Goal: Task Accomplishment & Management: Complete application form

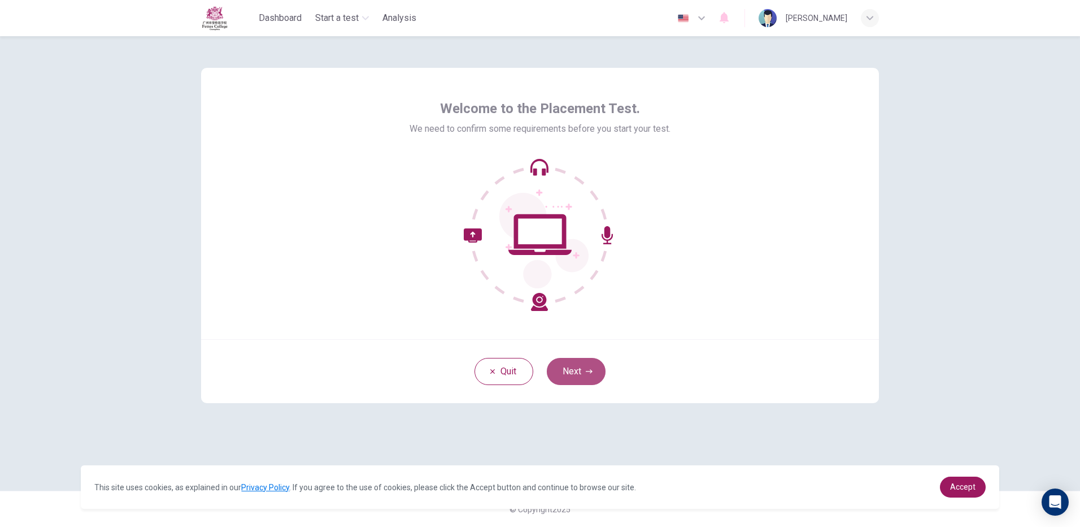
click at [556, 368] on button "Next" at bounding box center [576, 371] width 59 height 27
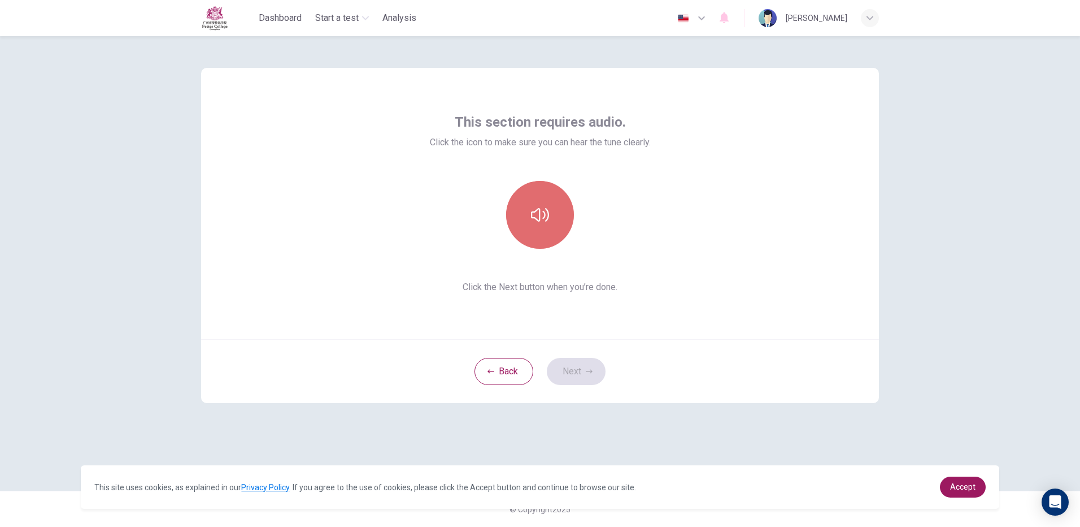
click at [545, 217] on icon "button" at bounding box center [540, 215] width 18 height 14
click at [552, 218] on button "button" at bounding box center [540, 215] width 68 height 68
click at [554, 216] on button "button" at bounding box center [540, 215] width 68 height 68
click at [558, 370] on button "Next" at bounding box center [576, 371] width 59 height 27
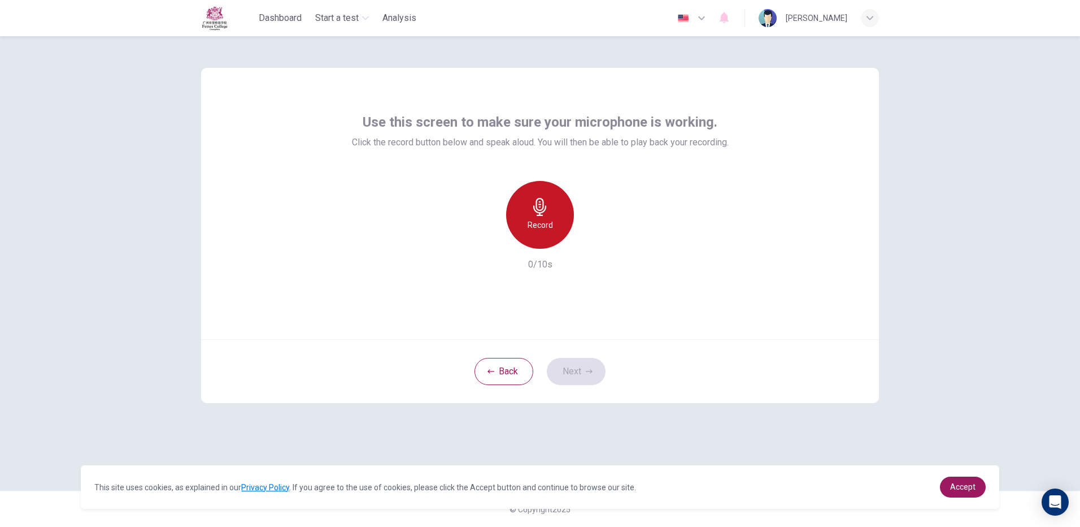
click at [539, 197] on div "Record" at bounding box center [540, 215] width 68 height 68
click at [538, 236] on div "Stop" at bounding box center [540, 215] width 68 height 68
click at [567, 369] on button "Next" at bounding box center [576, 371] width 59 height 27
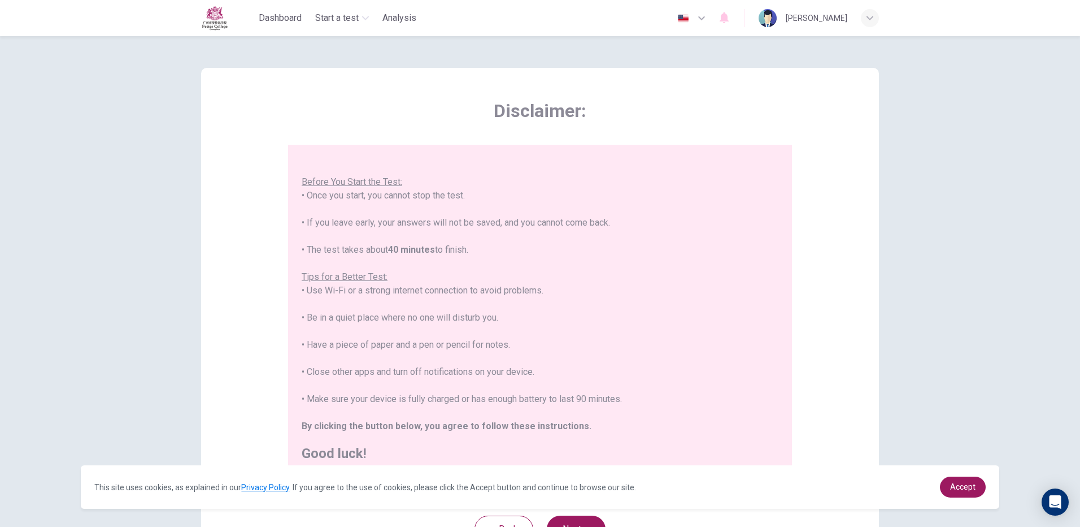
scroll to position [13, 0]
click at [919, 471] on div "This site uses cookies, as explained in our Privacy Policy . If you agree to th…" at bounding box center [540, 487] width 918 height 44
click at [983, 488] on link "Accept" at bounding box center [963, 486] width 46 height 21
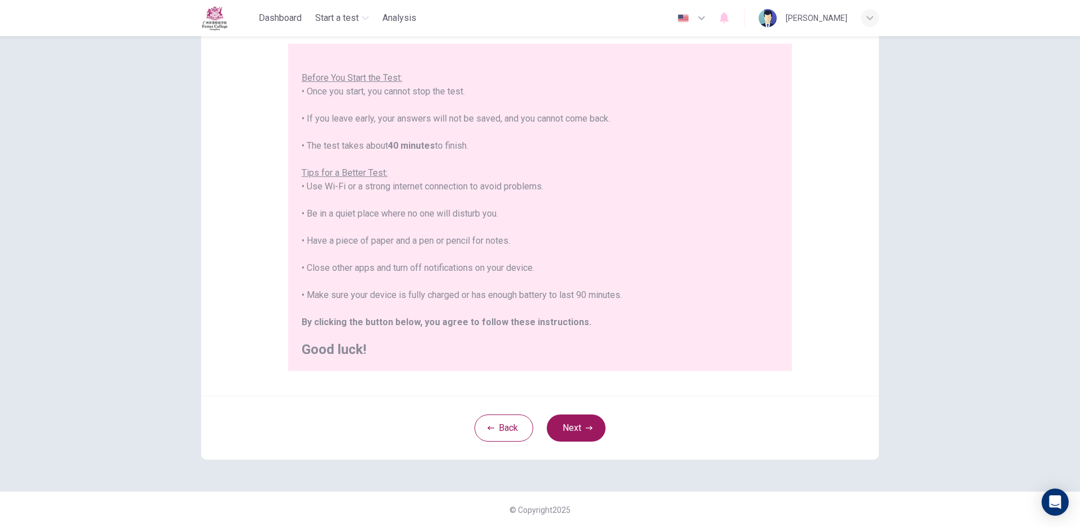
scroll to position [102, 0]
click at [572, 424] on button "Next" at bounding box center [576, 427] width 59 height 27
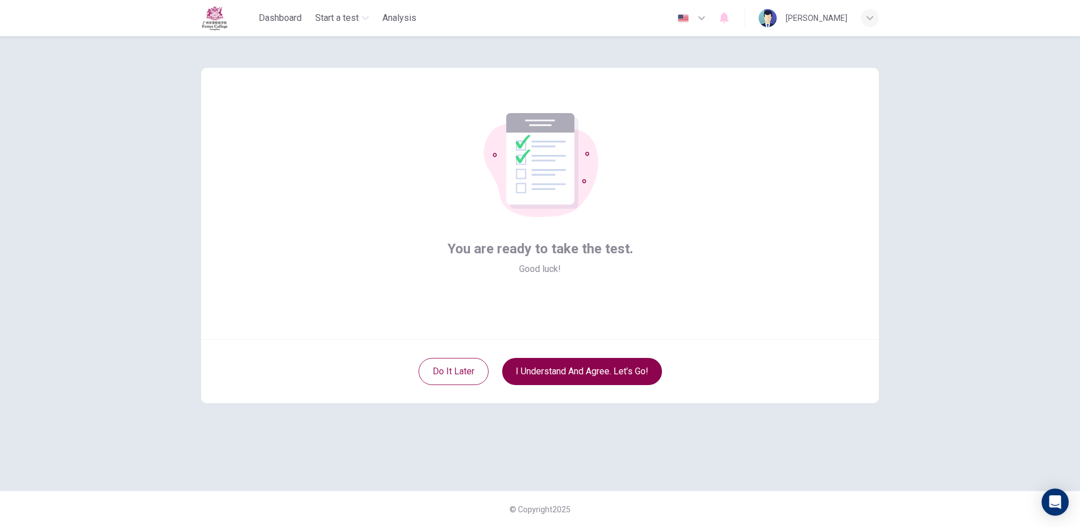
click at [566, 369] on button "I understand and agree. Let’s go!" at bounding box center [582, 371] width 160 height 27
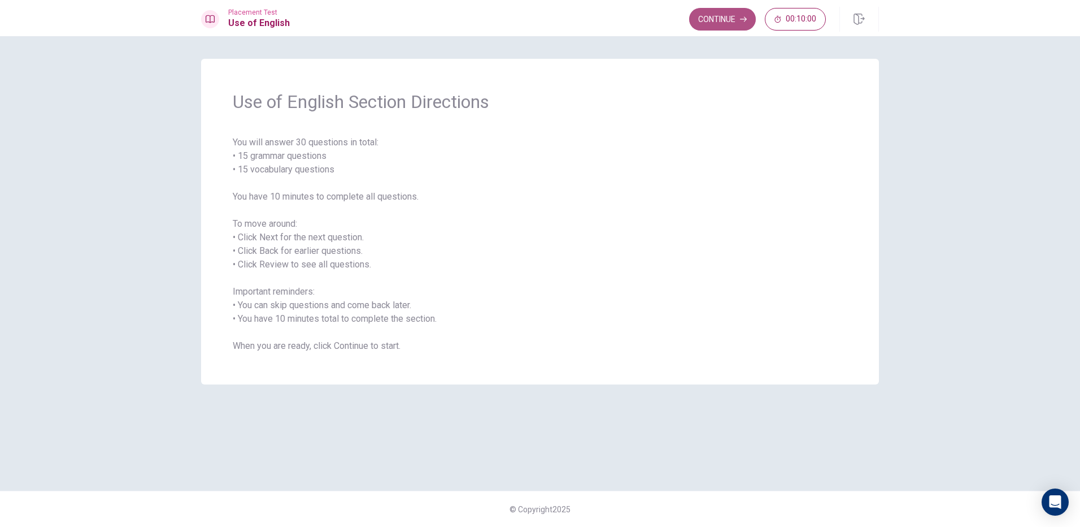
click at [726, 13] on button "Continue" at bounding box center [722, 19] width 67 height 23
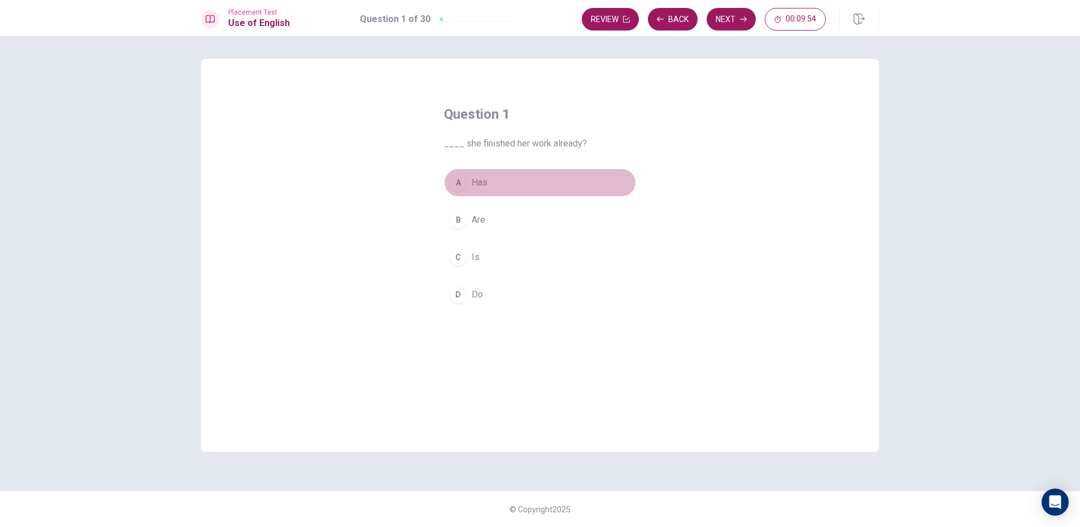
click at [469, 177] on button "A Has" at bounding box center [540, 182] width 192 height 28
click at [743, 10] on button "Next" at bounding box center [731, 19] width 49 height 23
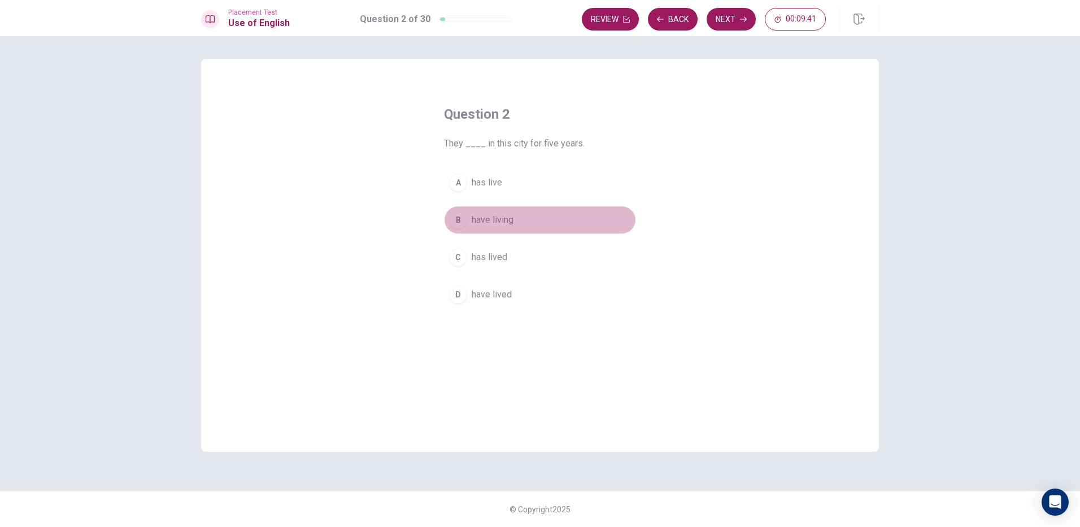
click at [507, 224] on span "have living" at bounding box center [493, 220] width 42 height 14
click at [738, 15] on button "Next" at bounding box center [731, 19] width 49 height 23
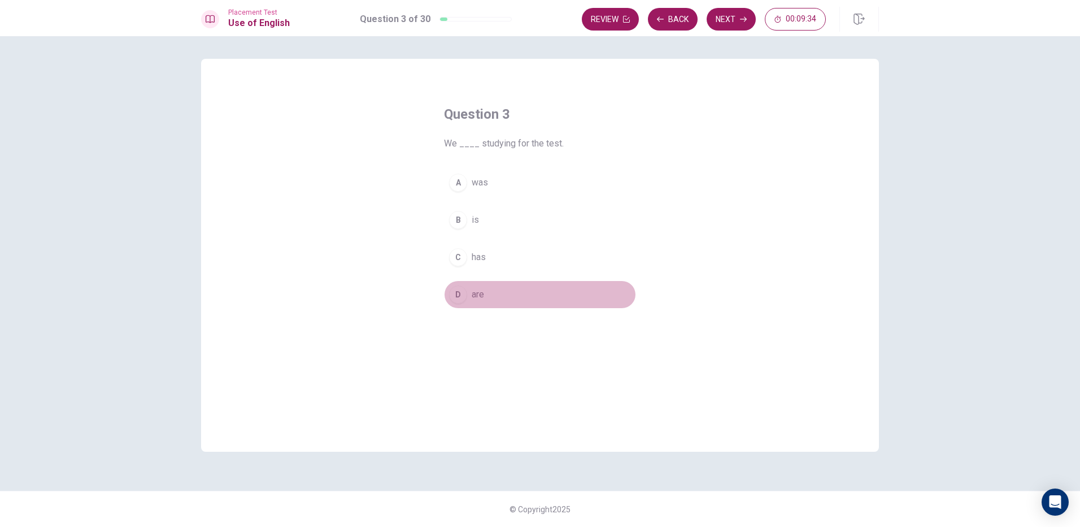
click at [470, 298] on button "D are" at bounding box center [540, 294] width 192 height 28
click at [737, 18] on button "Next" at bounding box center [731, 19] width 49 height 23
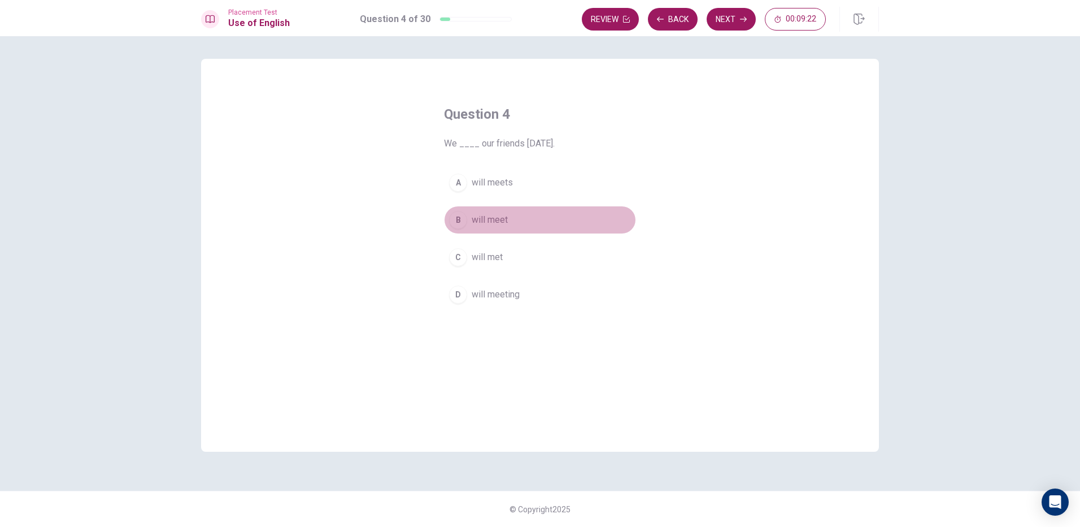
click at [474, 218] on span "will meet" at bounding box center [490, 220] width 36 height 14
click at [739, 18] on button "Next" at bounding box center [731, 19] width 49 height 23
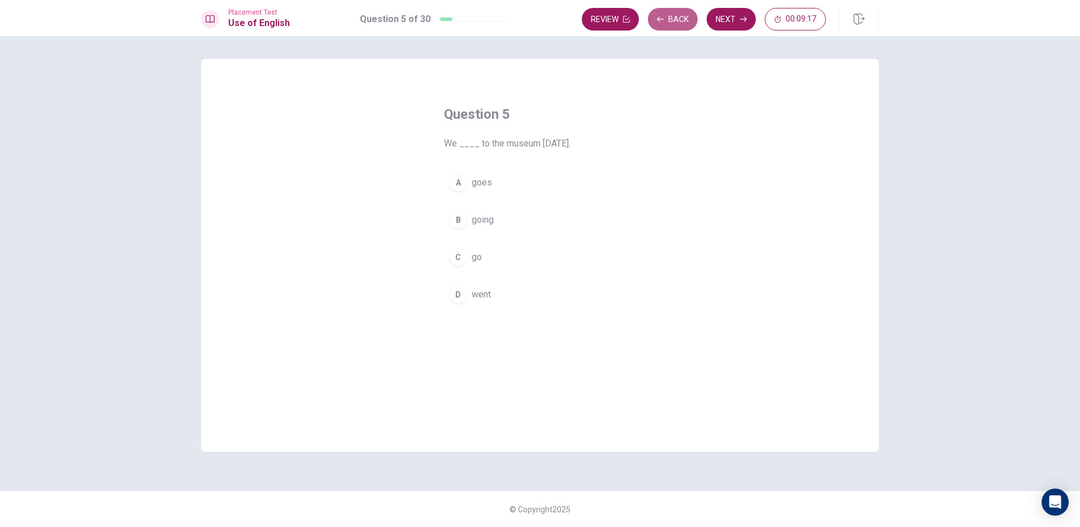
drag, startPoint x: 685, startPoint y: 24, endPoint x: 639, endPoint y: 77, distance: 70.1
click at [683, 24] on button "Back" at bounding box center [673, 19] width 50 height 23
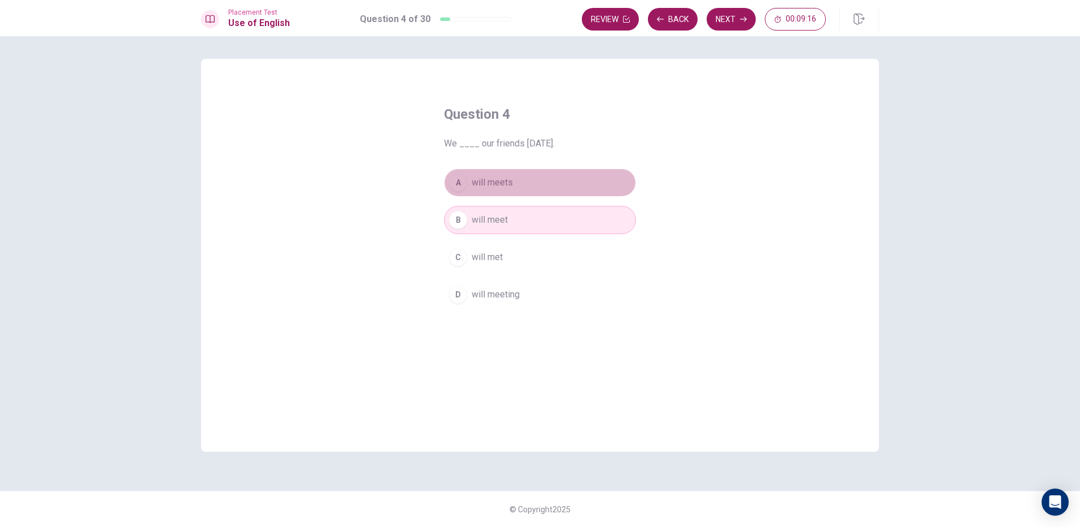
drag, startPoint x: 511, startPoint y: 182, endPoint x: 745, endPoint y: 93, distance: 249.9
click at [516, 180] on button "A will meets" at bounding box center [540, 182] width 192 height 28
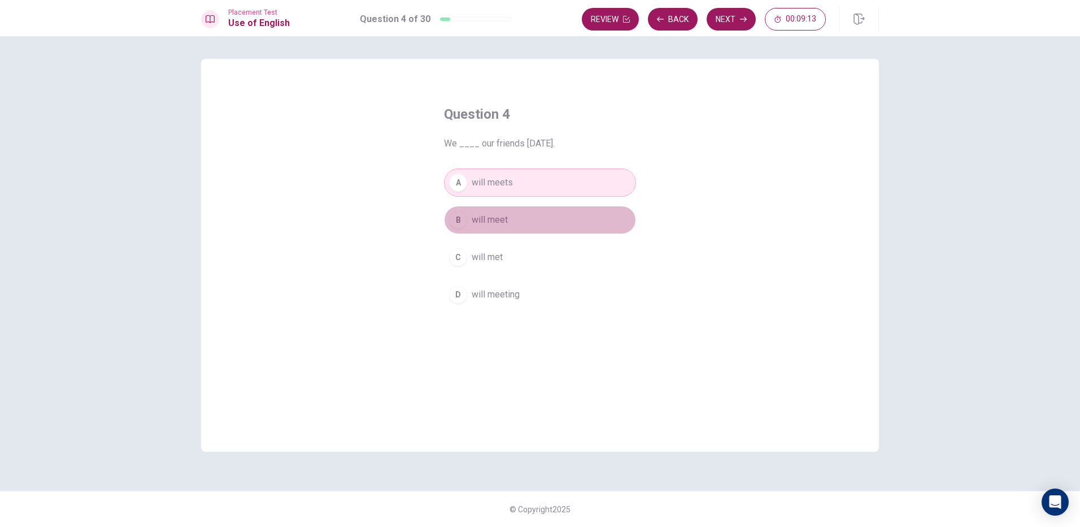
drag, startPoint x: 550, startPoint y: 218, endPoint x: 584, endPoint y: 188, distance: 44.8
click at [557, 215] on button "B will meet" at bounding box center [540, 220] width 192 height 28
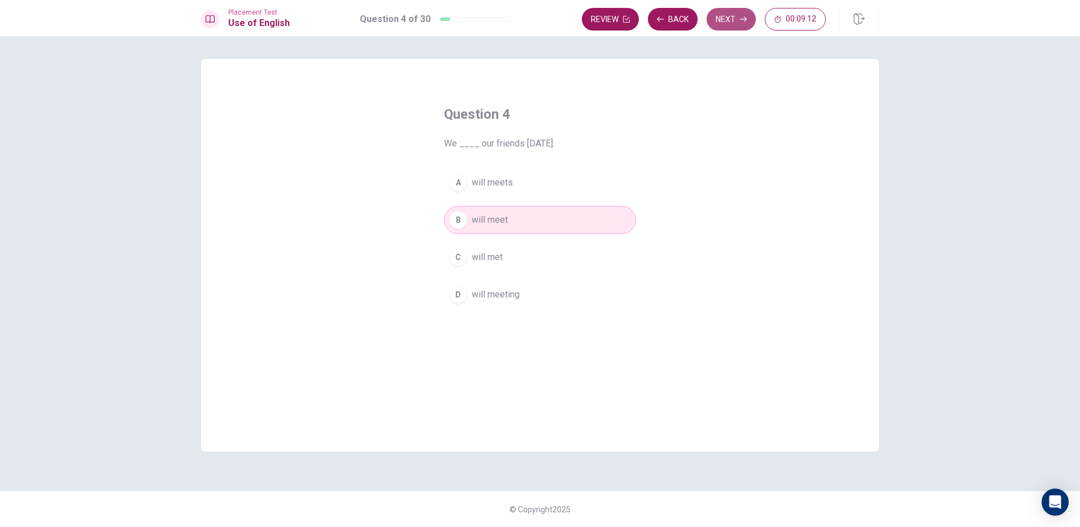
click at [727, 12] on button "Next" at bounding box center [731, 19] width 49 height 23
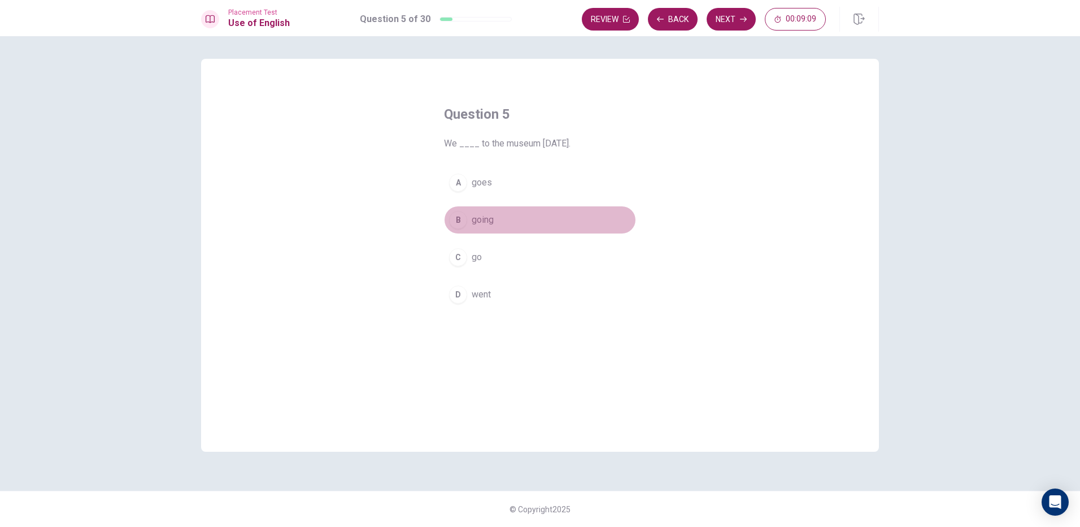
drag, startPoint x: 483, startPoint y: 223, endPoint x: 536, endPoint y: 192, distance: 61.1
click at [484, 223] on span "going" at bounding box center [483, 220] width 22 height 14
click at [471, 261] on button "C go" at bounding box center [540, 257] width 192 height 28
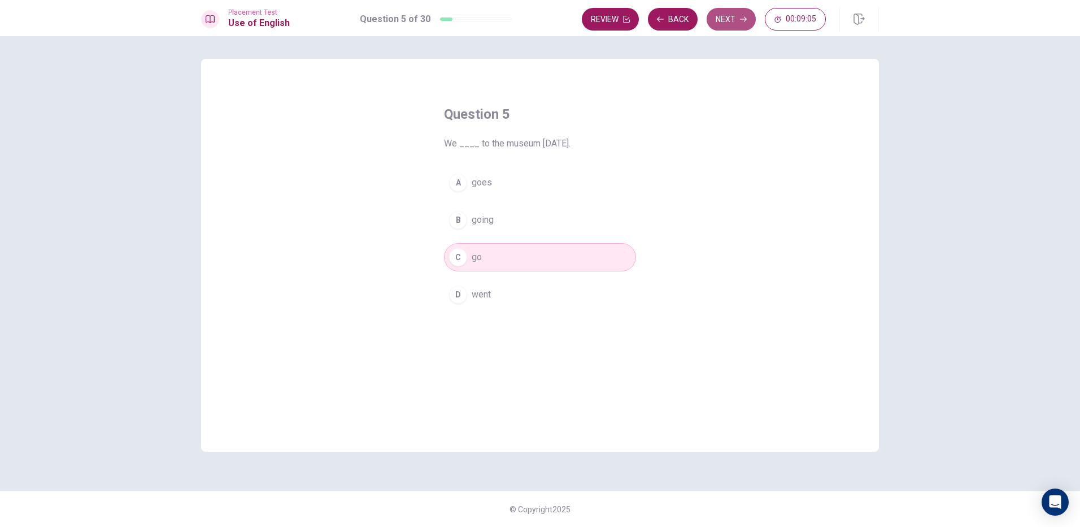
click at [723, 10] on button "Next" at bounding box center [731, 19] width 49 height 23
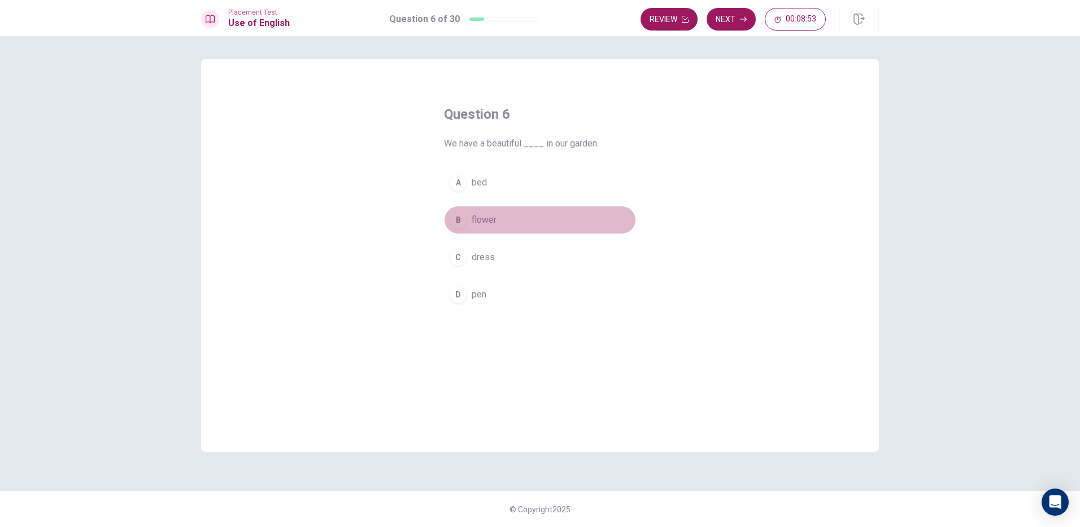
click at [481, 227] on button "B flower" at bounding box center [540, 220] width 192 height 28
click at [730, 17] on button "Next" at bounding box center [731, 19] width 49 height 23
drag, startPoint x: 483, startPoint y: 224, endPoint x: 623, endPoint y: 98, distance: 188.5
click at [486, 219] on button "B are" at bounding box center [540, 220] width 192 height 28
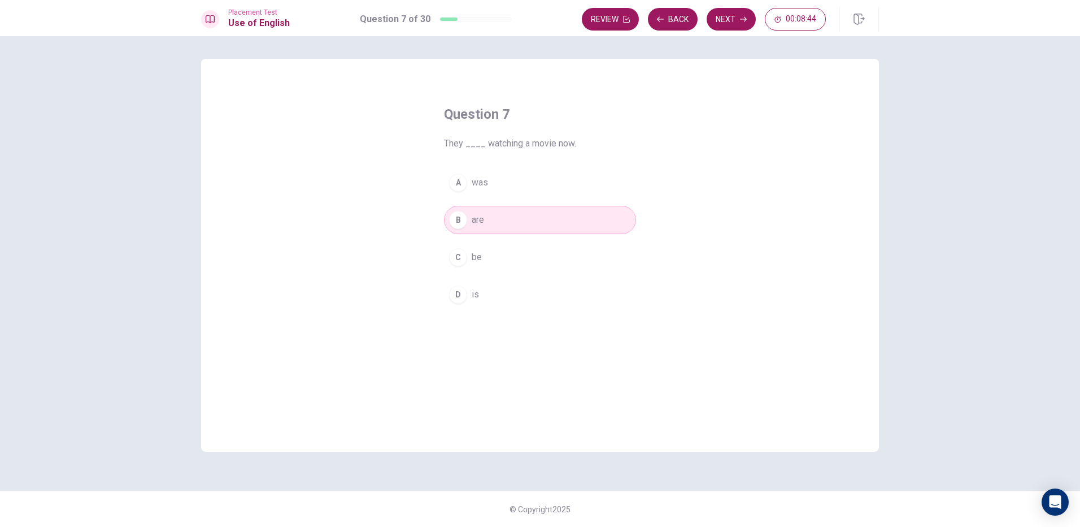
click at [744, 11] on button "Next" at bounding box center [731, 19] width 49 height 23
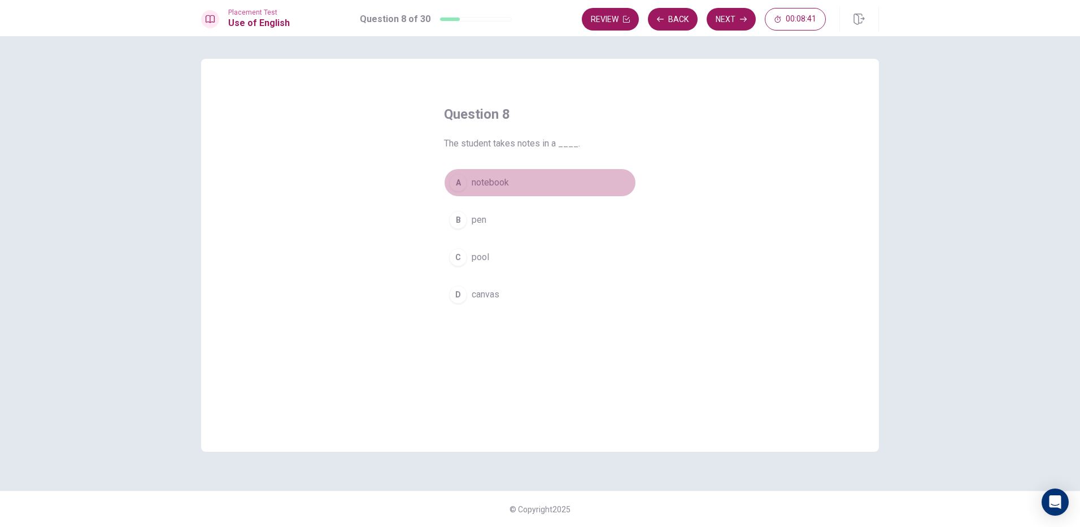
drag, startPoint x: 478, startPoint y: 184, endPoint x: 650, endPoint y: 73, distance: 204.9
click at [489, 171] on button "A notebook" at bounding box center [540, 182] width 192 height 28
drag, startPoint x: 728, startPoint y: 13, endPoint x: 717, endPoint y: 28, distance: 18.7
click at [726, 13] on button "Next" at bounding box center [731, 19] width 49 height 23
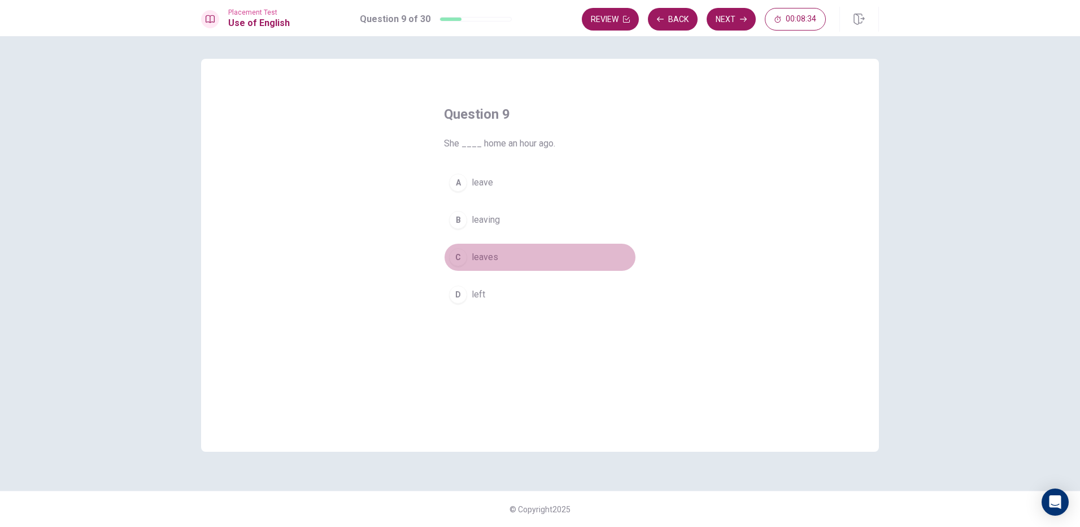
drag, startPoint x: 496, startPoint y: 261, endPoint x: 693, endPoint y: 38, distance: 297.1
click at [506, 249] on button "C leaves" at bounding box center [540, 257] width 192 height 28
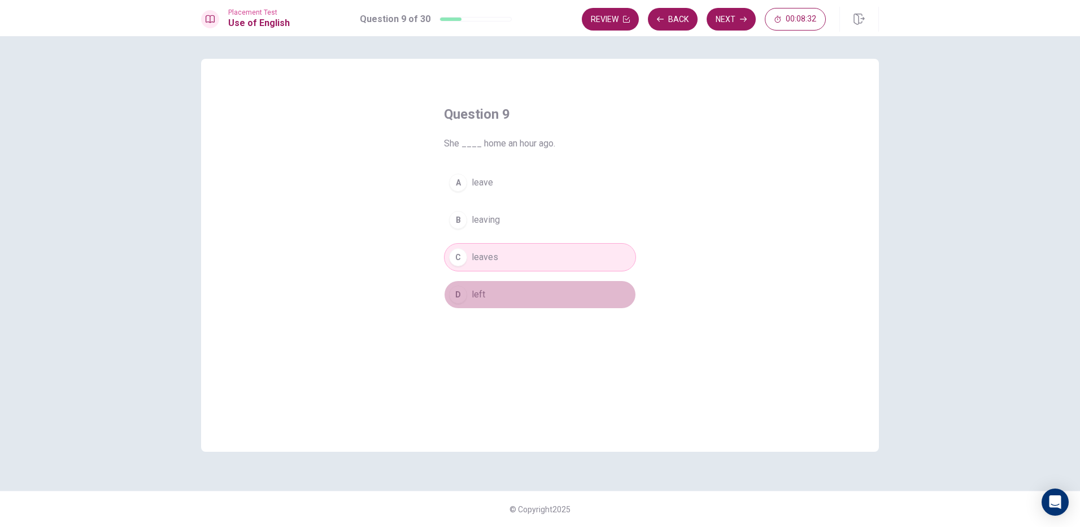
click at [552, 289] on button "D left" at bounding box center [540, 294] width 192 height 28
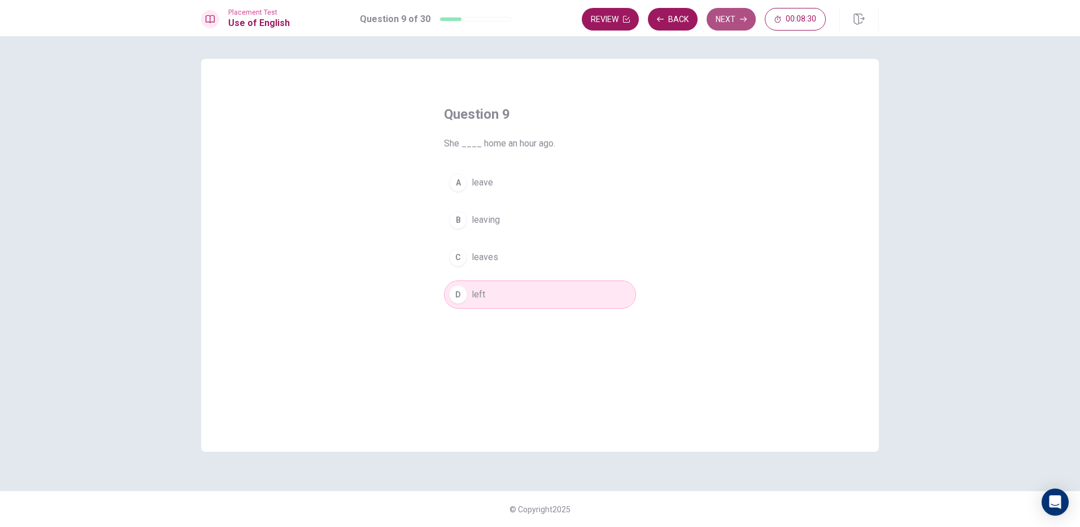
click at [735, 8] on button "Next" at bounding box center [731, 19] width 49 height 23
click at [470, 178] on button "A saw" at bounding box center [540, 182] width 192 height 28
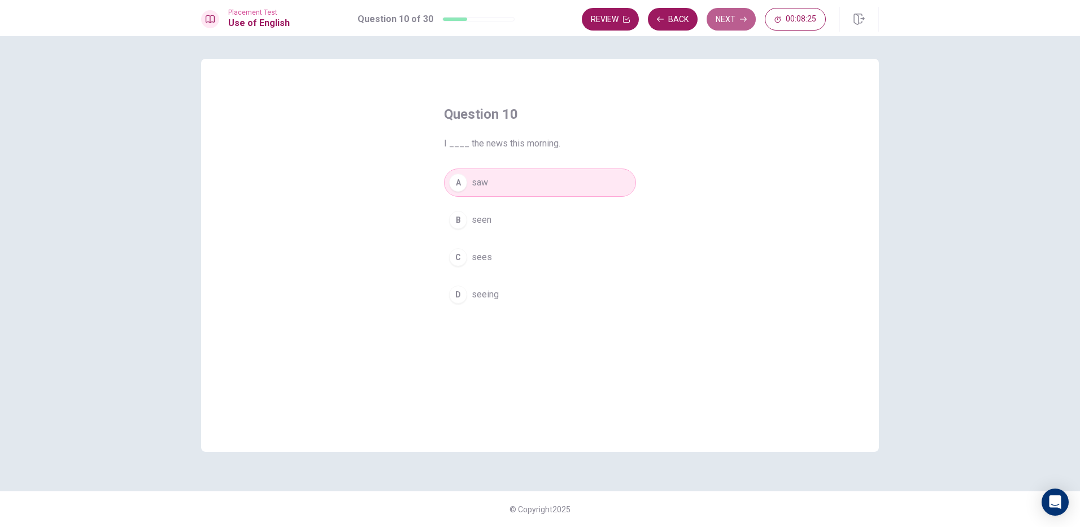
drag, startPoint x: 744, startPoint y: 10, endPoint x: 736, endPoint y: 13, distance: 8.4
click at [739, 12] on button "Next" at bounding box center [731, 19] width 49 height 23
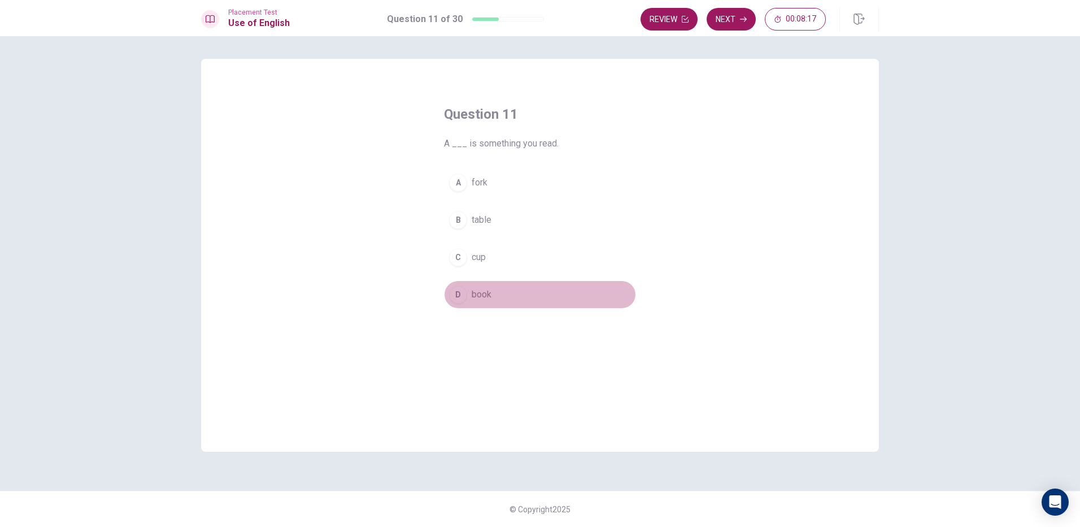
drag, startPoint x: 487, startPoint y: 297, endPoint x: 570, endPoint y: 224, distance: 110.9
click at [505, 280] on button "D book" at bounding box center [540, 294] width 192 height 28
click at [739, 7] on div "Review Next 00:08:16" at bounding box center [760, 19] width 238 height 25
click at [736, 16] on button "Next" at bounding box center [731, 19] width 49 height 23
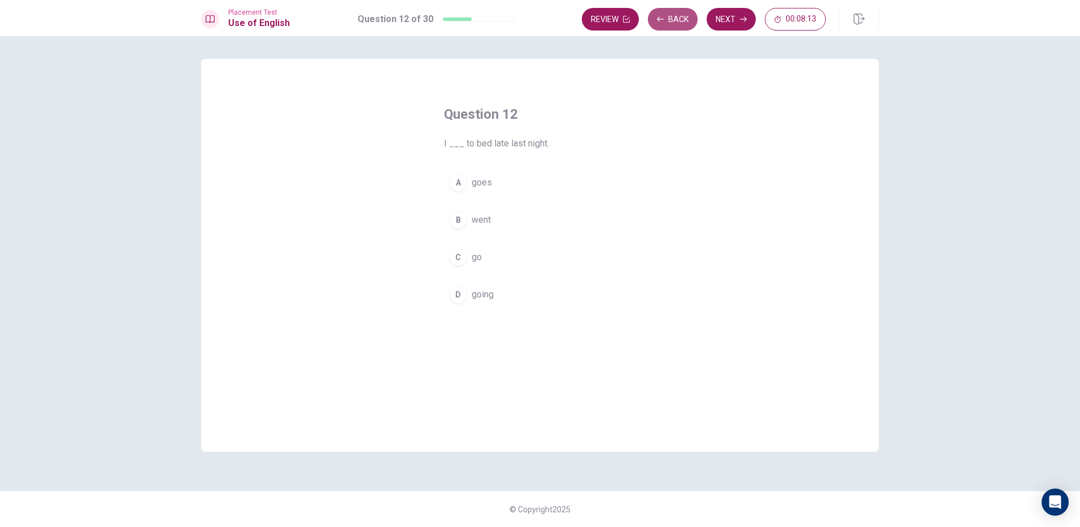
click at [669, 10] on button "Back" at bounding box center [673, 19] width 50 height 23
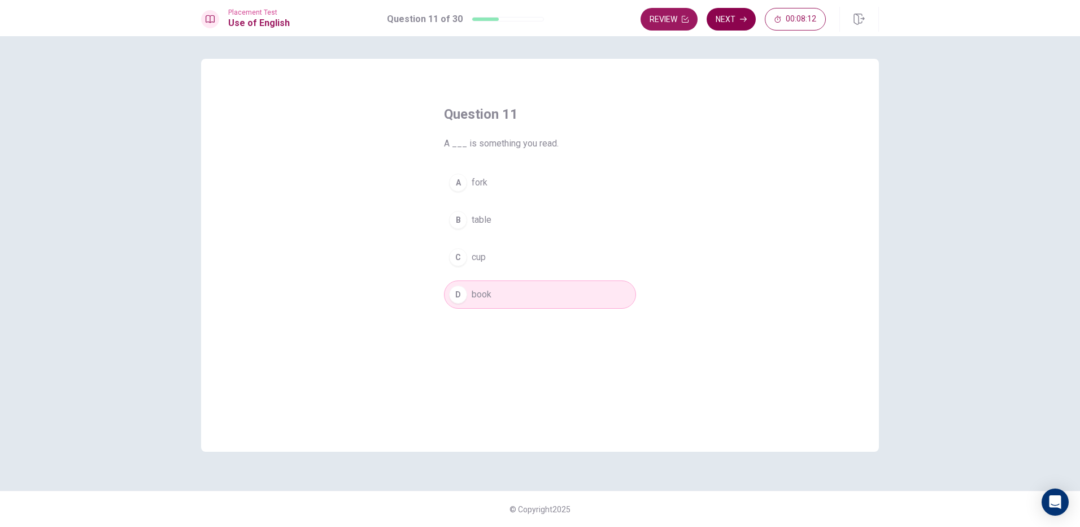
click at [724, 16] on button "Next" at bounding box center [731, 19] width 49 height 23
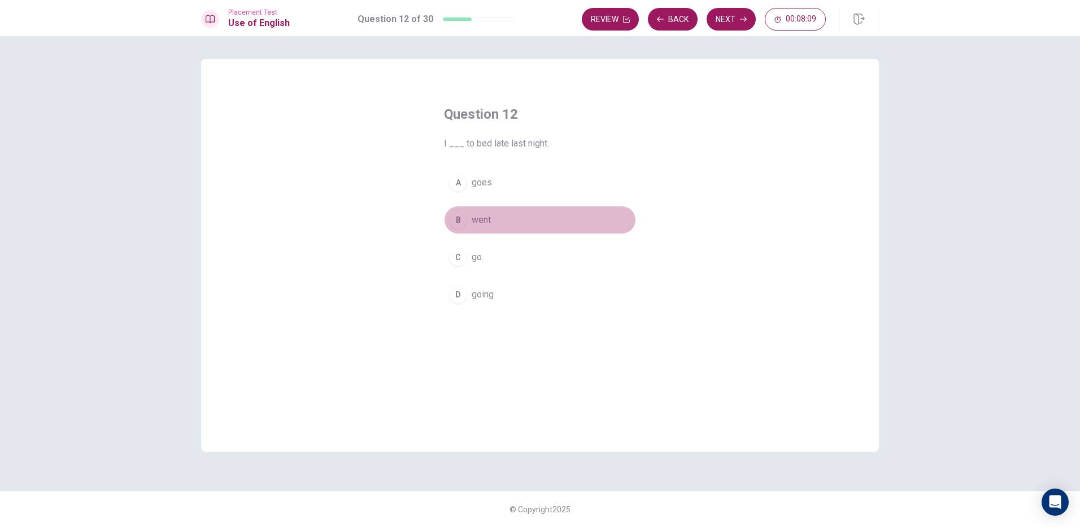
drag, startPoint x: 504, startPoint y: 221, endPoint x: 559, endPoint y: 174, distance: 72.1
click at [504, 218] on button "B went" at bounding box center [540, 220] width 192 height 28
click at [737, 27] on button "Next" at bounding box center [731, 19] width 49 height 23
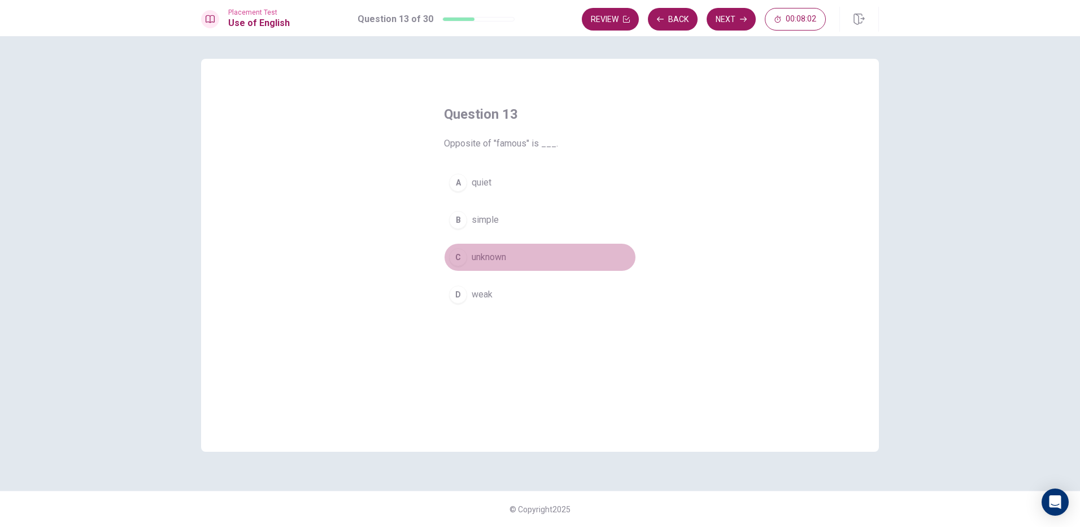
drag, startPoint x: 492, startPoint y: 254, endPoint x: 622, endPoint y: 138, distance: 173.7
click at [504, 239] on div "A quiet B simple C unknown D weak" at bounding box center [540, 238] width 192 height 140
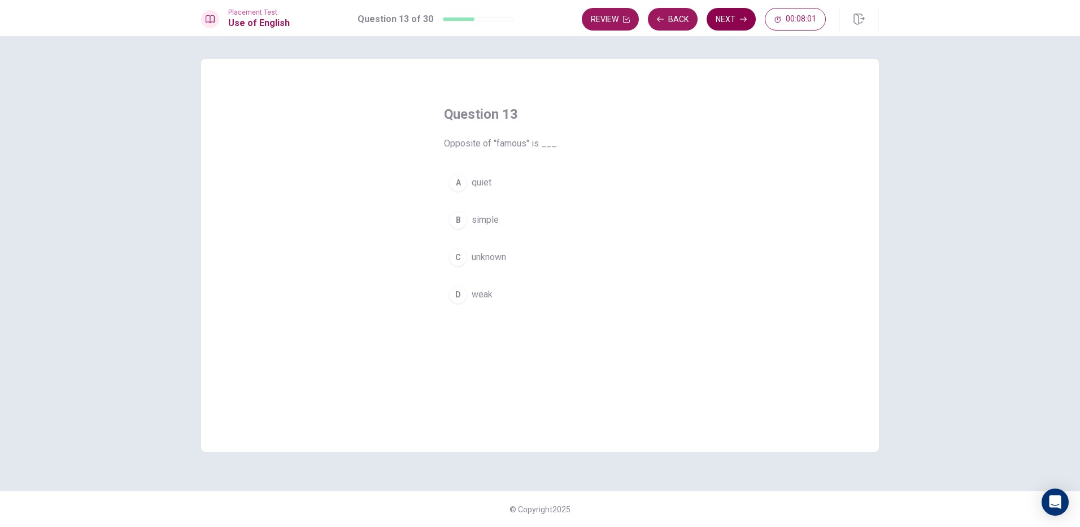
click at [728, 24] on button "Next" at bounding box center [731, 19] width 49 height 23
drag, startPoint x: 528, startPoint y: 186, endPoint x: 598, endPoint y: 138, distance: 84.8
click at [537, 180] on span "has been studying" at bounding box center [508, 183] width 72 height 14
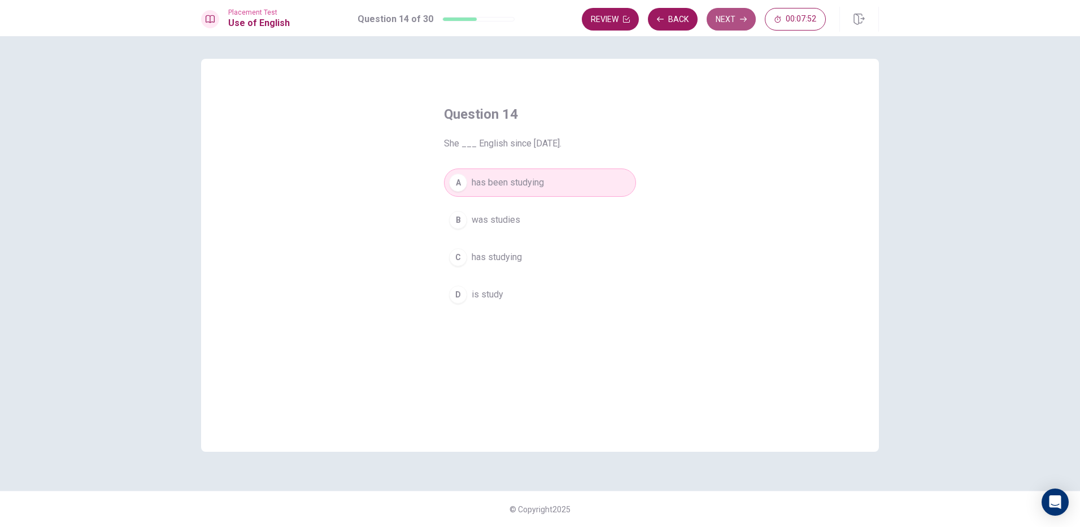
click at [721, 16] on button "Next" at bounding box center [731, 19] width 49 height 23
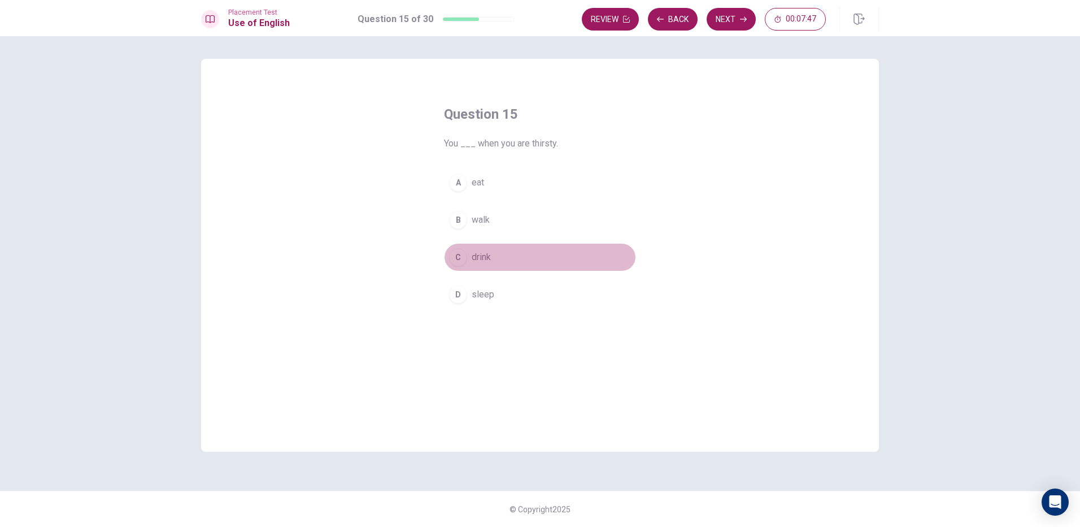
drag, startPoint x: 483, startPoint y: 263, endPoint x: 494, endPoint y: 248, distance: 18.7
click at [492, 249] on button "C drink" at bounding box center [540, 257] width 192 height 28
click at [726, 22] on button "Next" at bounding box center [731, 19] width 49 height 23
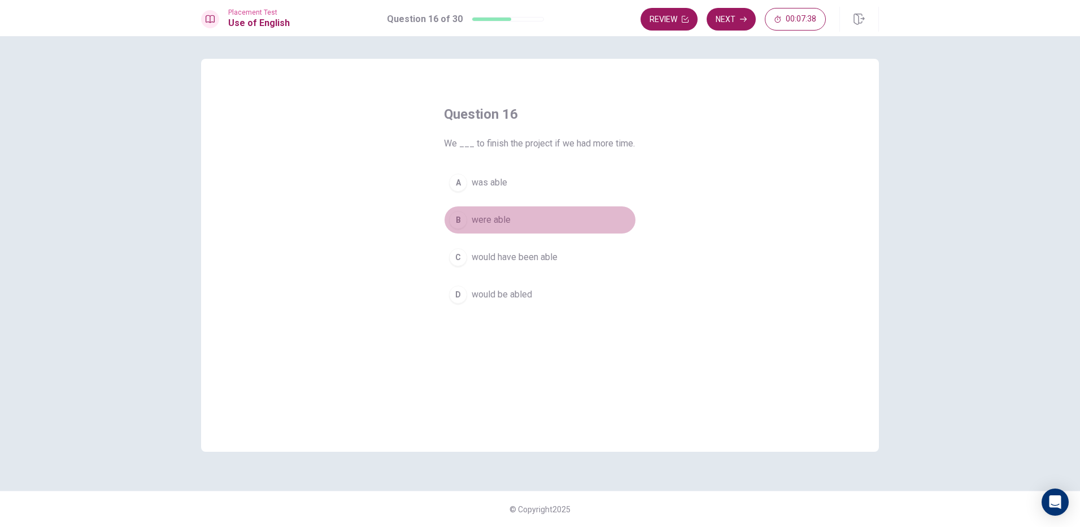
drag, startPoint x: 517, startPoint y: 219, endPoint x: 626, endPoint y: 128, distance: 142.4
click at [518, 217] on button "B were able" at bounding box center [540, 220] width 192 height 28
click at [746, 11] on button "Next" at bounding box center [731, 19] width 49 height 23
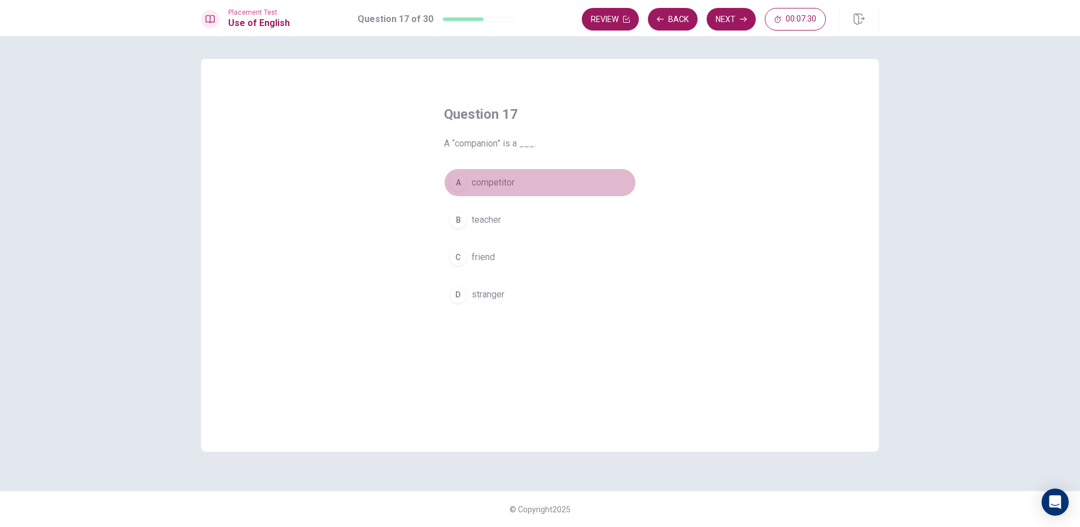
click at [498, 185] on span "competitor" at bounding box center [493, 183] width 43 height 14
click at [723, 23] on button "Next" at bounding box center [731, 19] width 49 height 23
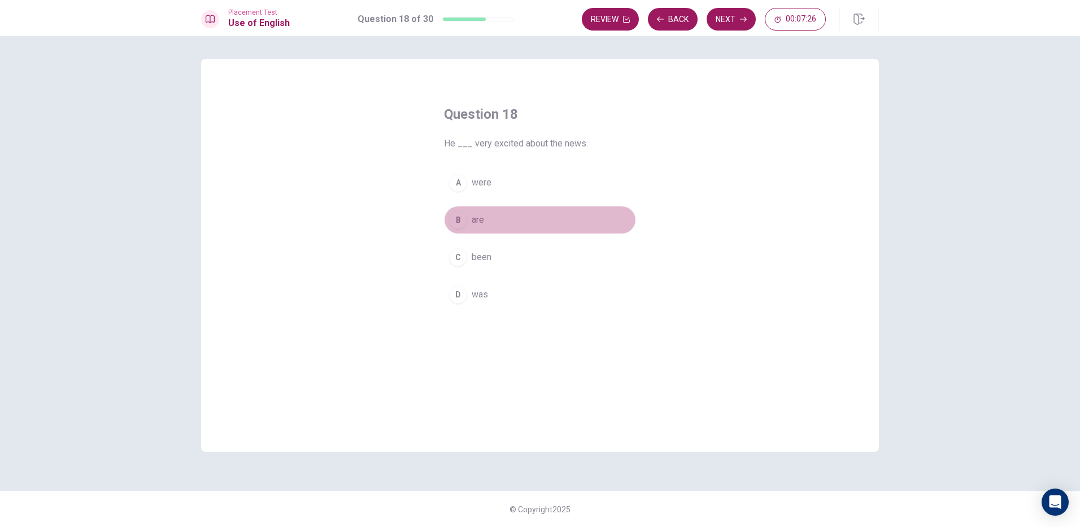
drag, startPoint x: 469, startPoint y: 220, endPoint x: 600, endPoint y: 105, distance: 175.0
click at [471, 216] on button "B are" at bounding box center [540, 220] width 192 height 28
click at [717, 17] on button "Next" at bounding box center [731, 19] width 49 height 23
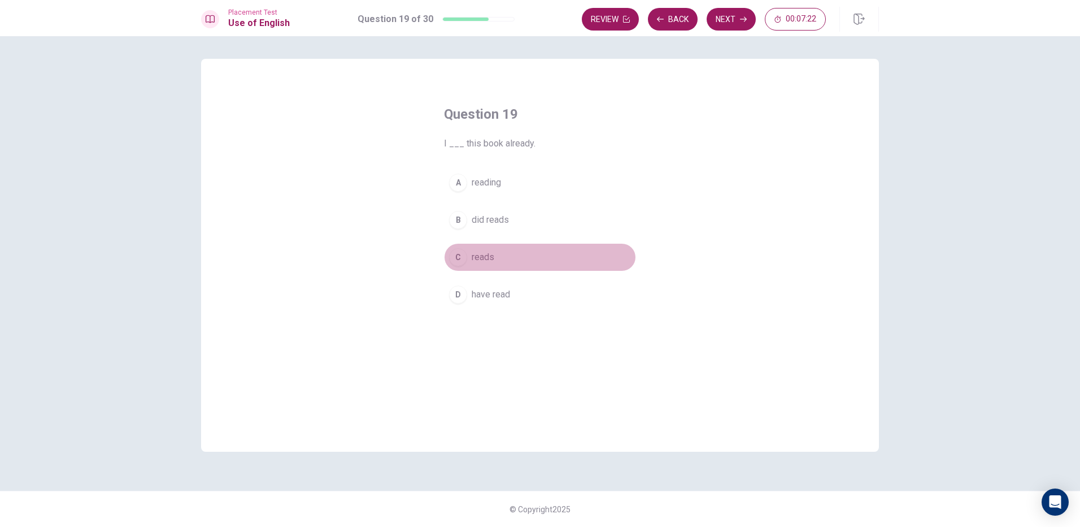
click at [482, 260] on span "reads" at bounding box center [483, 257] width 23 height 14
drag, startPoint x: 514, startPoint y: 293, endPoint x: 523, endPoint y: 253, distance: 41.1
click at [516, 285] on button "D have read" at bounding box center [540, 294] width 192 height 28
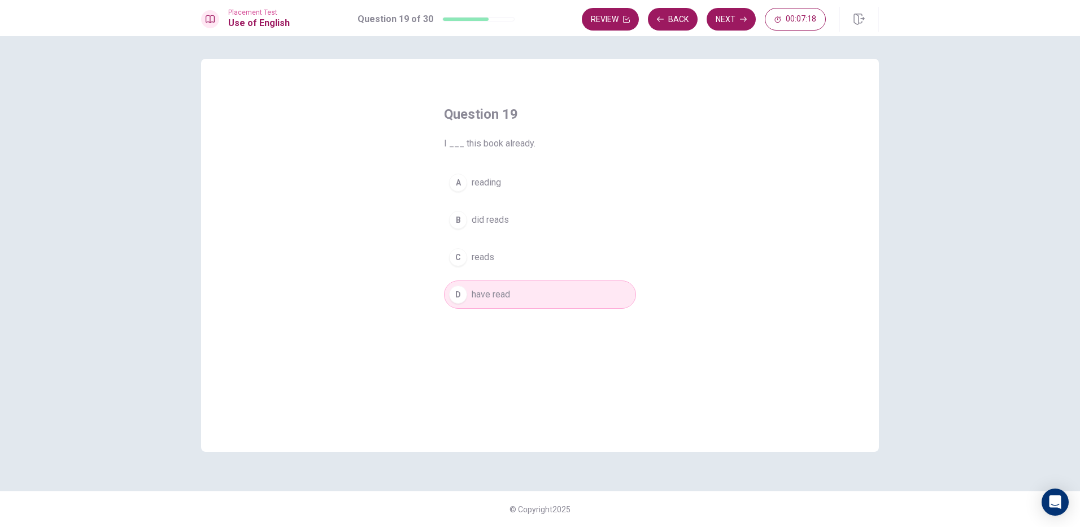
click at [732, 33] on div "Placement Test Use of English Question 19 of 30 Review Back Next 00:07:18" at bounding box center [540, 18] width 1080 height 36
click at [731, 15] on button "Next" at bounding box center [731, 19] width 49 height 23
drag, startPoint x: 509, startPoint y: 219, endPoint x: 519, endPoint y: 201, distance: 21.5
click at [513, 211] on button "B arrive" at bounding box center [540, 220] width 192 height 28
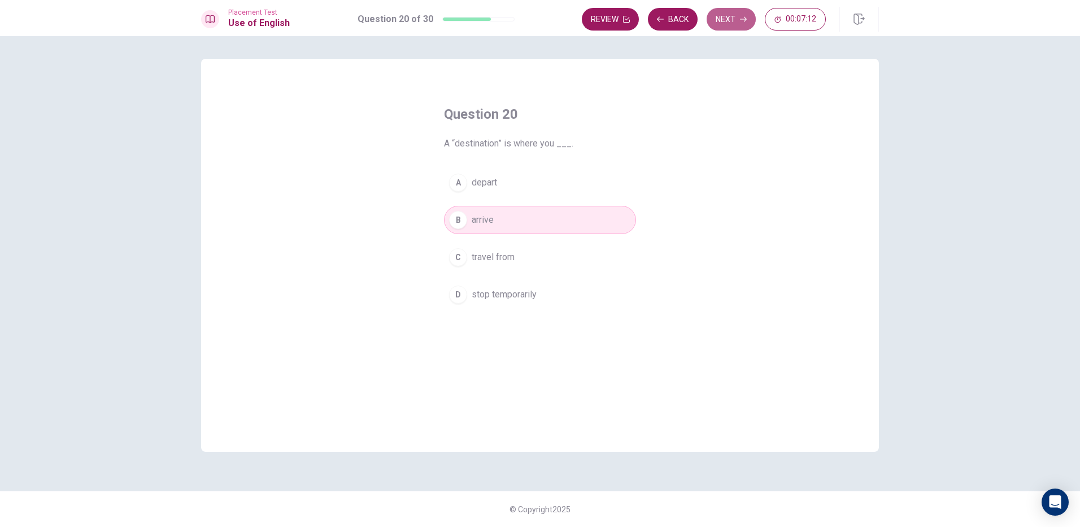
click at [740, 15] on button "Next" at bounding box center [731, 19] width 49 height 23
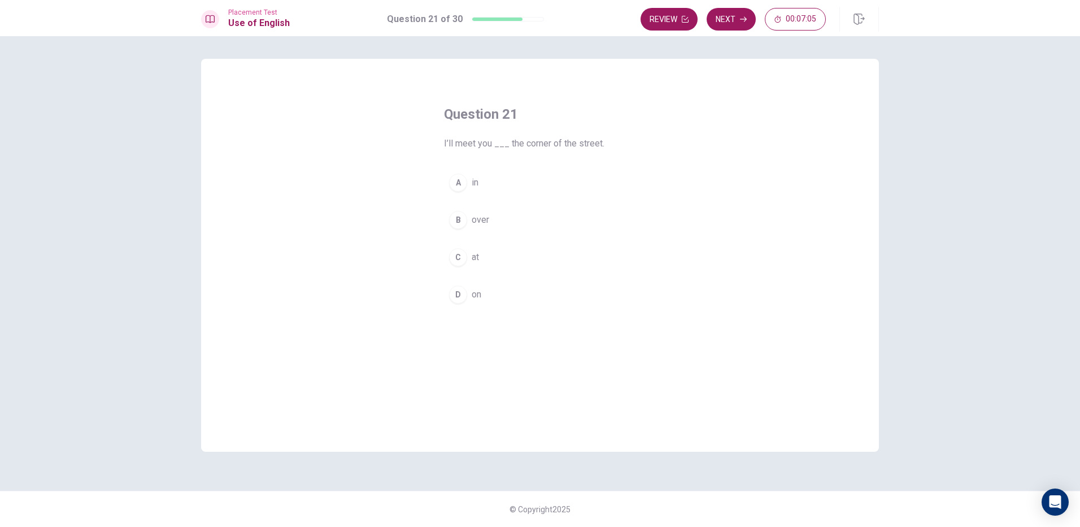
drag, startPoint x: 467, startPoint y: 180, endPoint x: 597, endPoint y: 97, distance: 153.8
click at [475, 175] on button "A in" at bounding box center [540, 182] width 192 height 28
drag, startPoint x: 746, startPoint y: 18, endPoint x: 738, endPoint y: 22, distance: 9.1
click at [743, 18] on icon "button" at bounding box center [743, 19] width 7 height 7
click at [487, 226] on span "easy to damage" at bounding box center [503, 220] width 63 height 14
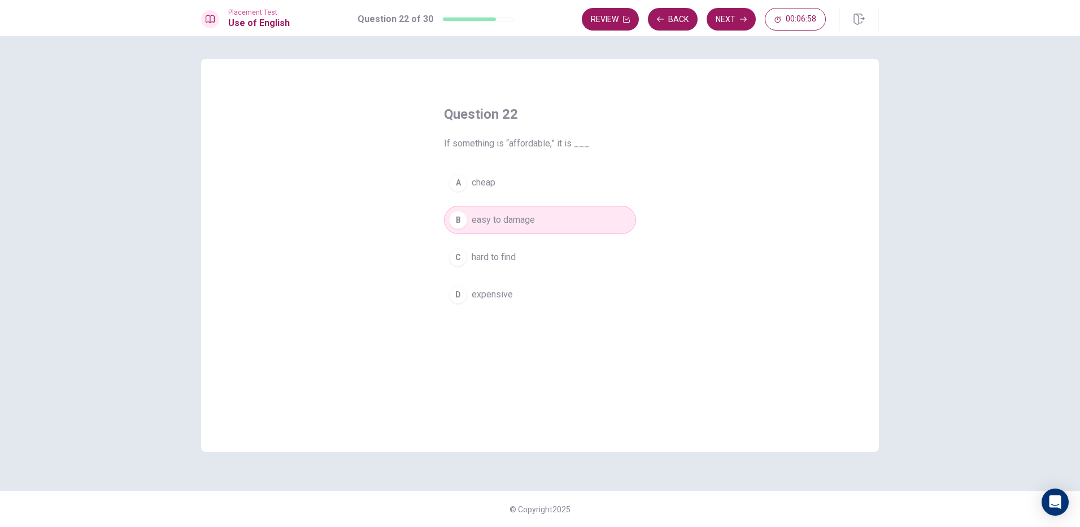
drag, startPoint x: 724, startPoint y: 20, endPoint x: 715, endPoint y: 29, distance: 13.2
click at [719, 27] on button "Next" at bounding box center [731, 19] width 49 height 23
click at [493, 215] on button "B tries" at bounding box center [540, 220] width 192 height 28
drag, startPoint x: 484, startPoint y: 187, endPoint x: 488, endPoint y: 181, distance: 7.4
click at [486, 184] on button "A try" at bounding box center [540, 182] width 192 height 28
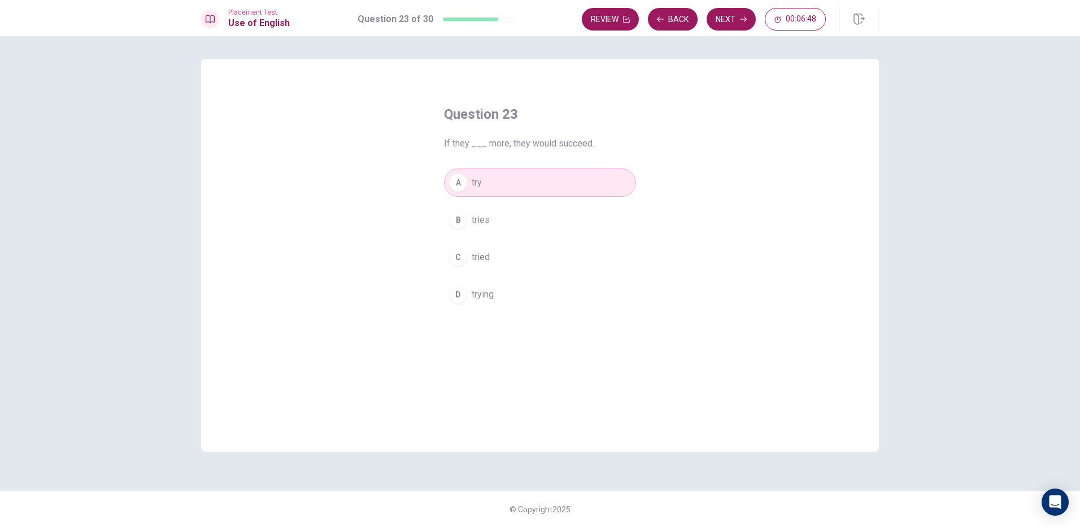
click at [747, 12] on button "Next" at bounding box center [731, 19] width 49 height 23
drag, startPoint x: 504, startPoint y: 257, endPoint x: 530, endPoint y: 187, distance: 74.9
click at [519, 224] on div "A wasn’t go B didn’t go C am not going D don’t go" at bounding box center [540, 238] width 192 height 140
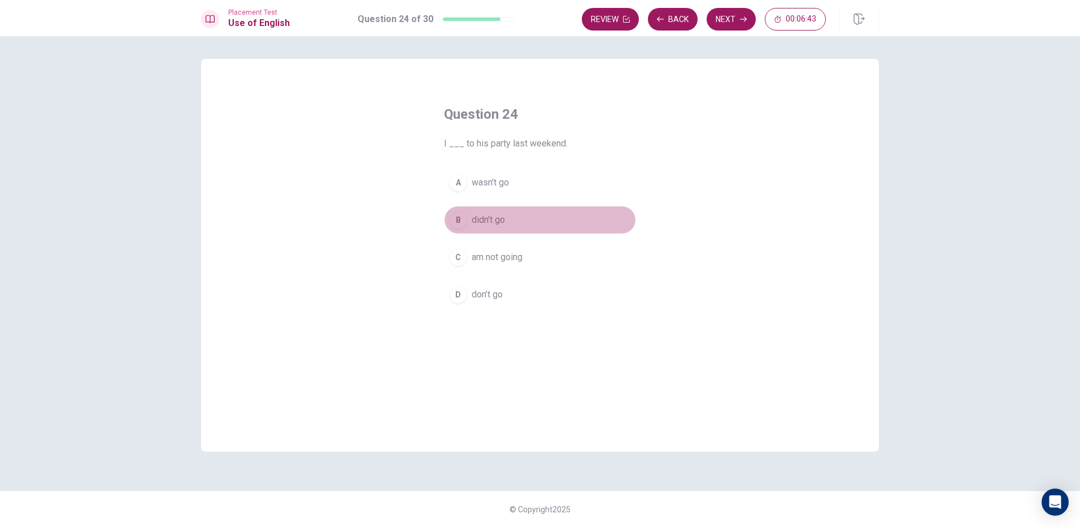
click at [518, 222] on button "B didn’t go" at bounding box center [540, 220] width 192 height 28
click at [735, 21] on button "Next" at bounding box center [731, 19] width 49 height 23
drag, startPoint x: 470, startPoint y: 220, endPoint x: 637, endPoint y: 84, distance: 215.7
click at [474, 218] on button "B Refuse" at bounding box center [540, 220] width 192 height 28
click at [750, 8] on div "Review Back Next 00:06:31" at bounding box center [704, 19] width 244 height 23
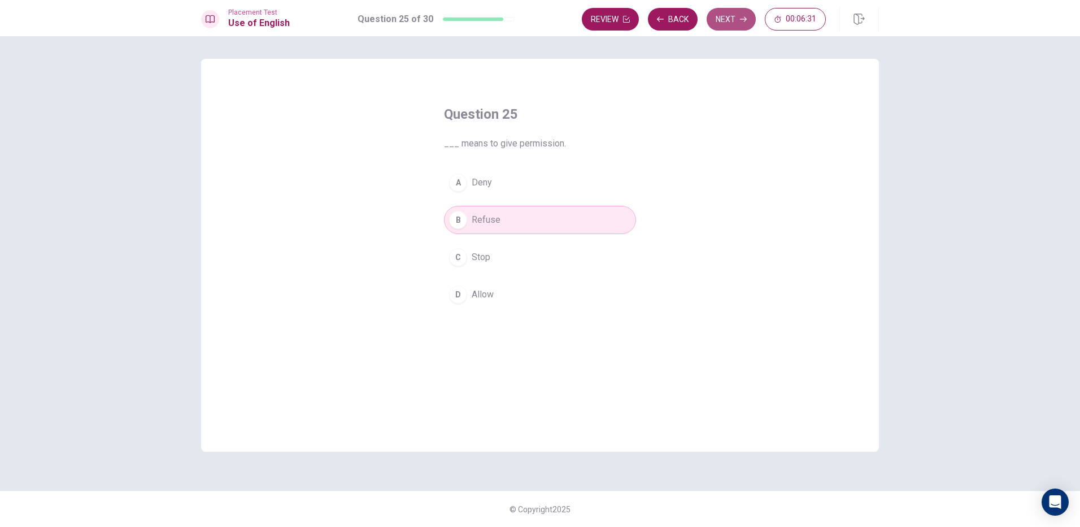
click at [738, 12] on button "Next" at bounding box center [731, 19] width 49 height 23
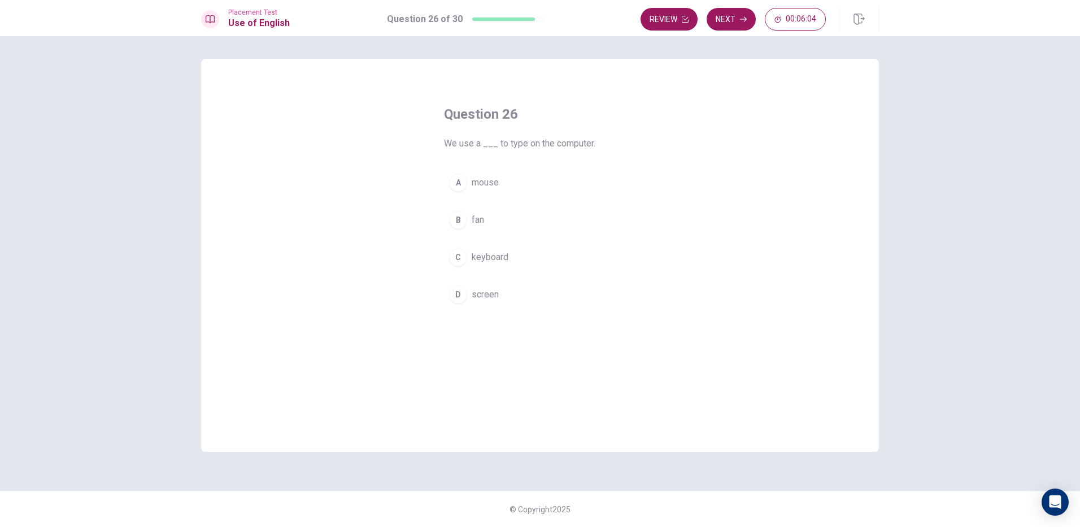
click at [519, 297] on button "D screen" at bounding box center [540, 294] width 192 height 28
click at [737, 27] on button "Next" at bounding box center [731, 19] width 49 height 23
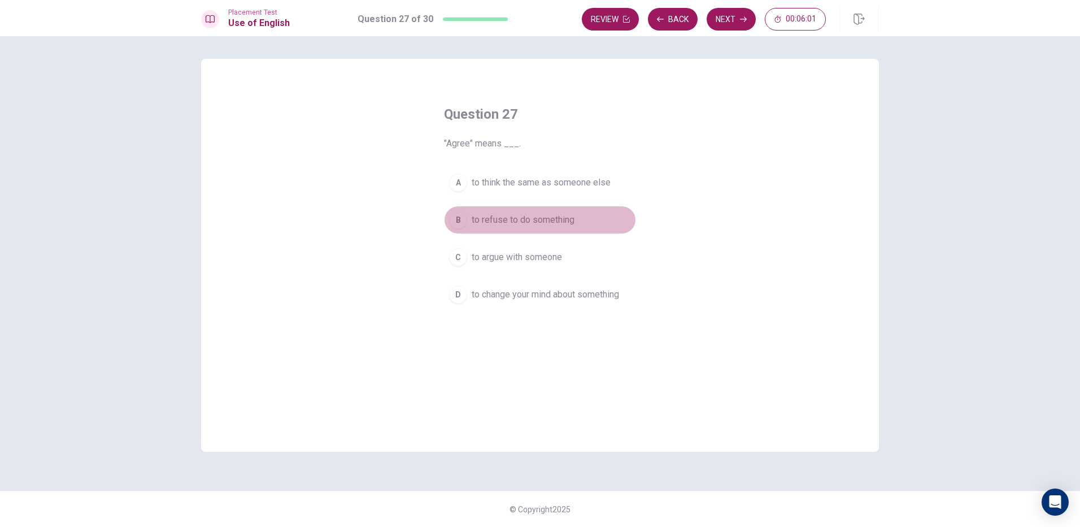
click at [515, 223] on span "to refuse to do something" at bounding box center [523, 220] width 103 height 14
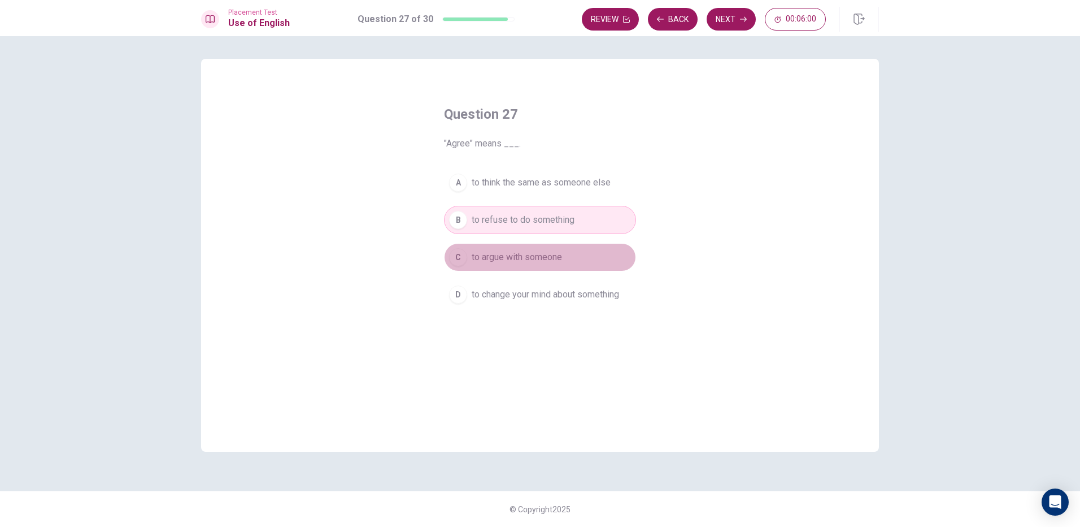
click at [519, 263] on span "to argue with someone" at bounding box center [517, 257] width 90 height 14
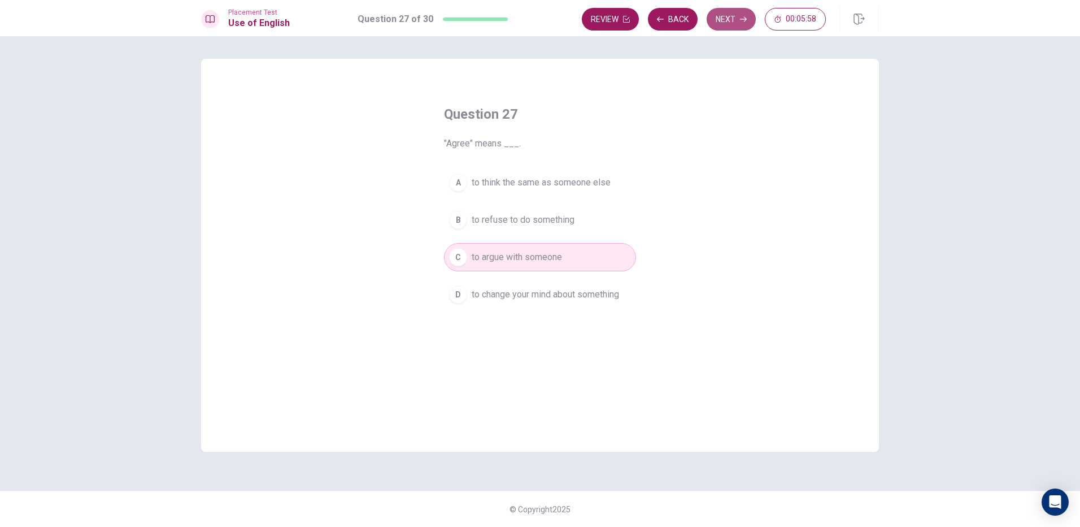
click at [730, 19] on button "Next" at bounding box center [731, 19] width 49 height 23
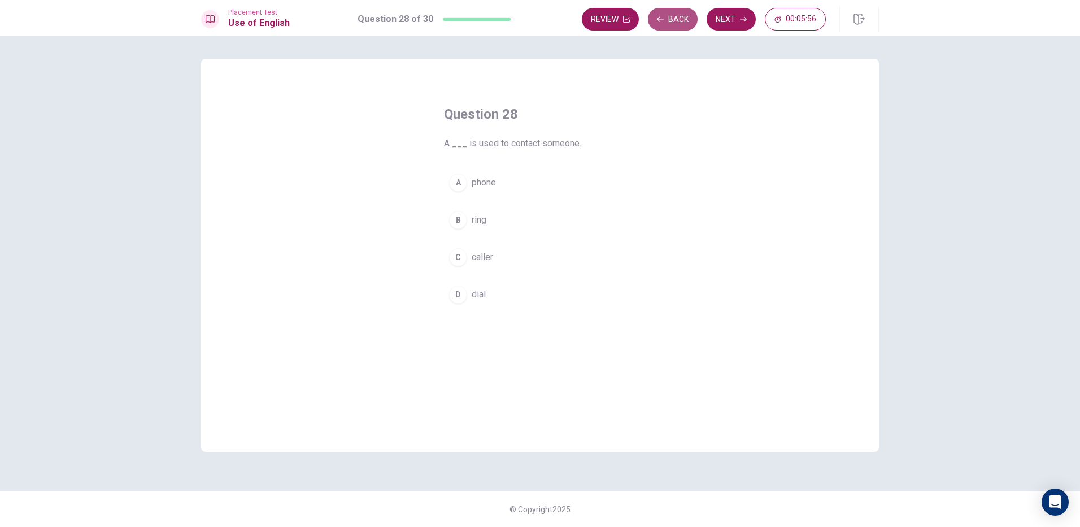
click at [649, 18] on button "Back" at bounding box center [673, 19] width 50 height 23
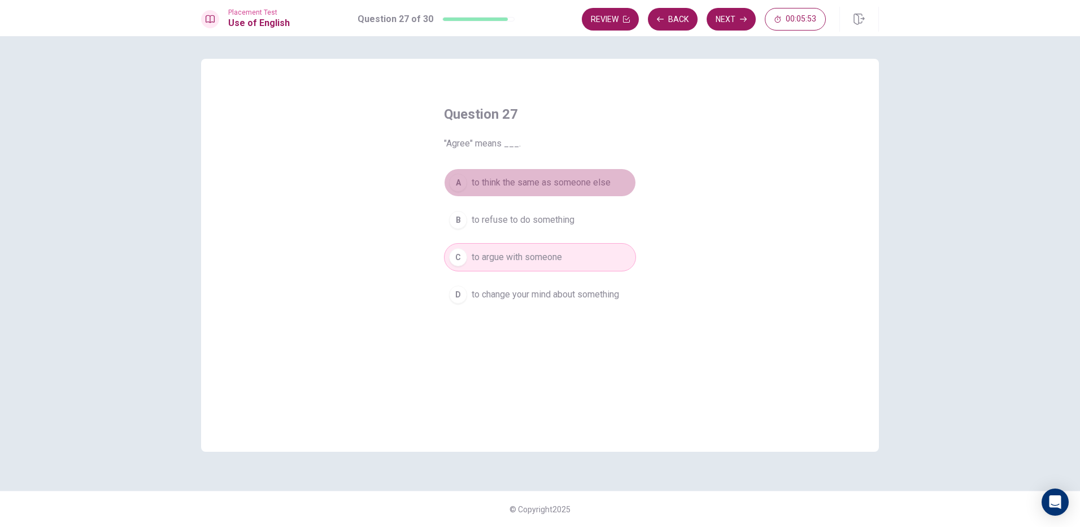
click at [546, 179] on span "to think the same as someone else" at bounding box center [541, 183] width 139 height 14
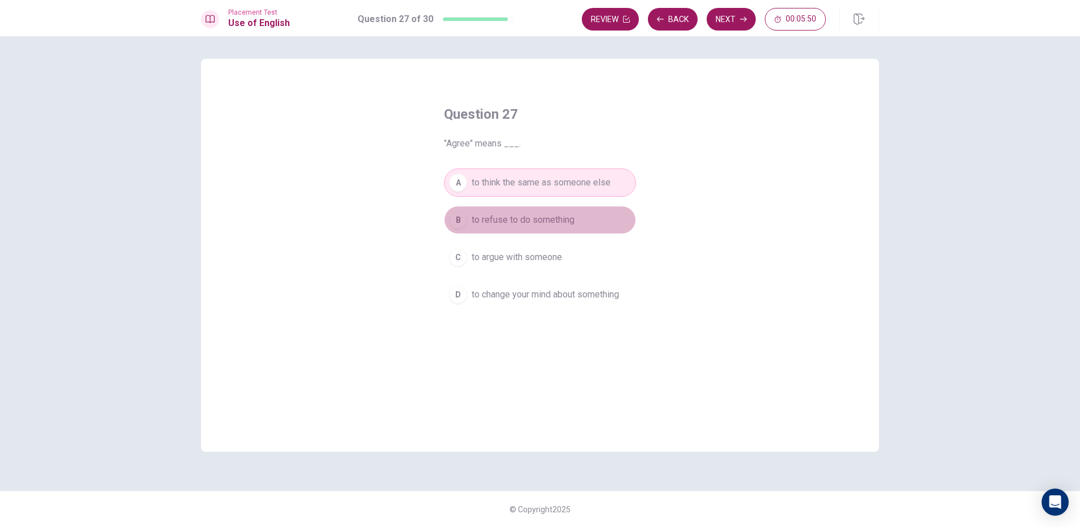
drag, startPoint x: 544, startPoint y: 217, endPoint x: 567, endPoint y: 173, distance: 50.1
click at [550, 211] on button "B to refuse to do something" at bounding box center [540, 220] width 192 height 28
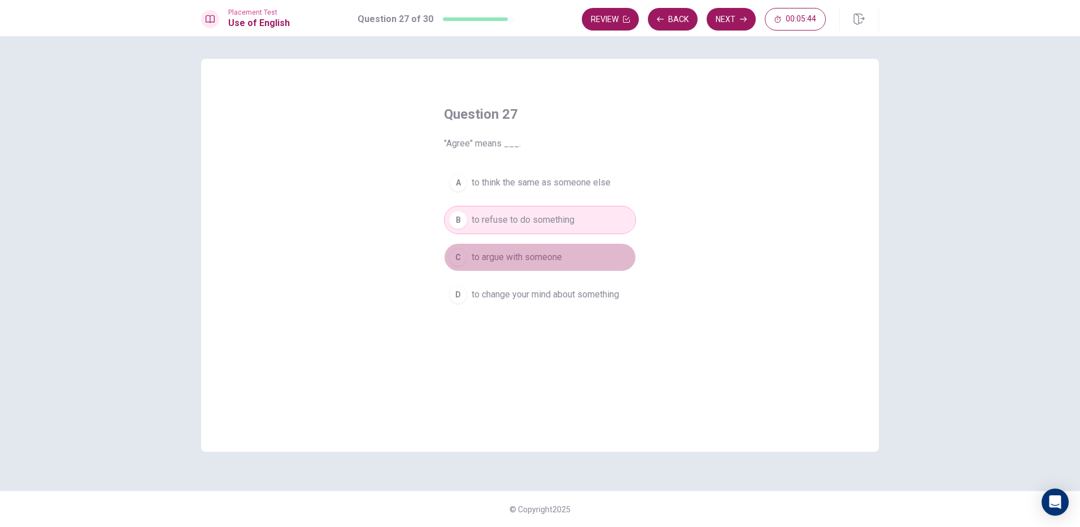
drag, startPoint x: 505, startPoint y: 258, endPoint x: 534, endPoint y: 215, distance: 52.0
click at [506, 258] on span "to argue with someone" at bounding box center [517, 257] width 90 height 14
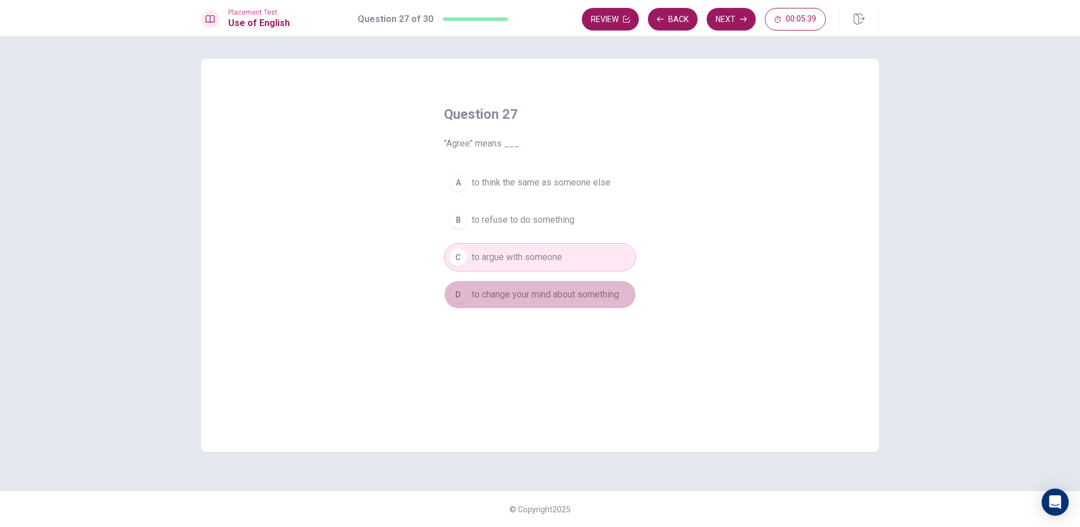
click at [561, 296] on span "to change your mind about something" at bounding box center [545, 295] width 147 height 14
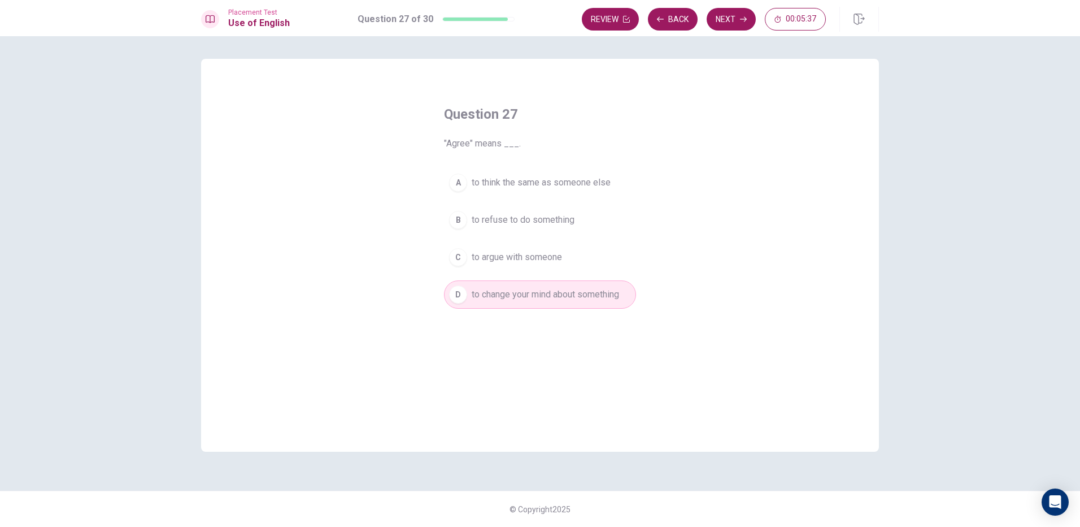
click at [482, 177] on span "to think the same as someone else" at bounding box center [541, 183] width 139 height 14
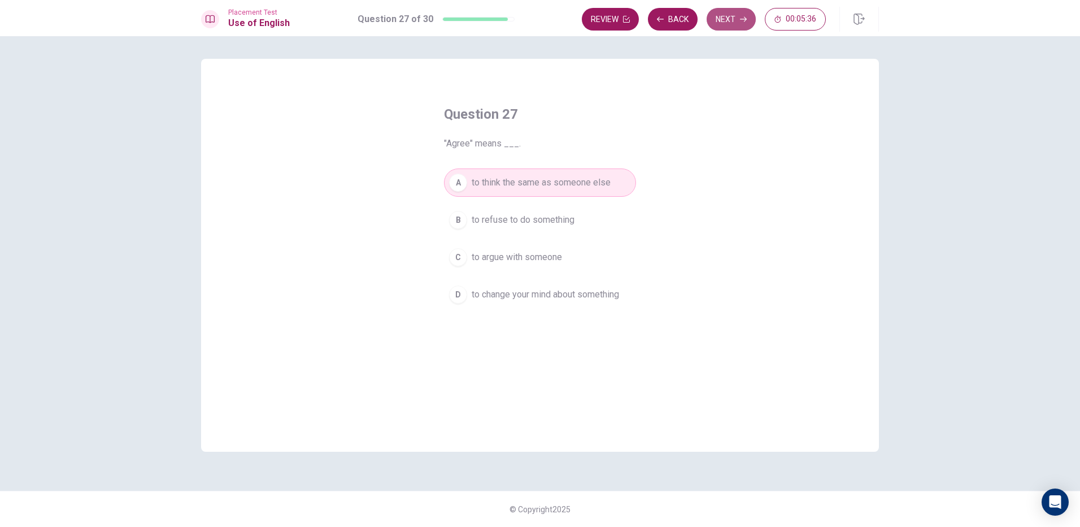
click at [723, 15] on button "Next" at bounding box center [731, 19] width 49 height 23
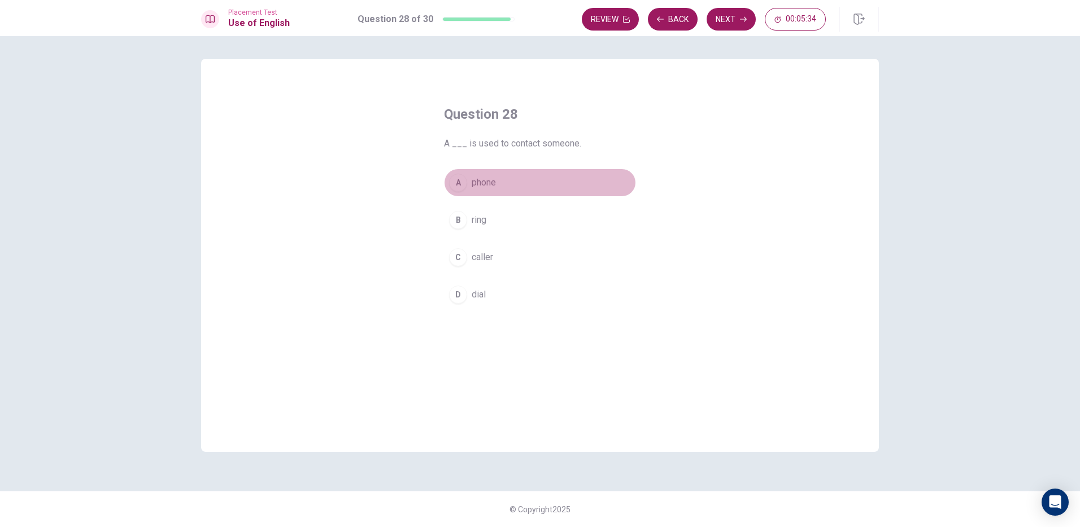
click at [479, 174] on button "A phone" at bounding box center [540, 182] width 192 height 28
click at [734, 16] on button "Next" at bounding box center [731, 19] width 49 height 23
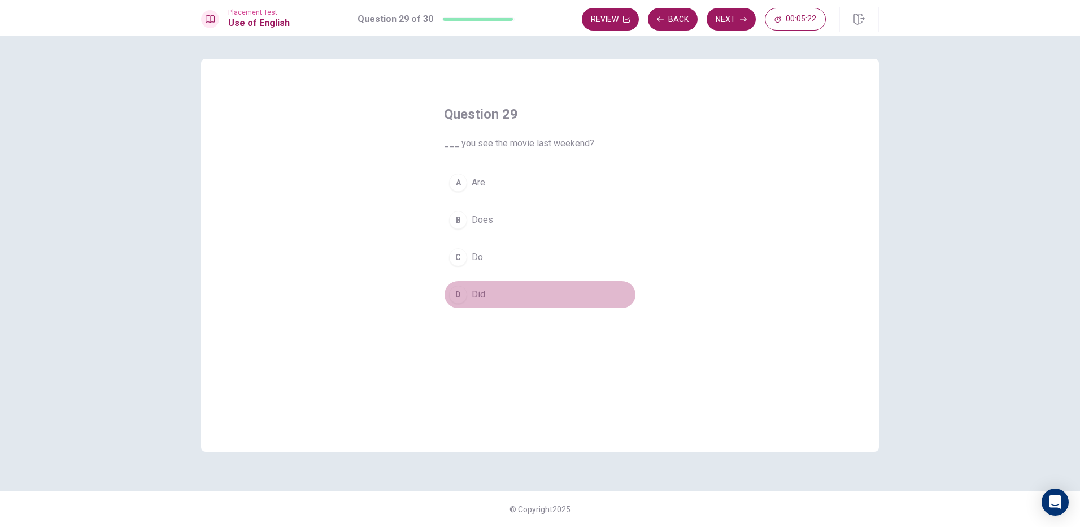
drag, startPoint x: 483, startPoint y: 288, endPoint x: 539, endPoint y: 219, distance: 88.8
click at [496, 276] on div "A Are B Does C Do D Did" at bounding box center [540, 238] width 192 height 140
click at [739, 19] on button "Next" at bounding box center [731, 19] width 49 height 23
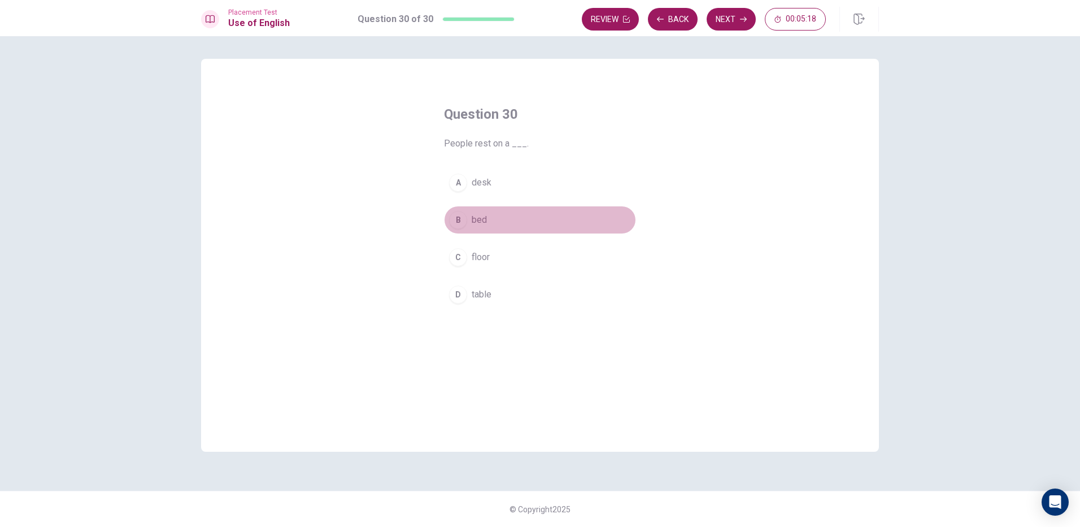
drag, startPoint x: 484, startPoint y: 219, endPoint x: 503, endPoint y: 209, distance: 22.0
click at [484, 219] on span "bed" at bounding box center [479, 220] width 15 height 14
click at [736, 24] on button "Next" at bounding box center [731, 19] width 49 height 23
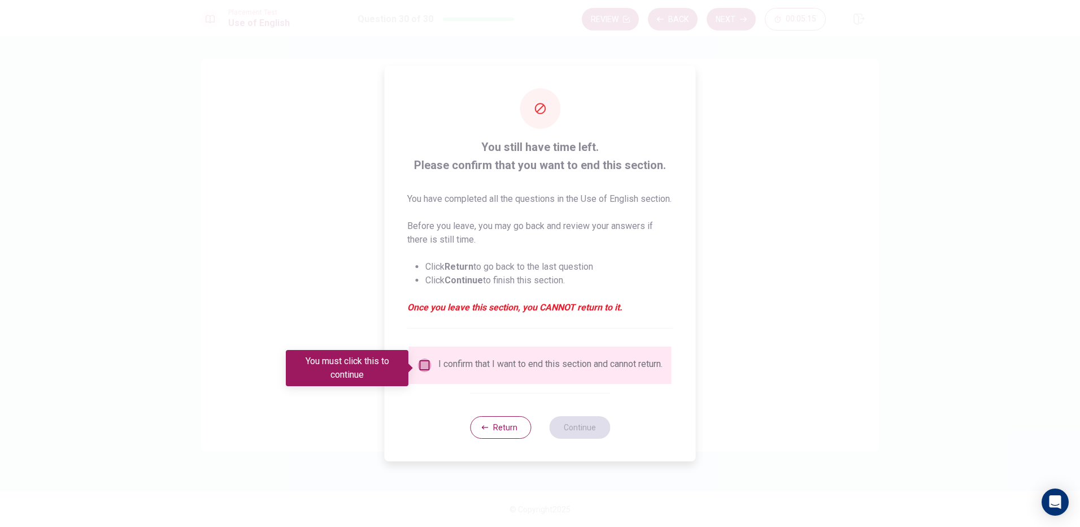
click at [423, 367] on input "You must click this to continue" at bounding box center [425, 365] width 14 height 14
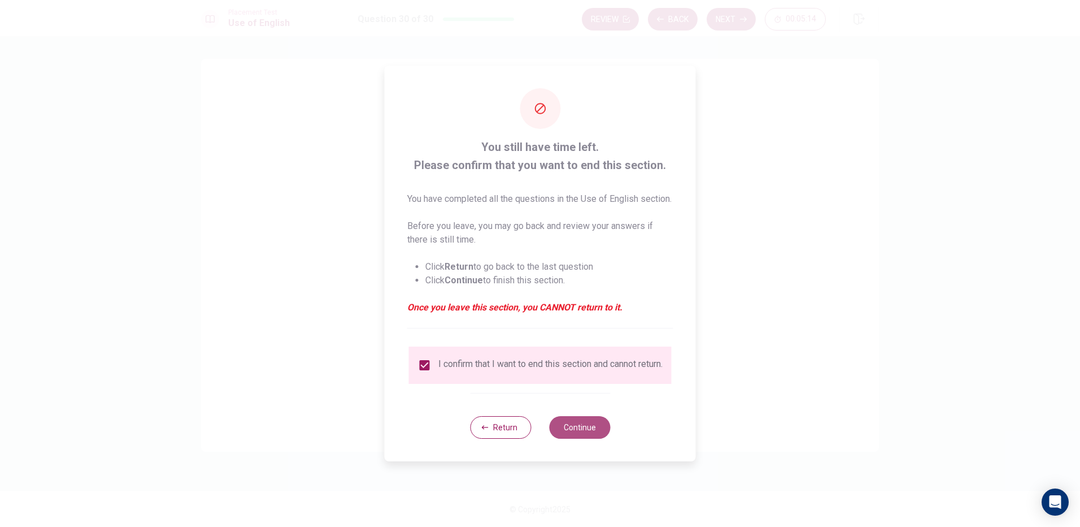
click at [594, 439] on button "Continue" at bounding box center [579, 427] width 61 height 23
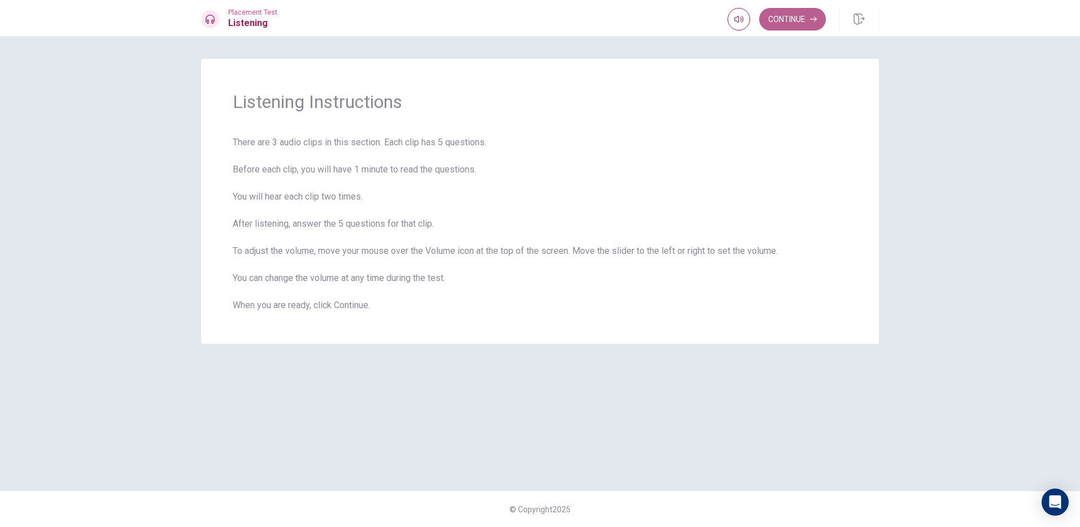
drag, startPoint x: 803, startPoint y: 16, endPoint x: 775, endPoint y: 25, distance: 29.0
click at [801, 17] on button "Continue" at bounding box center [793, 19] width 67 height 23
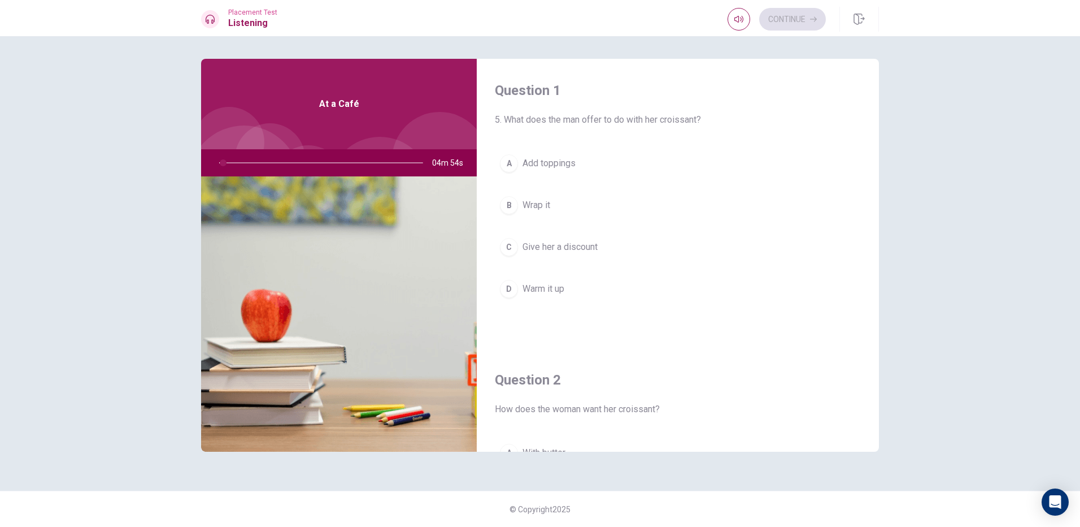
drag, startPoint x: 566, startPoint y: 123, endPoint x: 627, endPoint y: 128, distance: 61.3
click at [628, 128] on div "Question 1 5. What does the man offer to do with her croissant? A Add toppings …" at bounding box center [678, 203] width 402 height 289
click at [537, 284] on span "Warm it up" at bounding box center [544, 289] width 42 height 14
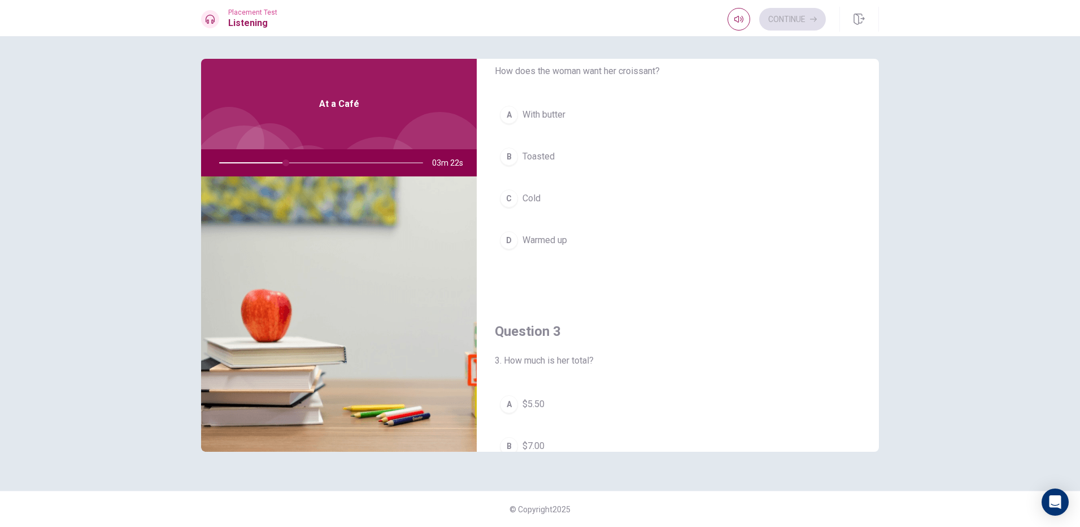
scroll to position [339, 0]
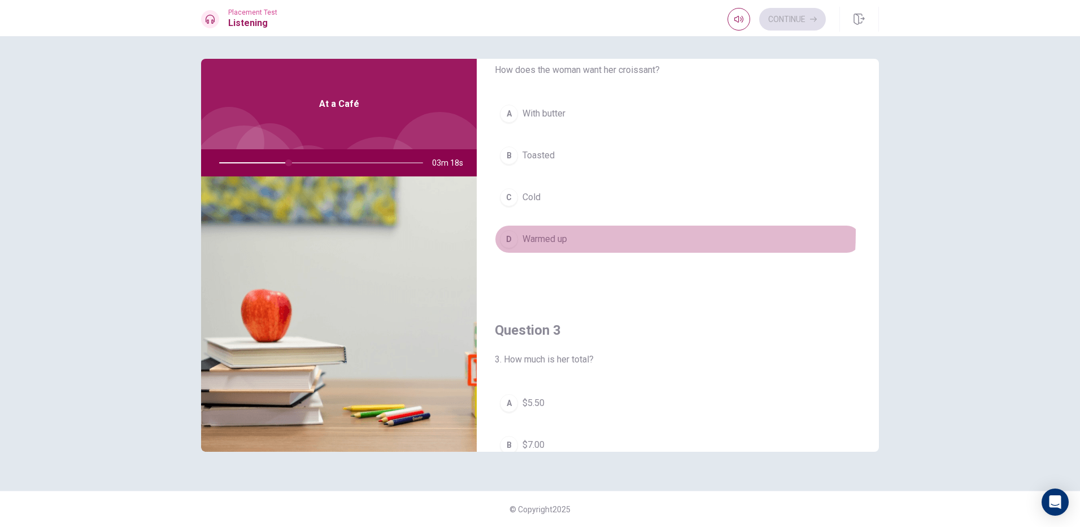
click at [527, 232] on span "Warmed up" at bounding box center [545, 239] width 45 height 14
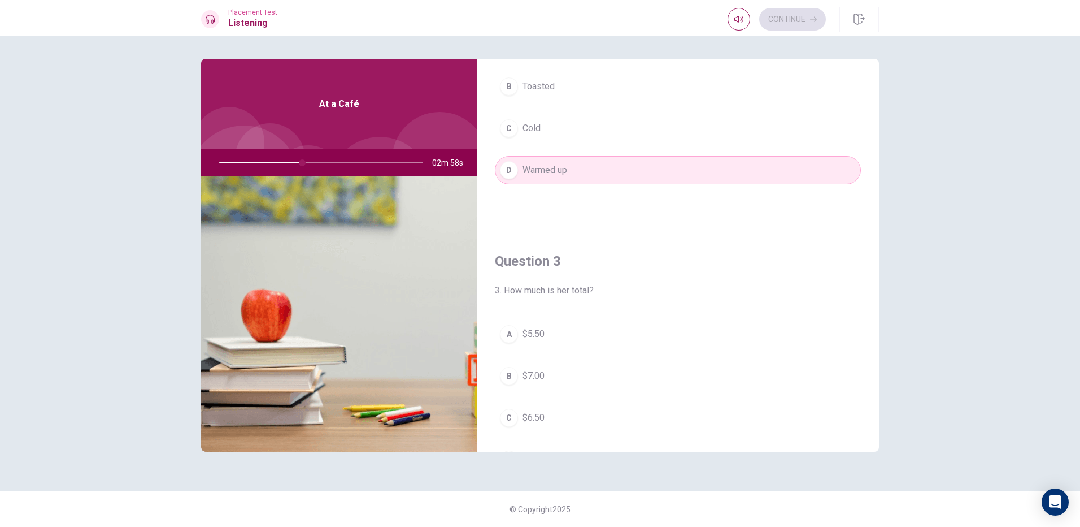
scroll to position [509, 0]
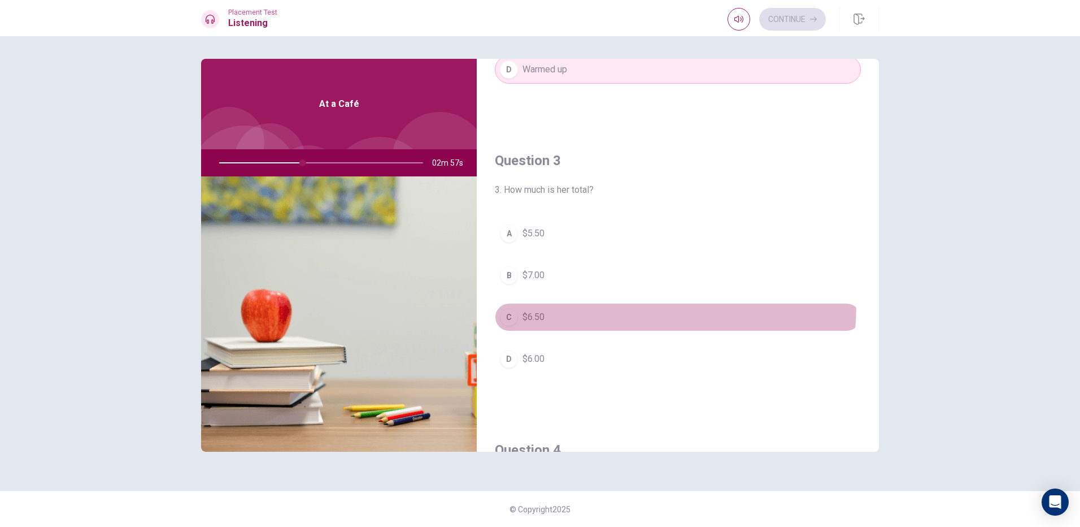
click at [538, 303] on button "C $6.50" at bounding box center [678, 317] width 366 height 28
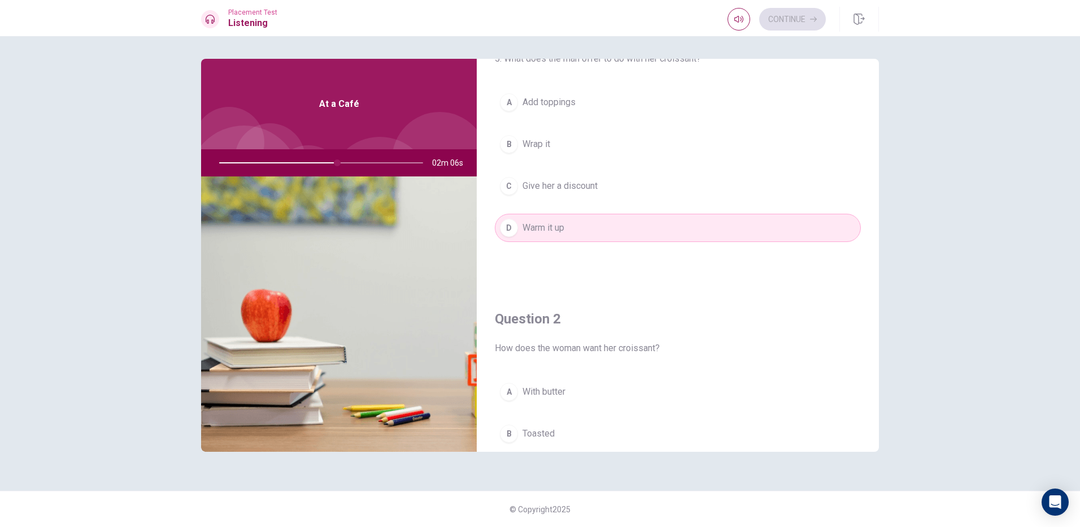
scroll to position [226, 0]
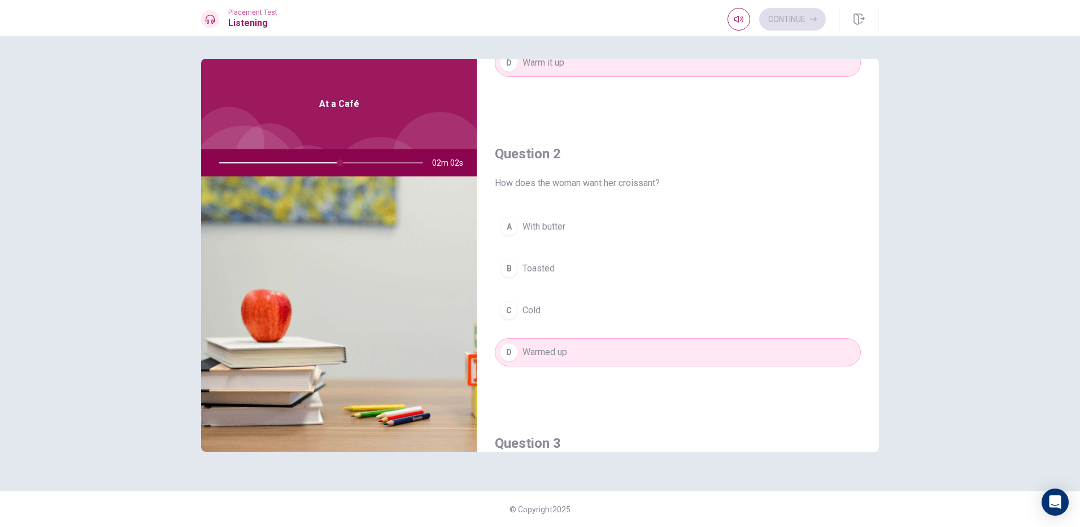
drag, startPoint x: 340, startPoint y: 160, endPoint x: 349, endPoint y: 161, distance: 8.5
click at [349, 161] on div at bounding box center [319, 162] width 227 height 27
click at [348, 163] on div at bounding box center [319, 162] width 227 height 27
click at [350, 162] on div at bounding box center [319, 162] width 227 height 27
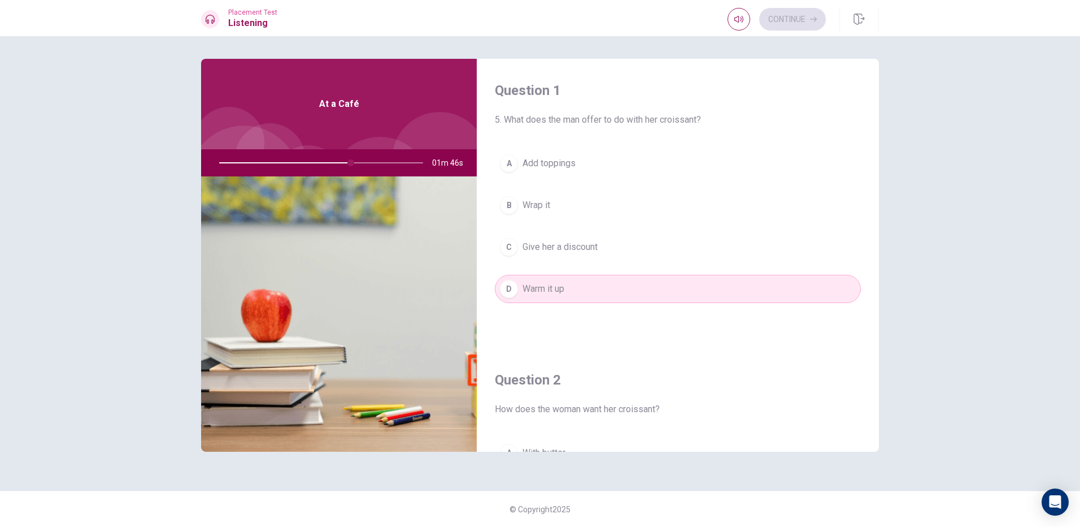
click at [519, 172] on button "A Add toppings" at bounding box center [678, 163] width 366 height 28
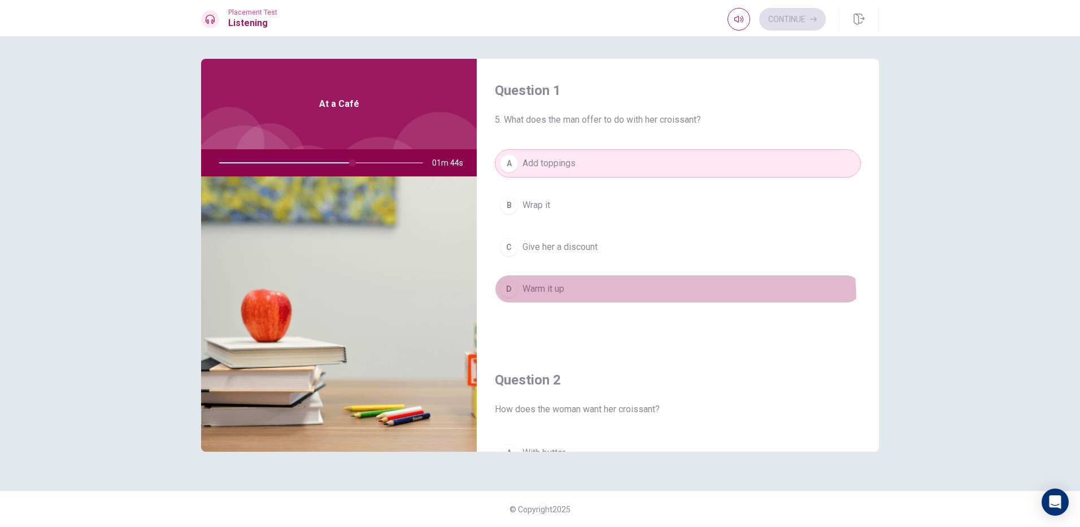
drag, startPoint x: 561, startPoint y: 301, endPoint x: 565, endPoint y: 290, distance: 11.4
click at [563, 293] on button "D Warm it up" at bounding box center [678, 289] width 366 height 28
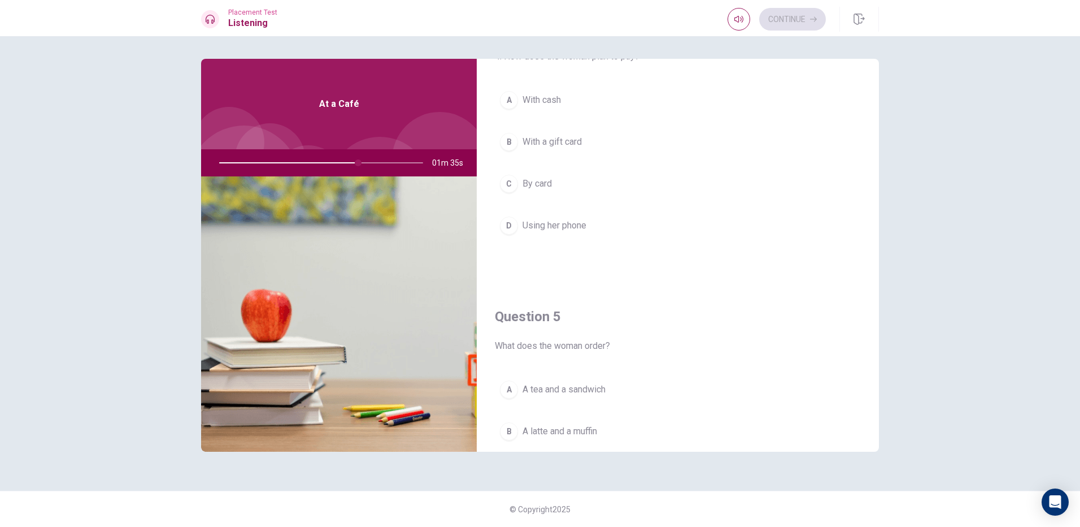
scroll to position [904, 0]
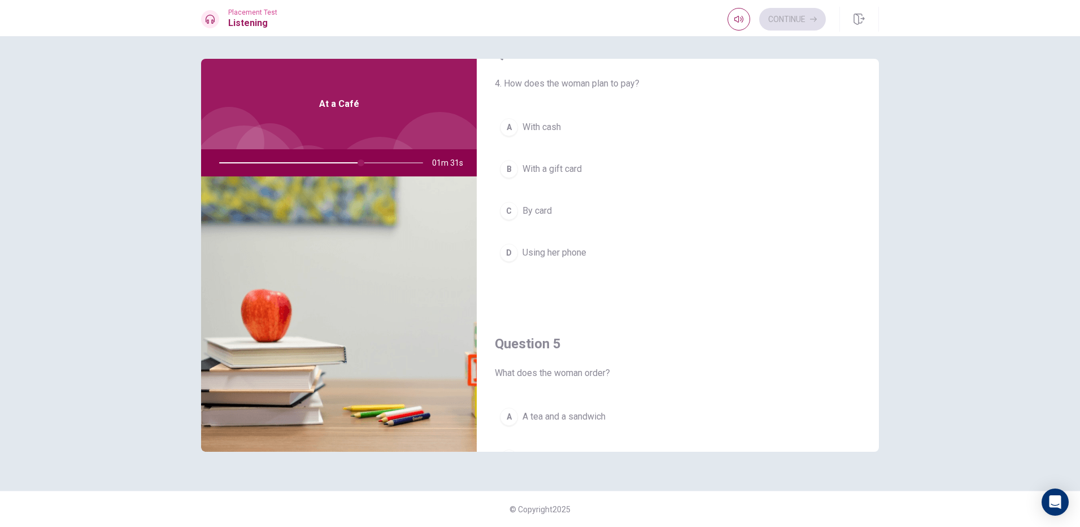
click at [360, 163] on div at bounding box center [319, 162] width 227 height 27
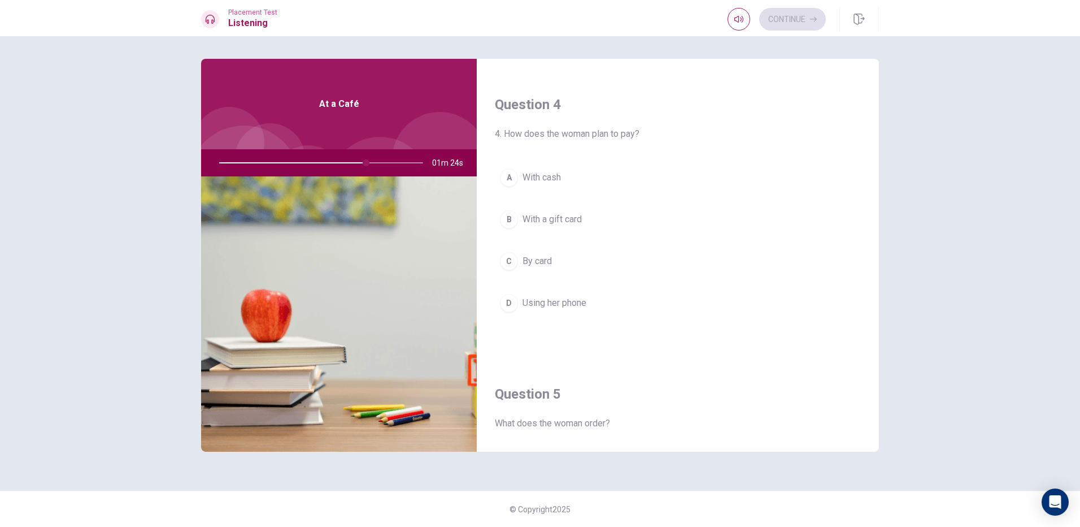
scroll to position [961, 0]
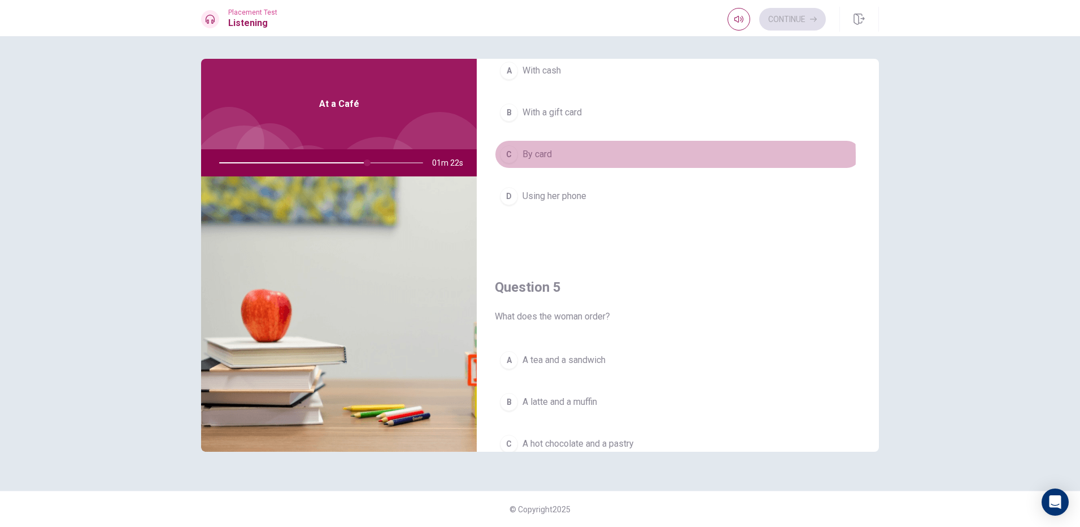
click at [536, 157] on span "By card" at bounding box center [537, 154] width 29 height 14
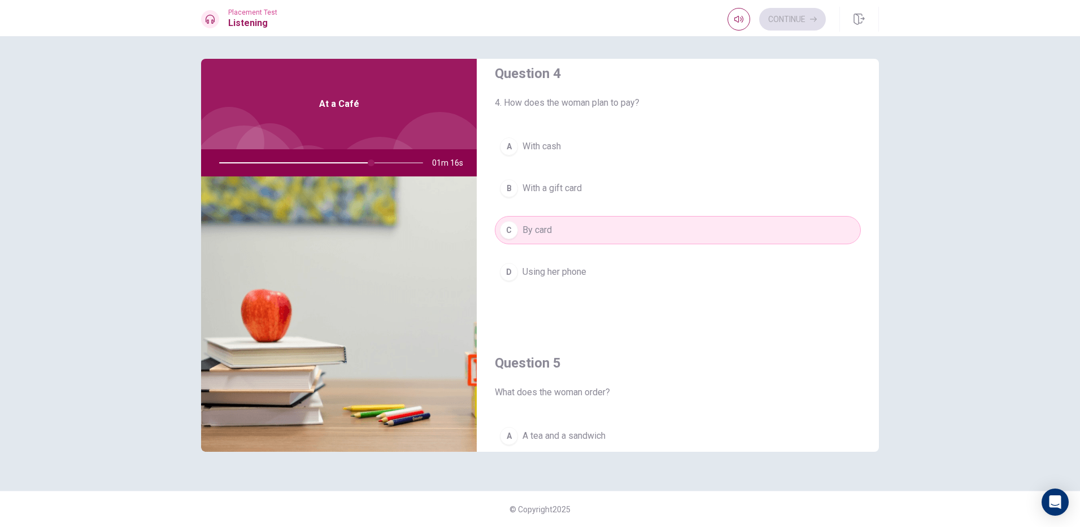
scroll to position [884, 0]
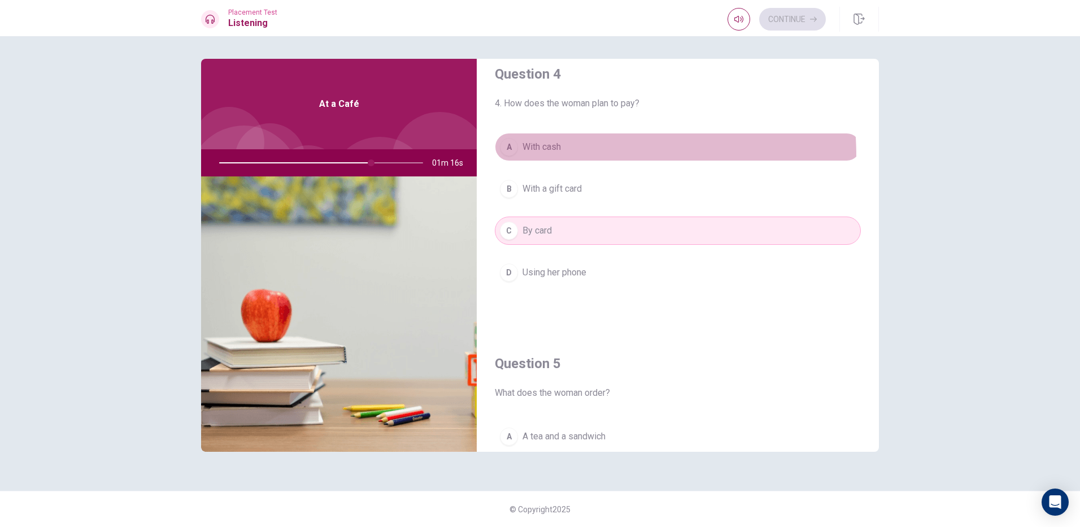
click at [535, 157] on button "A With cash" at bounding box center [678, 147] width 366 height 28
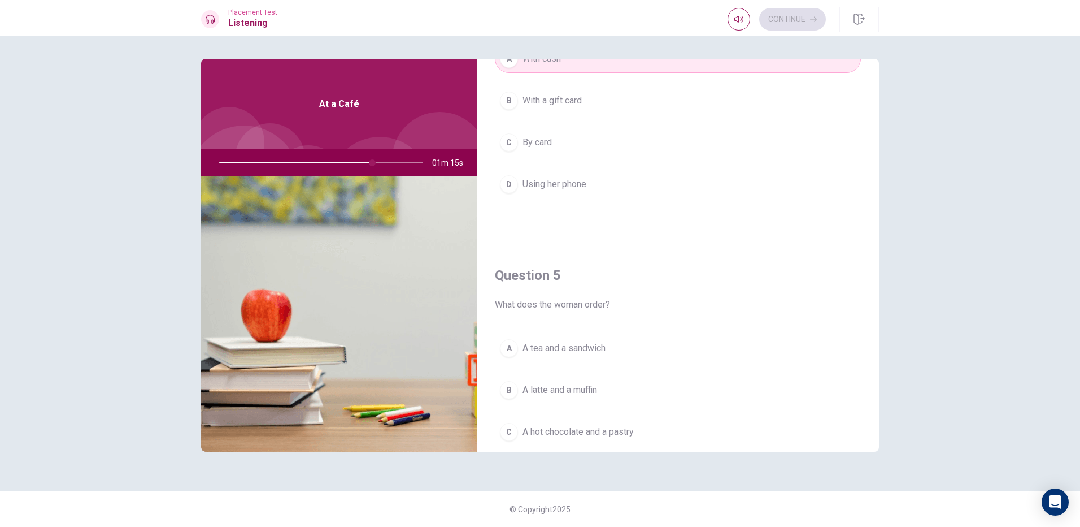
scroll to position [1054, 0]
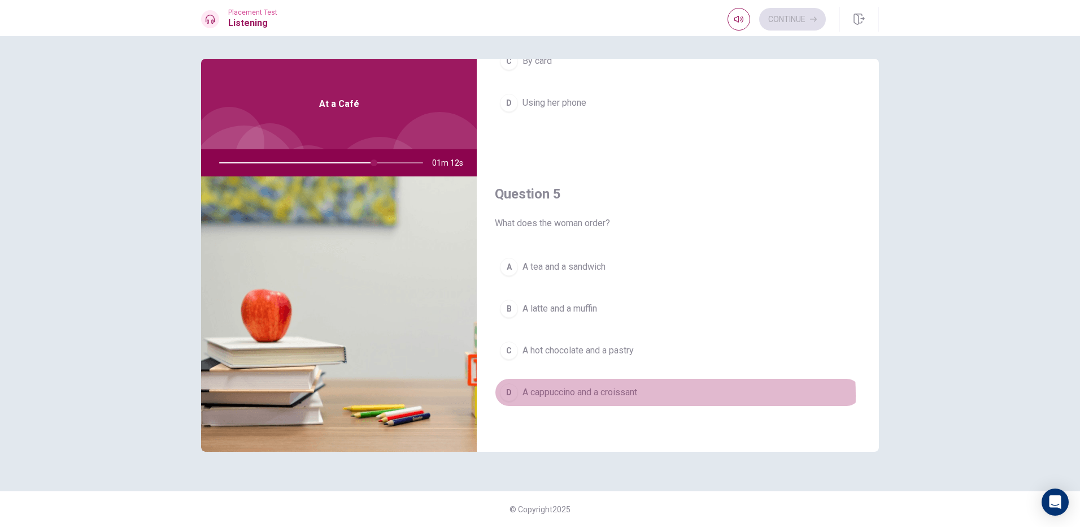
click at [575, 396] on span "A cappuccino and a croissant" at bounding box center [580, 392] width 115 height 14
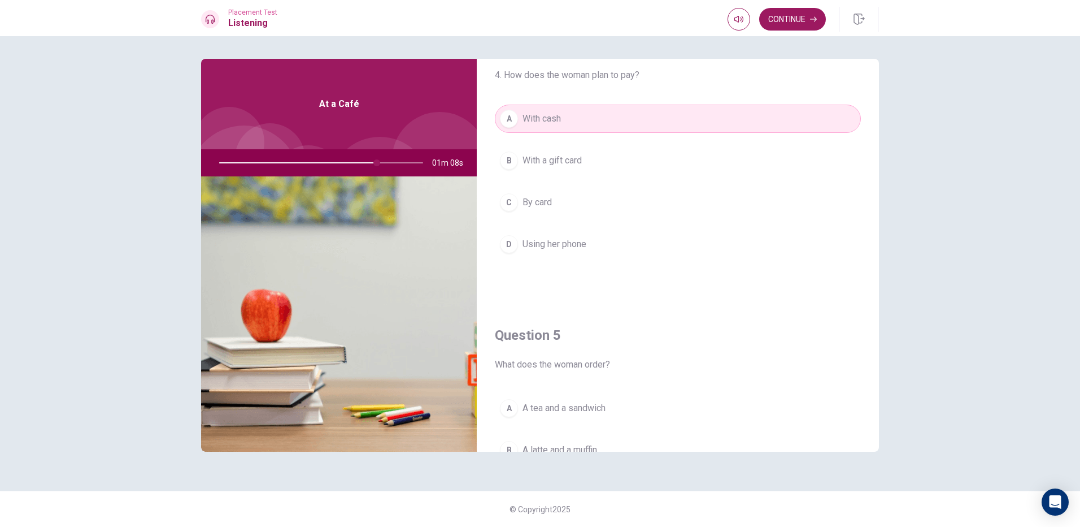
scroll to position [884, 0]
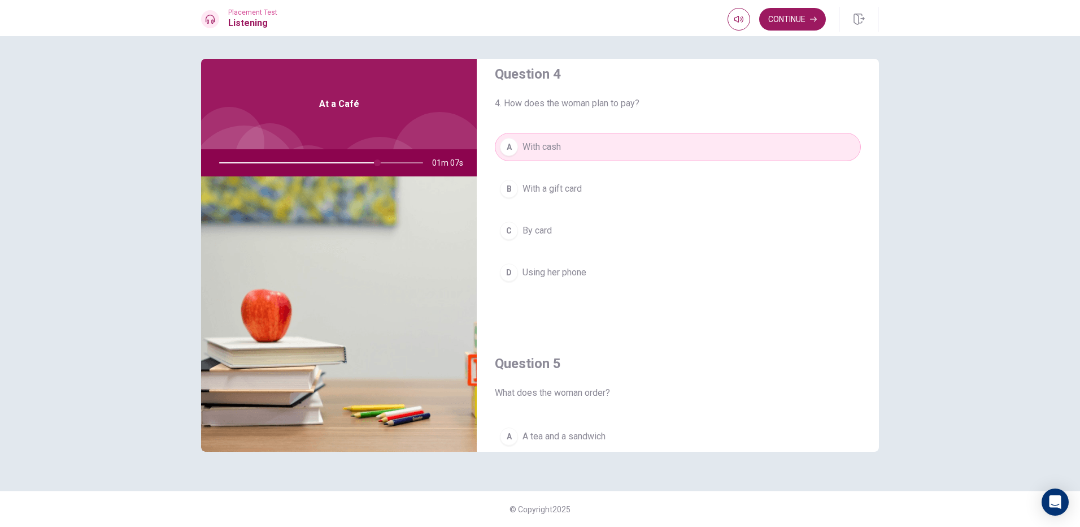
click at [788, 7] on div "Continue" at bounding box center [803, 19] width 151 height 25
click at [788, 21] on button "Continue" at bounding box center [793, 19] width 67 height 23
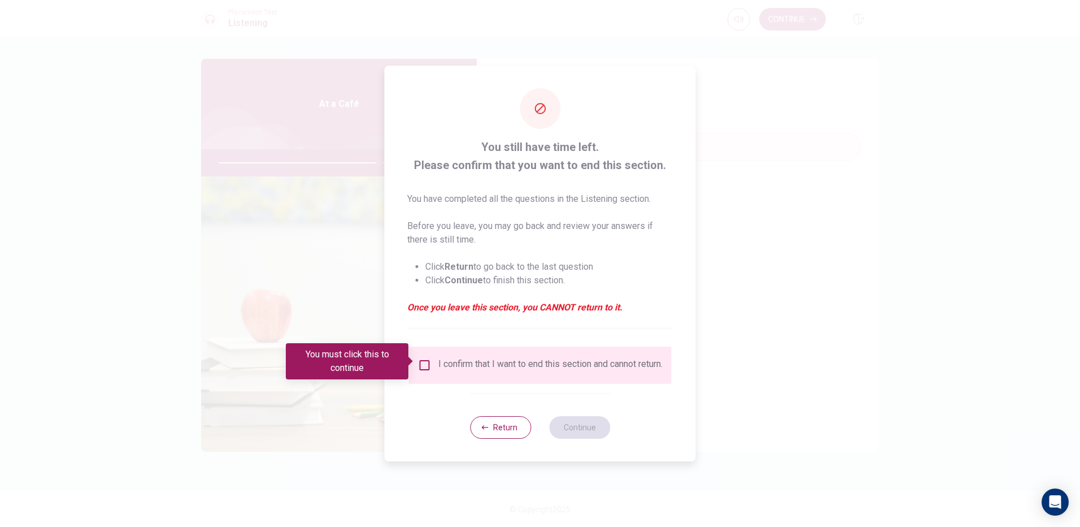
click at [418, 362] on input "You must click this to continue" at bounding box center [425, 365] width 14 height 14
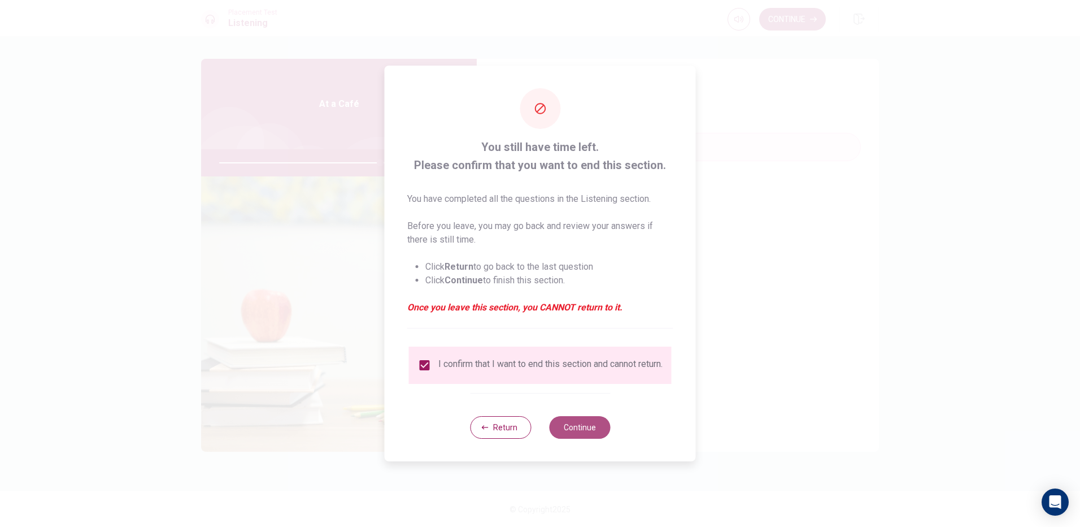
click at [588, 427] on button "Continue" at bounding box center [579, 427] width 61 height 23
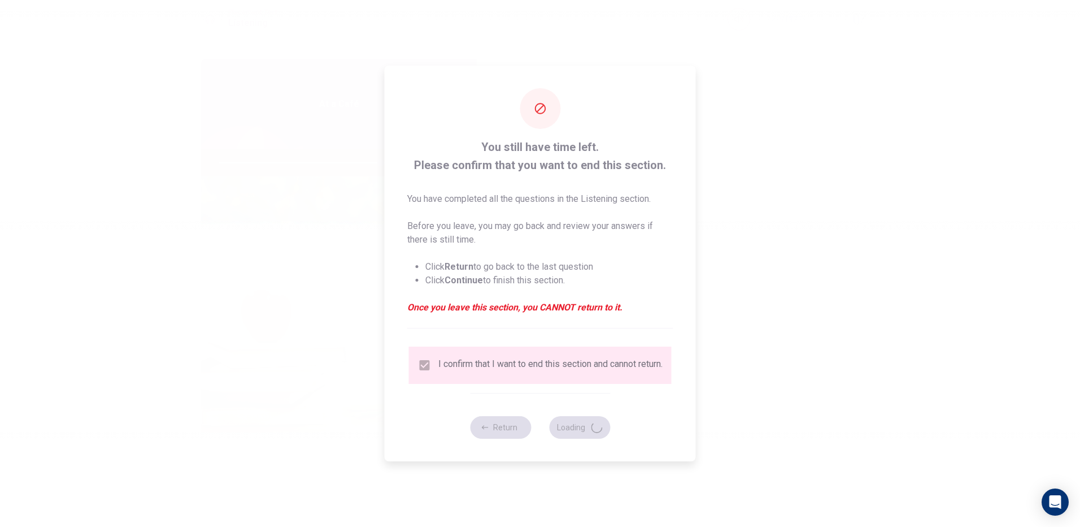
type input "80"
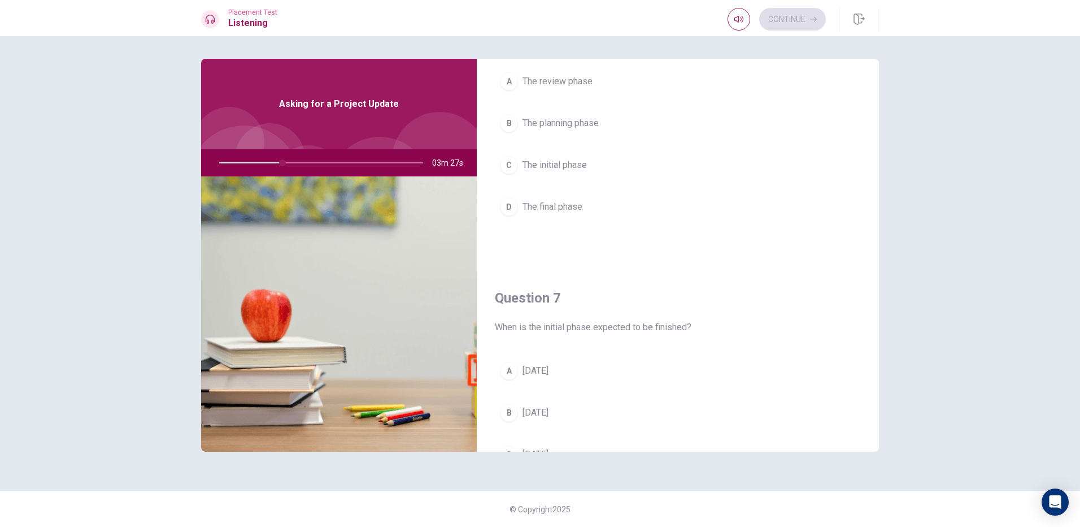
scroll to position [57, 0]
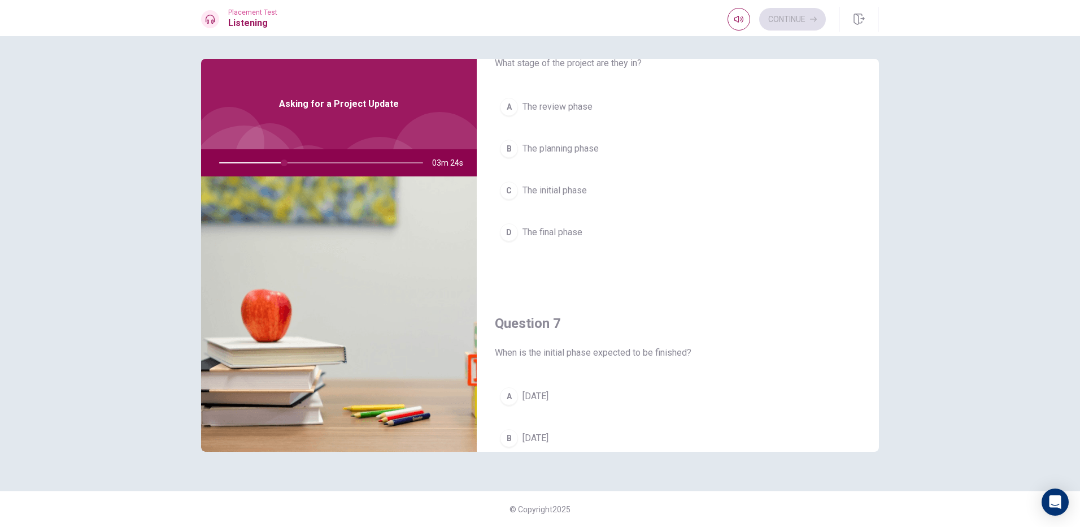
click at [583, 189] on span "The initial phase" at bounding box center [555, 191] width 64 height 14
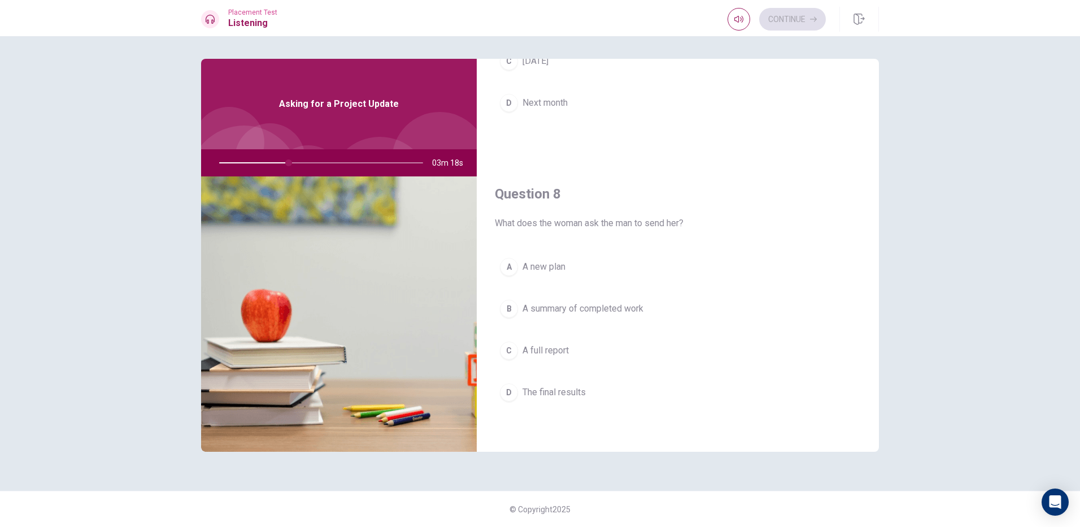
scroll to position [509, 0]
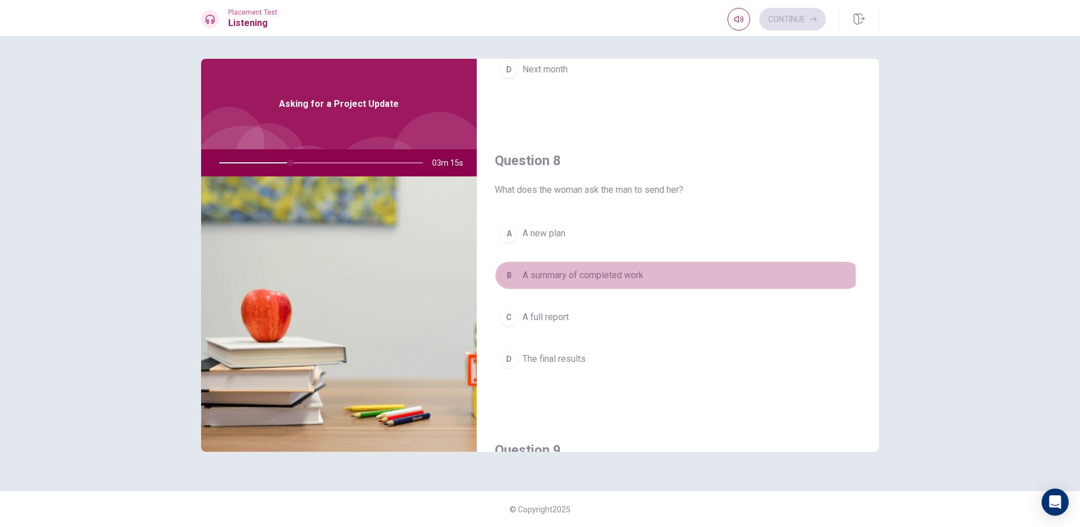
click at [596, 277] on span "A summary of completed work" at bounding box center [583, 275] width 121 height 14
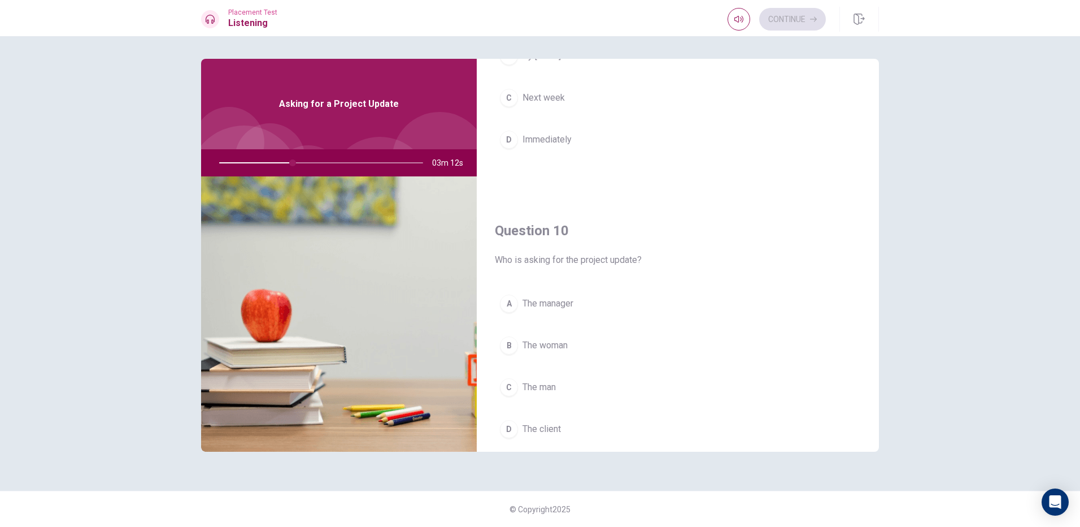
scroll to position [904, 0]
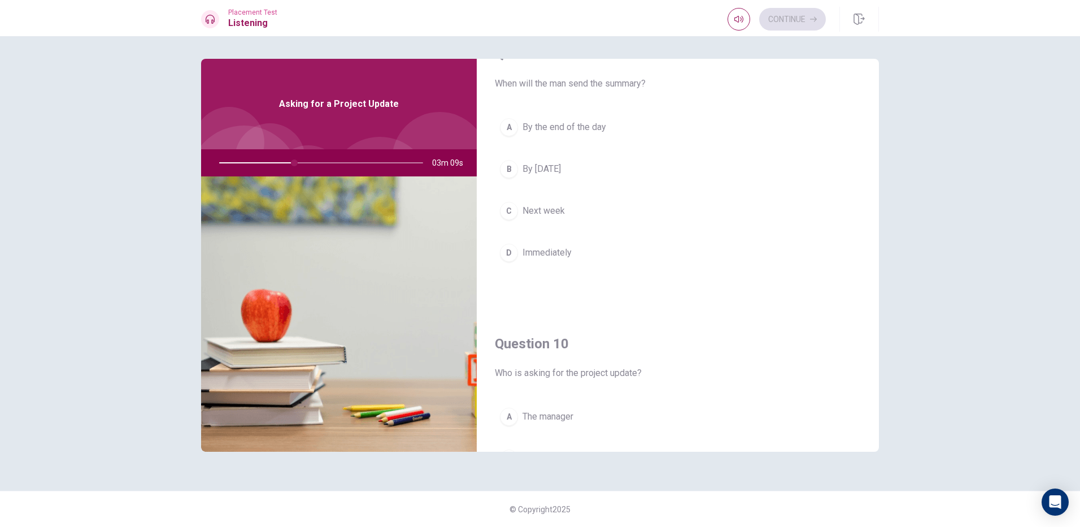
click at [567, 127] on span "By the end of the day" at bounding box center [565, 127] width 84 height 14
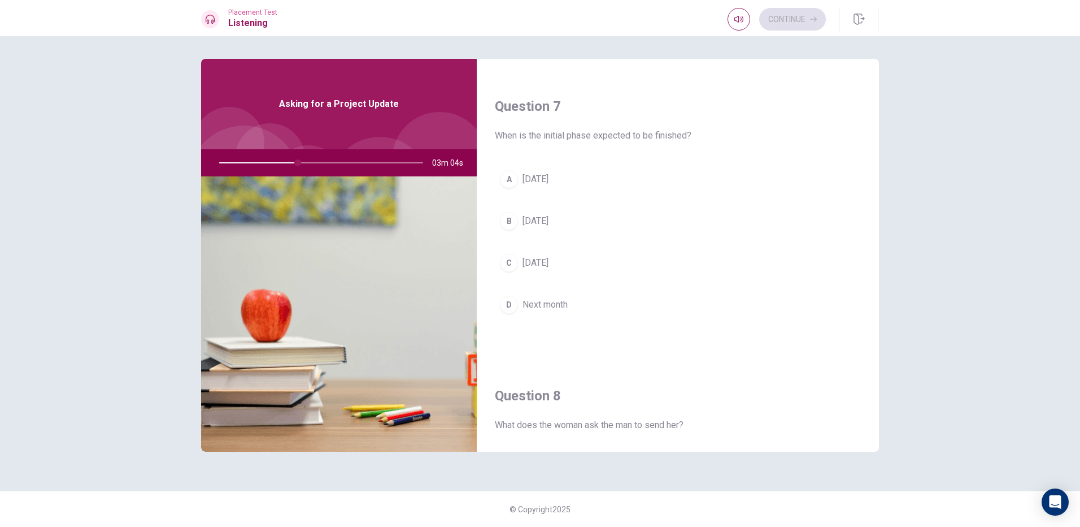
scroll to position [263, 0]
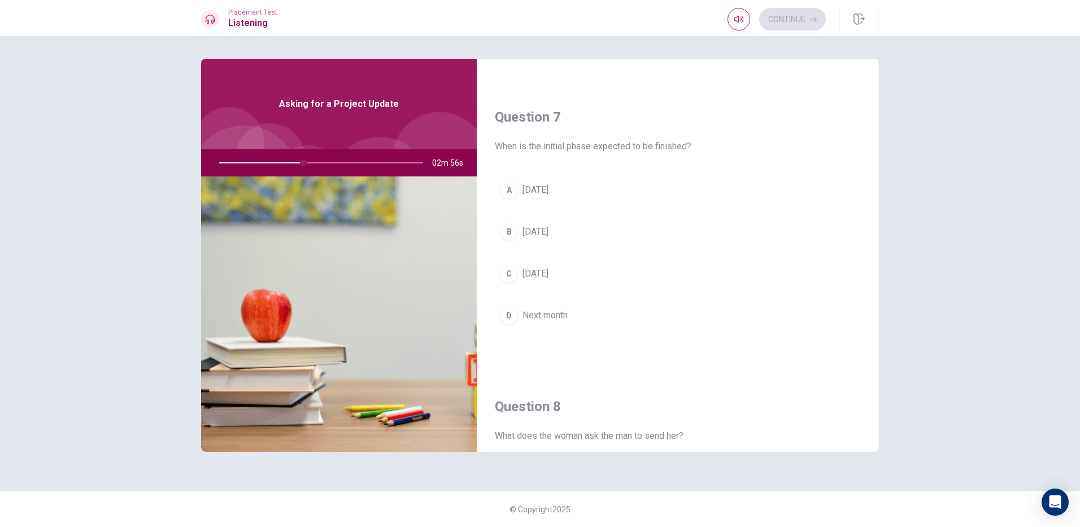
click at [549, 191] on span "[DATE]" at bounding box center [536, 190] width 26 height 14
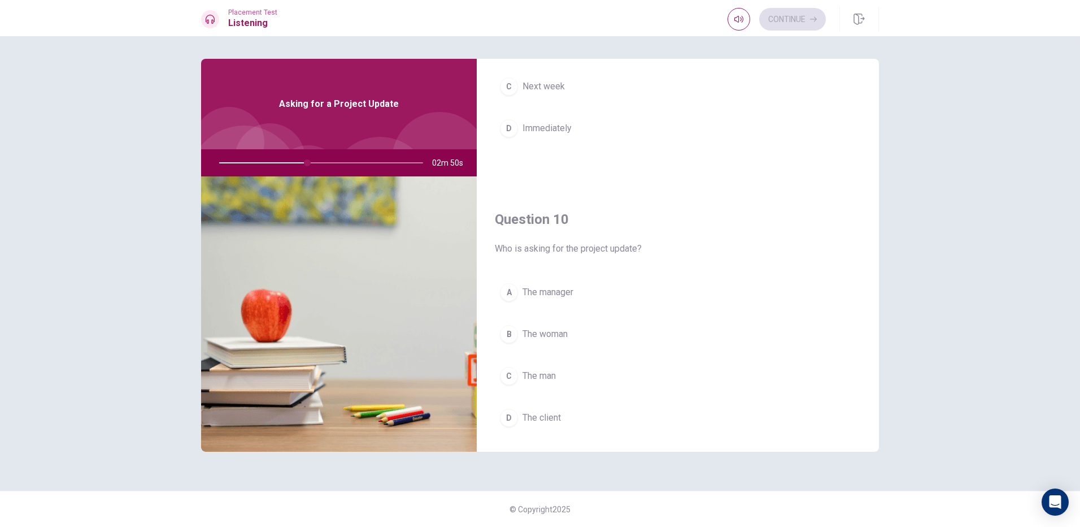
scroll to position [1054, 0]
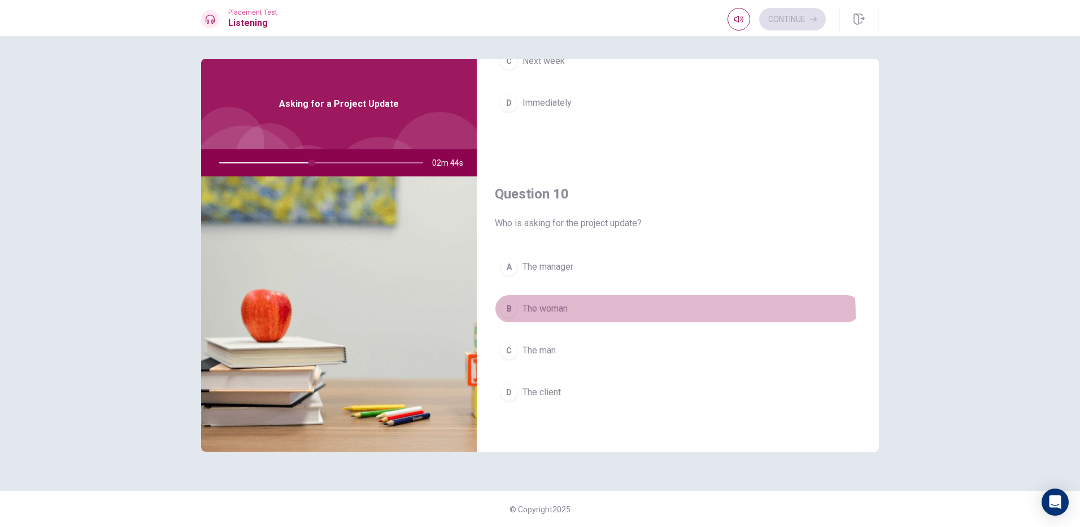
drag, startPoint x: 537, startPoint y: 317, endPoint x: 552, endPoint y: 297, distance: 24.8
click at [539, 313] on button "B The woman" at bounding box center [678, 308] width 366 height 28
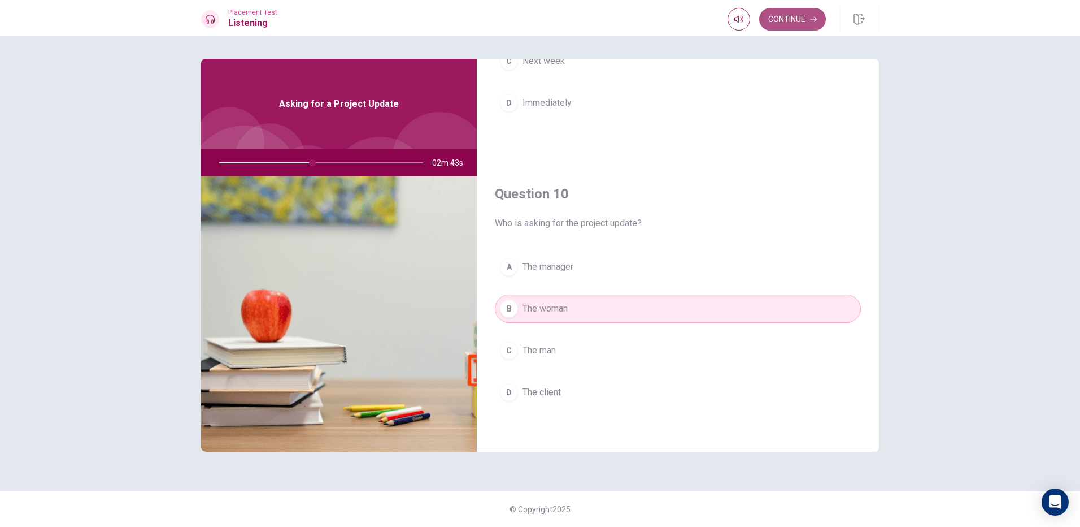
click at [794, 25] on button "Continue" at bounding box center [793, 19] width 67 height 23
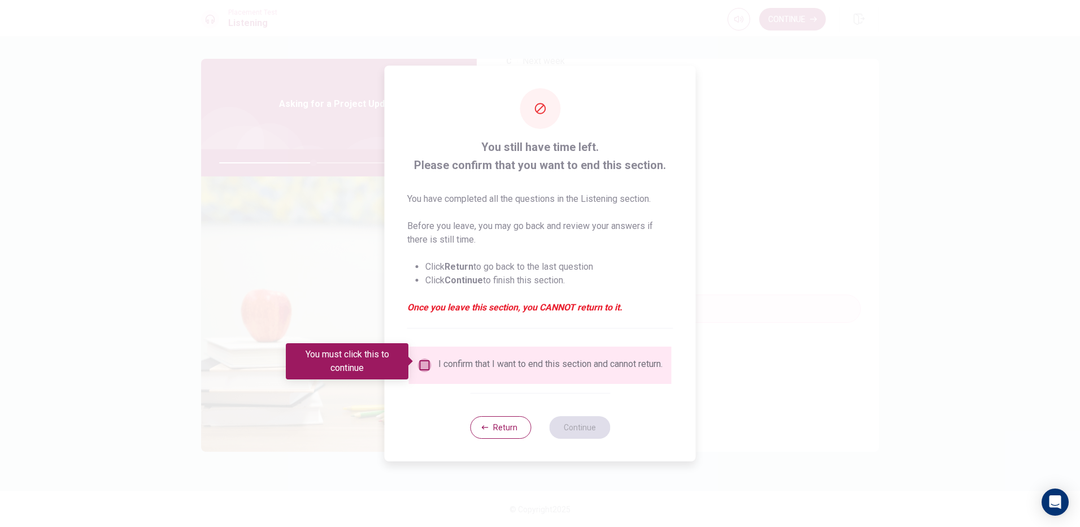
click at [423, 367] on input "You must click this to continue" at bounding box center [425, 365] width 14 height 14
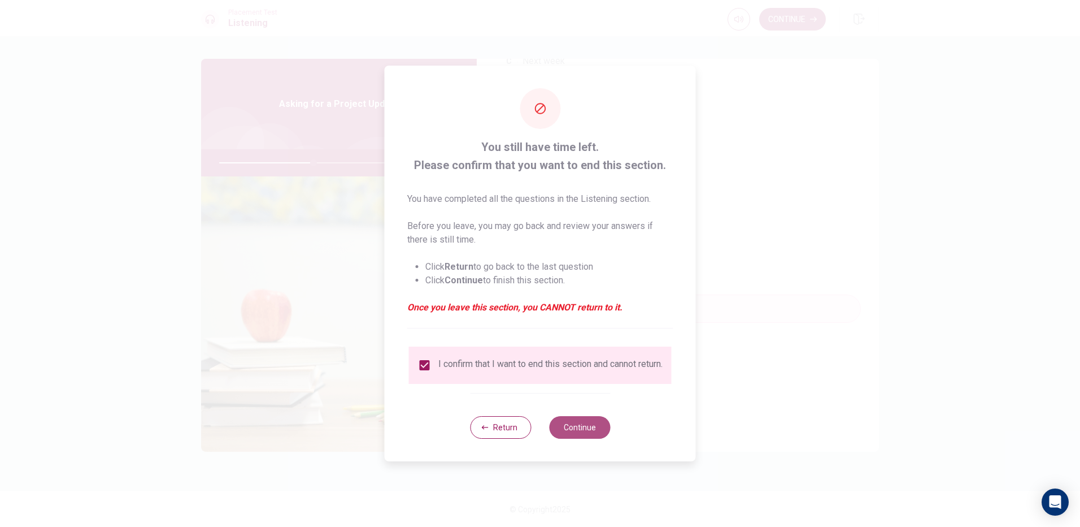
click at [583, 423] on button "Continue" at bounding box center [579, 427] width 61 height 23
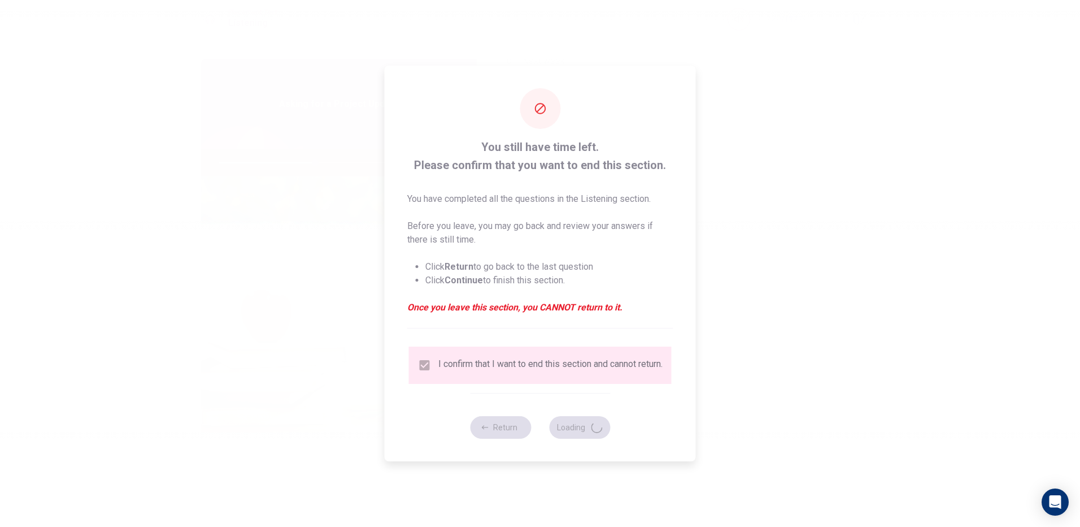
type input "47"
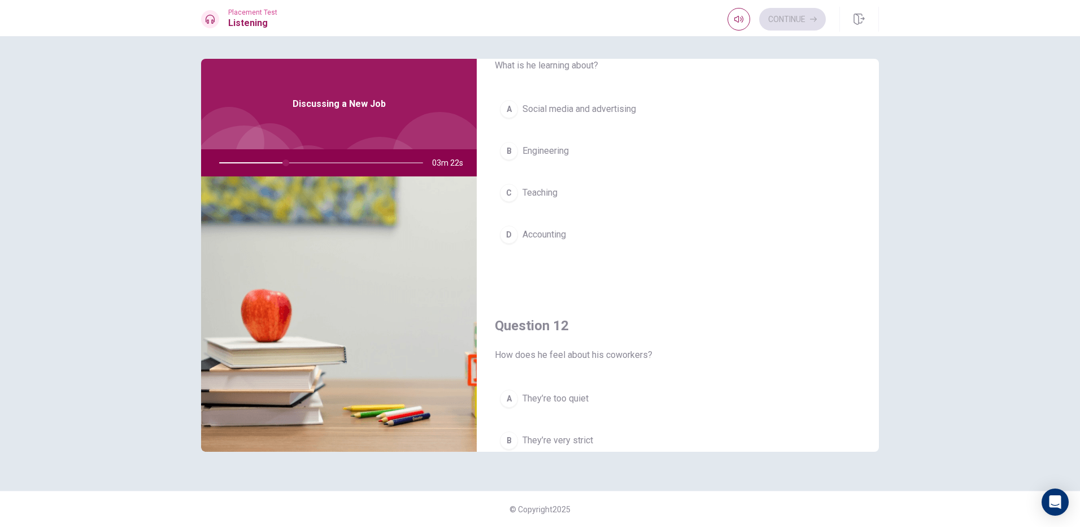
scroll to position [0, 0]
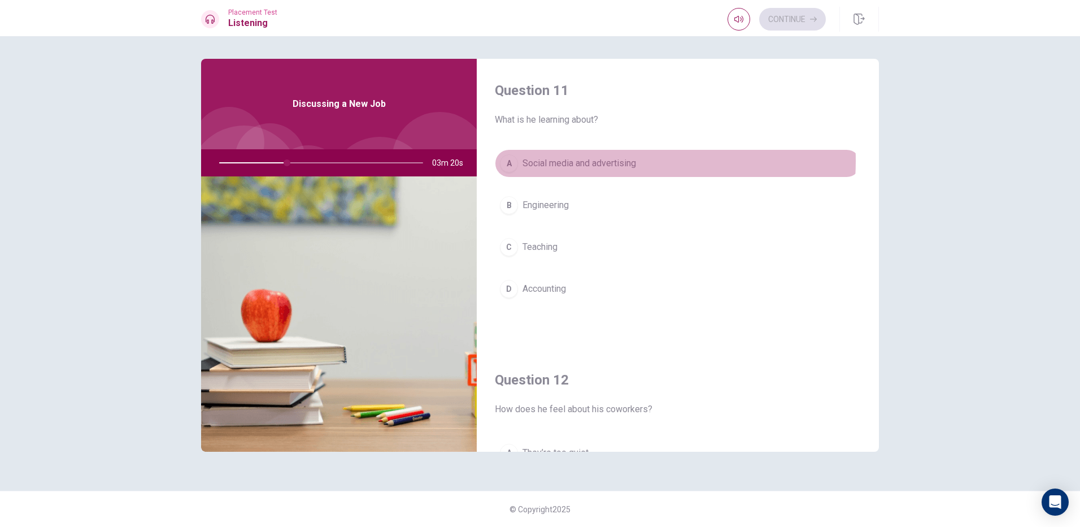
click at [572, 160] on span "Social media and advertising" at bounding box center [580, 164] width 114 height 14
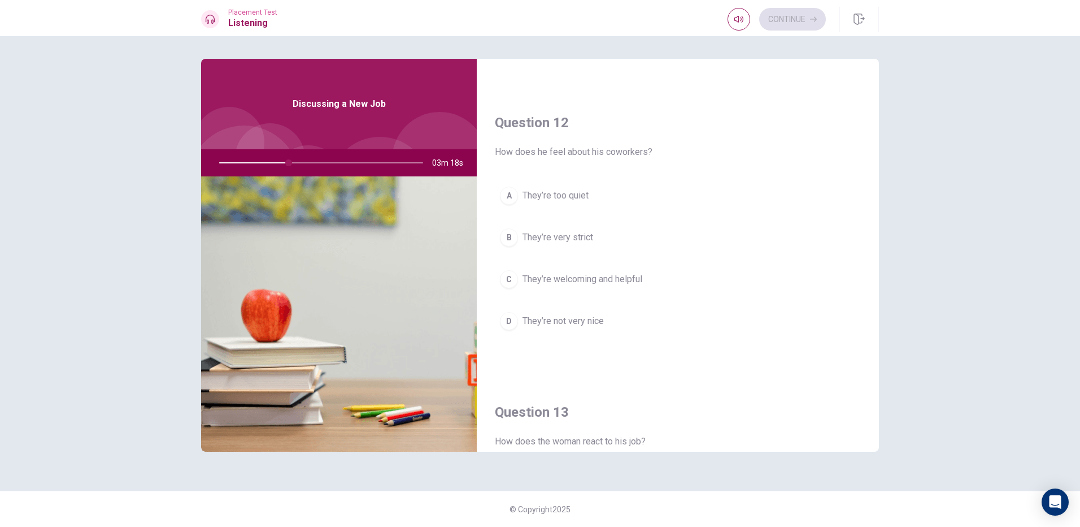
scroll to position [283, 0]
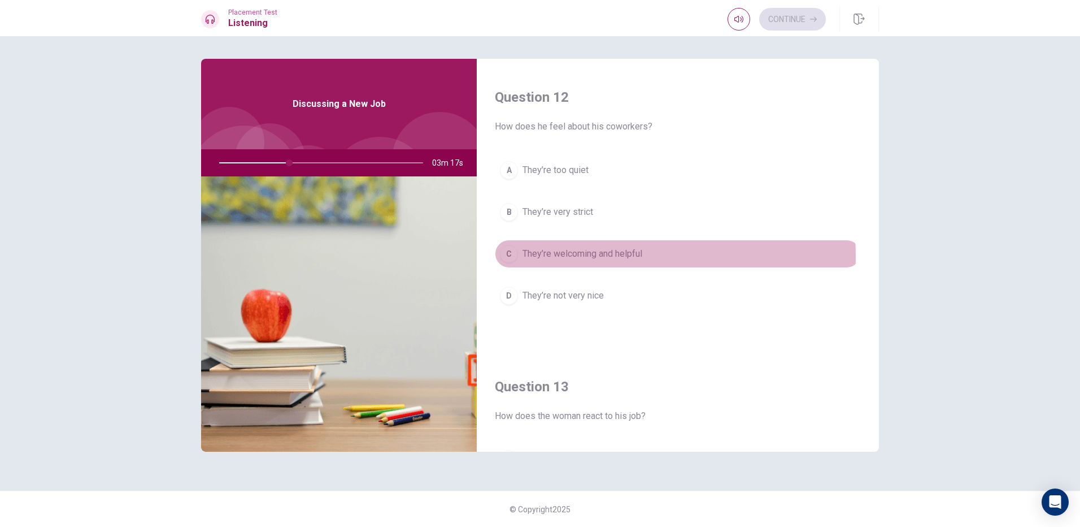
click at [577, 257] on span "They’re welcoming and helpful" at bounding box center [583, 254] width 120 height 14
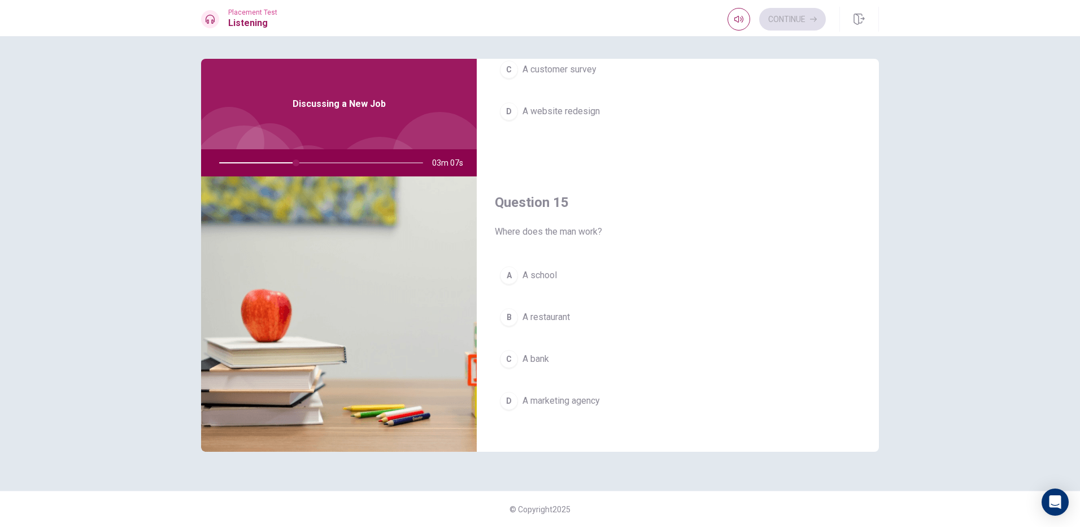
scroll to position [1054, 0]
click at [577, 389] on span "A marketing agency" at bounding box center [561, 392] width 77 height 14
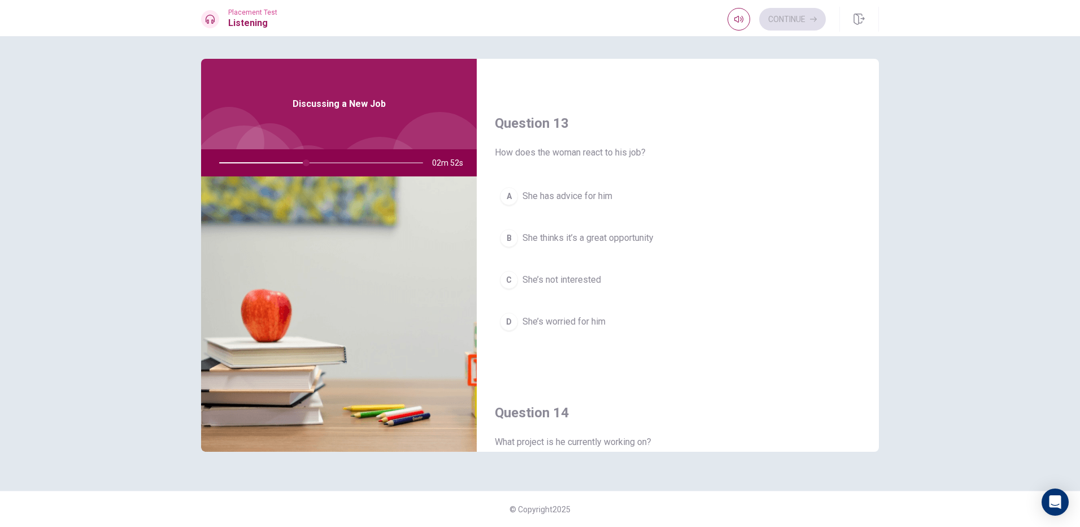
scroll to position [545, 0]
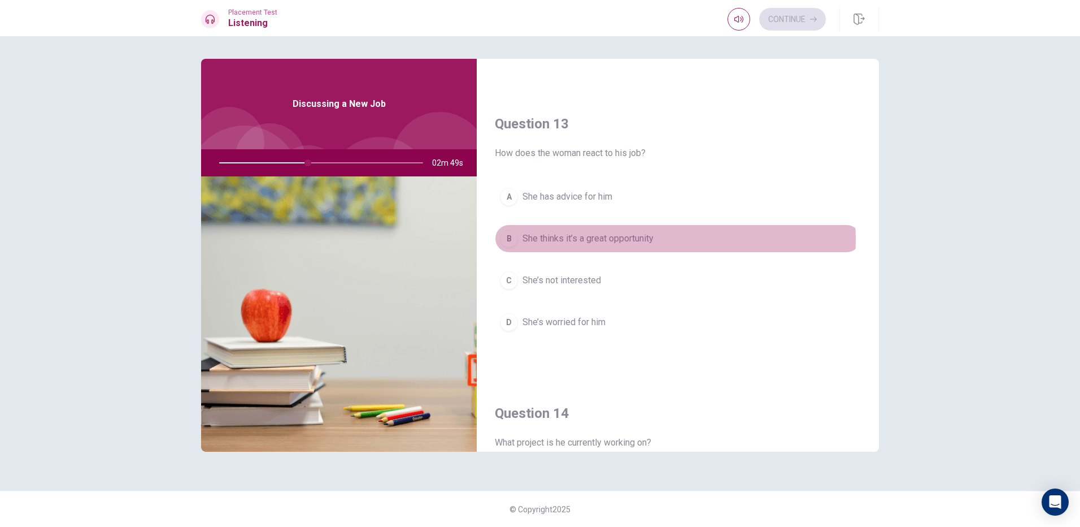
click at [622, 239] on span "She thinks it’s a great opportunity" at bounding box center [588, 239] width 131 height 14
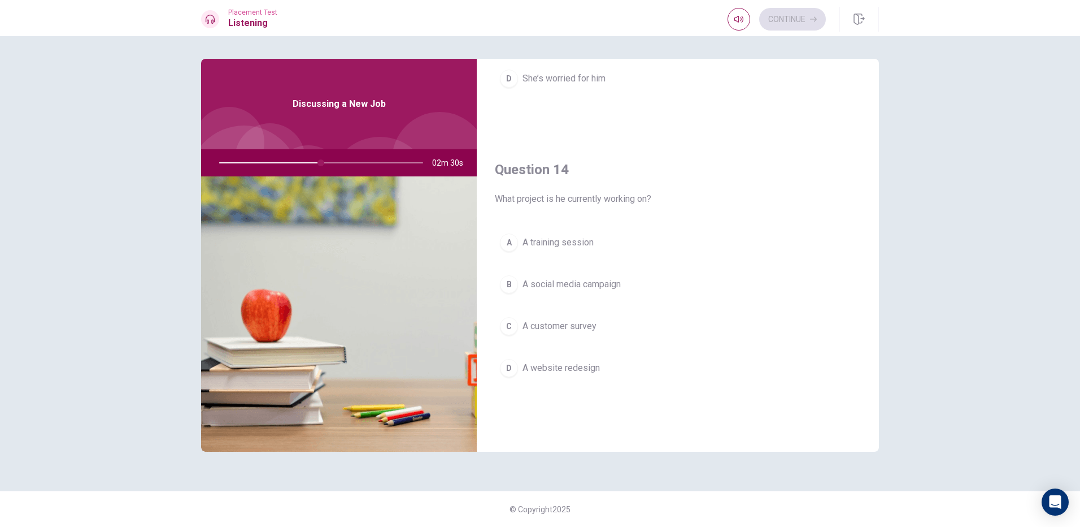
scroll to position [791, 0]
click at [592, 283] on span "A social media campaign" at bounding box center [572, 282] width 98 height 14
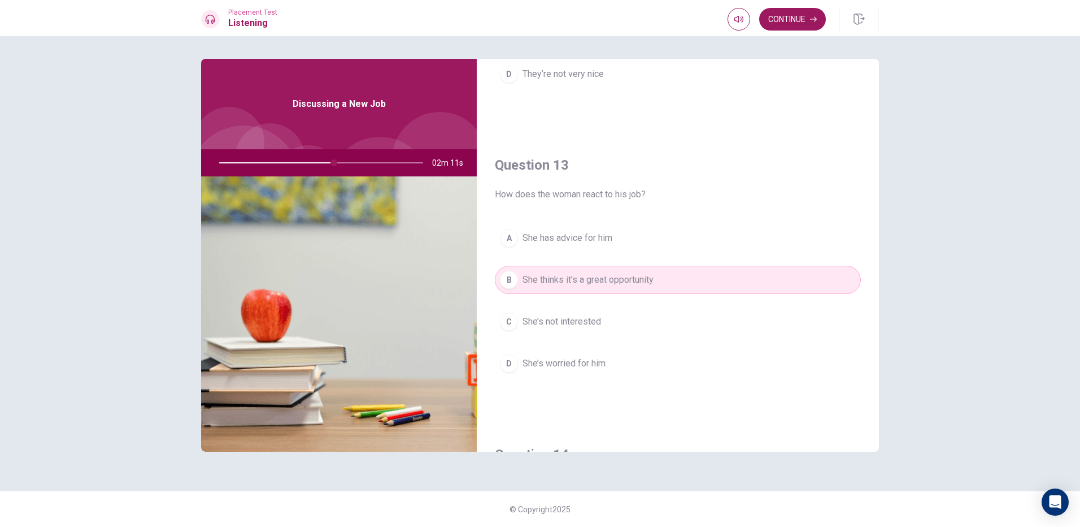
scroll to position [489, 0]
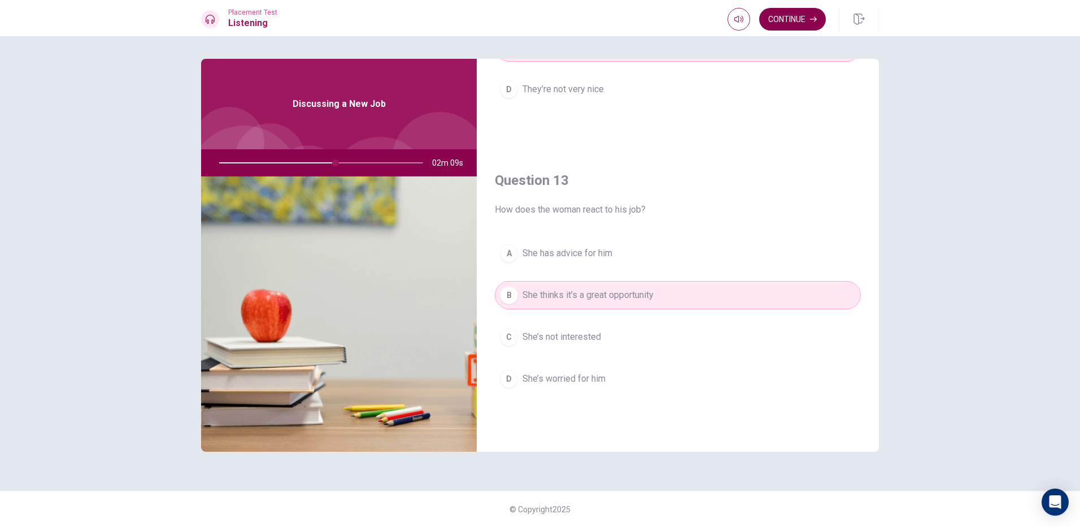
click at [806, 16] on button "Continue" at bounding box center [793, 19] width 67 height 23
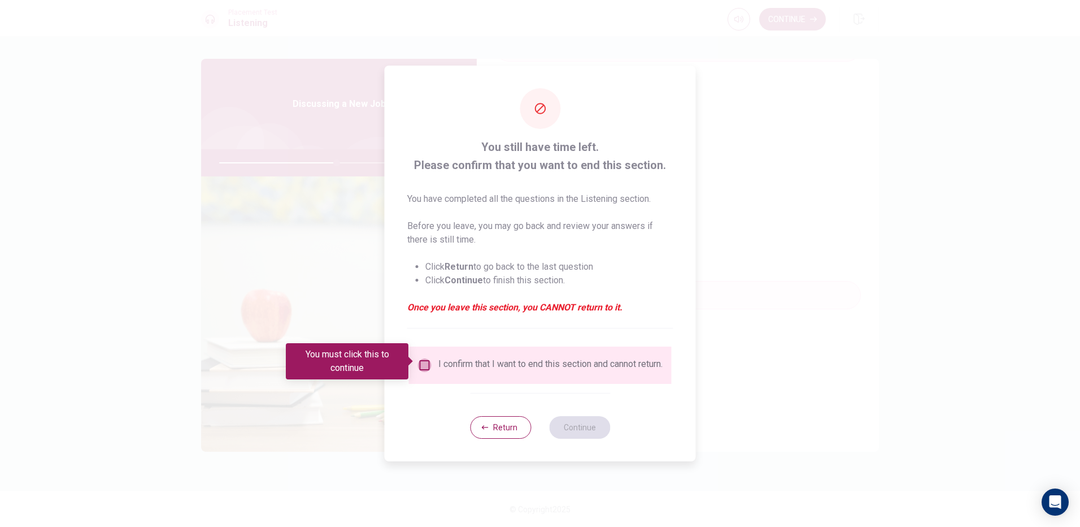
click at [422, 358] on input "You must click this to continue" at bounding box center [425, 365] width 14 height 14
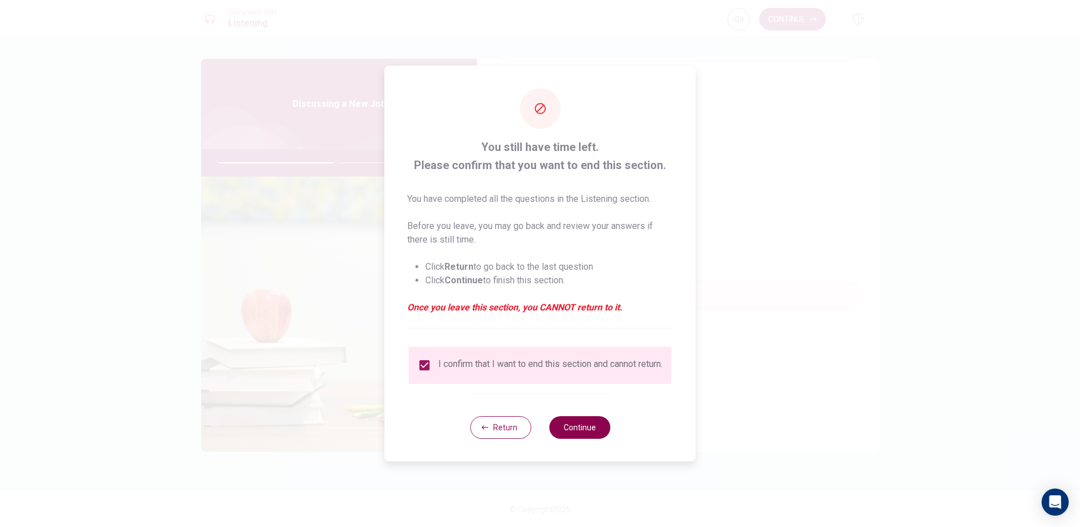
click at [557, 427] on button "Continue" at bounding box center [579, 427] width 61 height 23
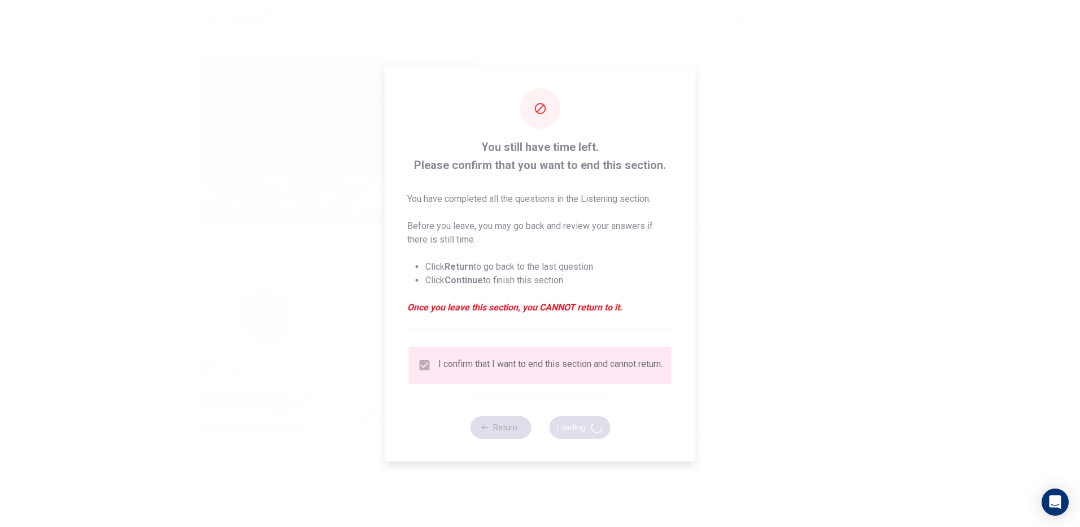
type input "59"
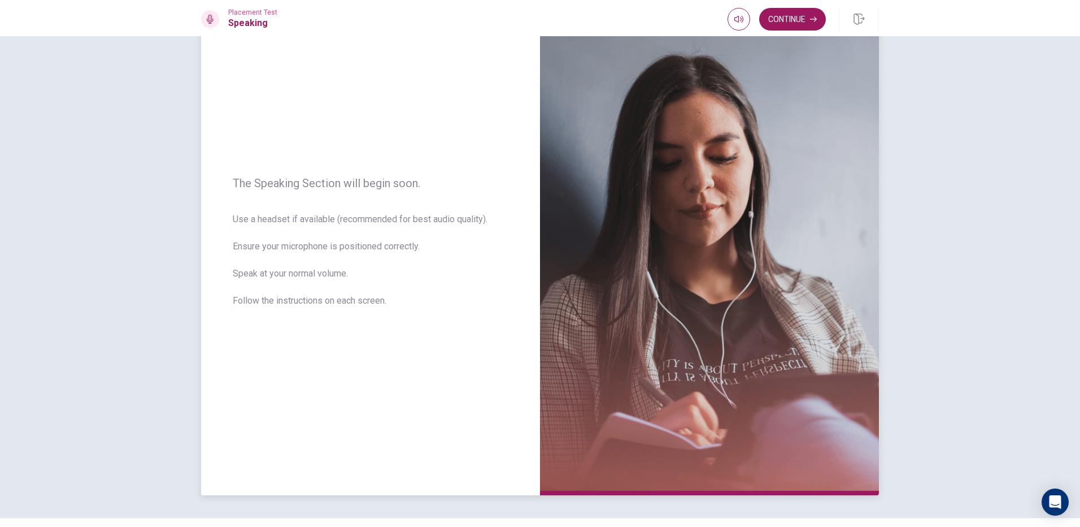
scroll to position [0, 0]
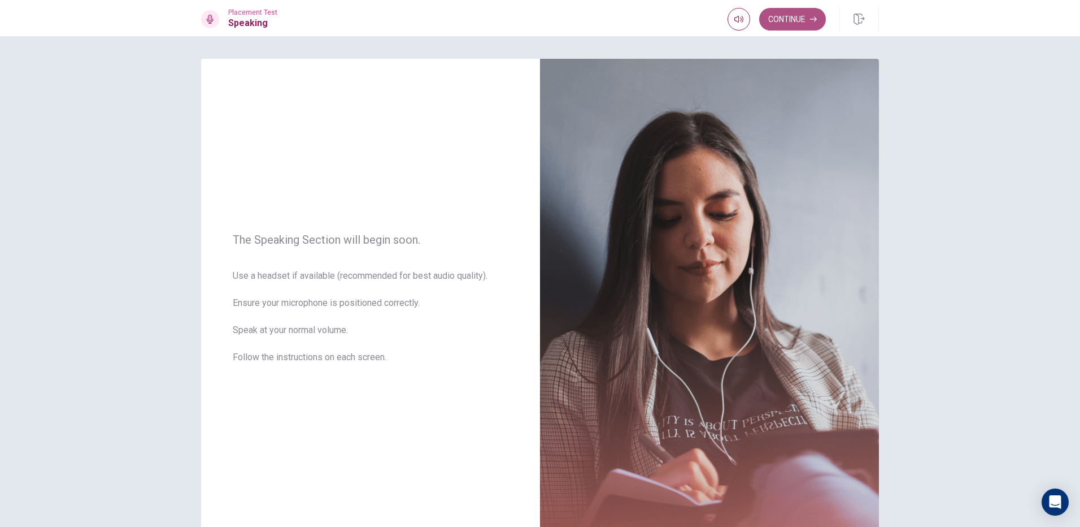
click at [787, 23] on button "Continue" at bounding box center [793, 19] width 67 height 23
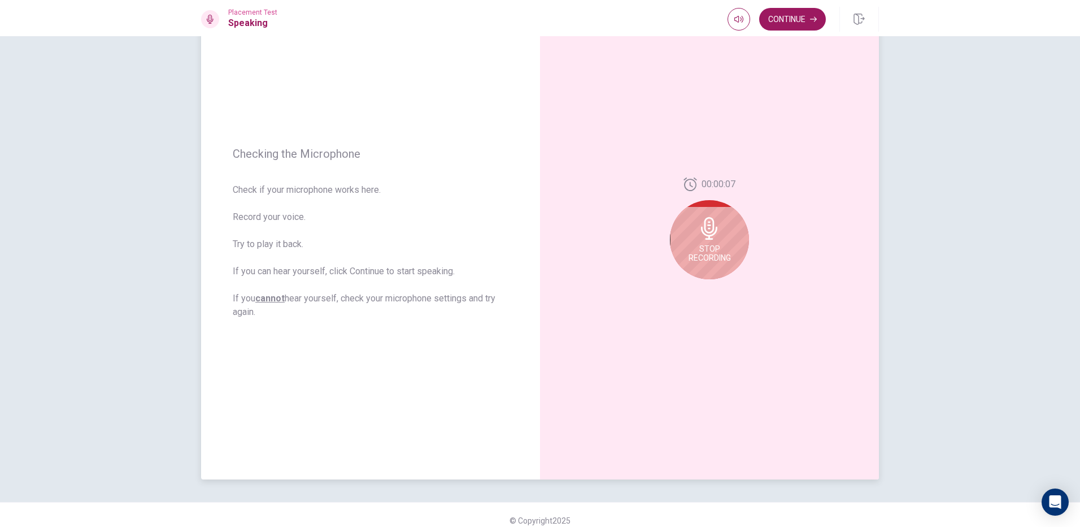
scroll to position [84, 0]
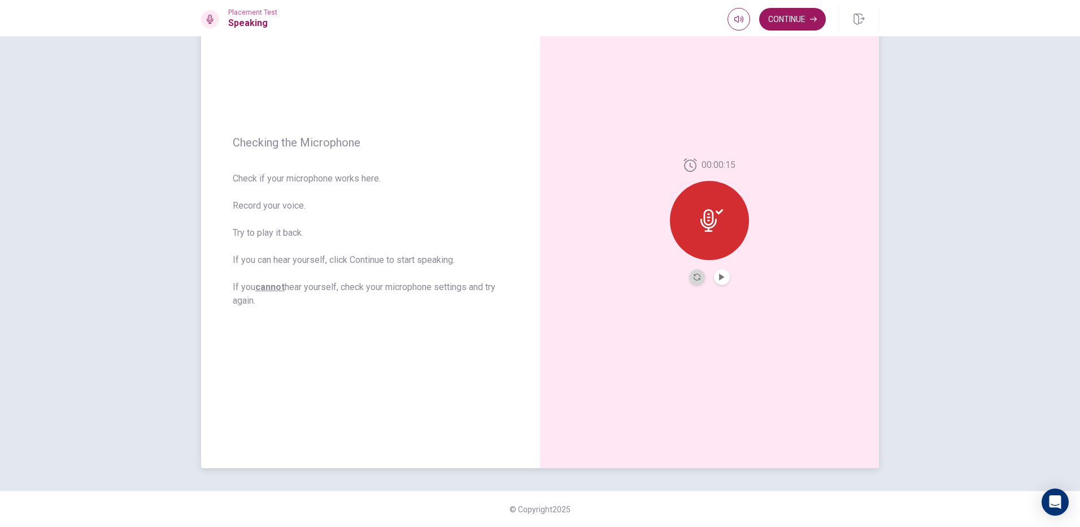
click at [692, 271] on button "Record Again" at bounding box center [697, 277] width 16 height 16
click at [725, 228] on div "Stop Recording" at bounding box center [709, 228] width 79 height 79
click at [781, 16] on button "Continue" at bounding box center [793, 19] width 67 height 23
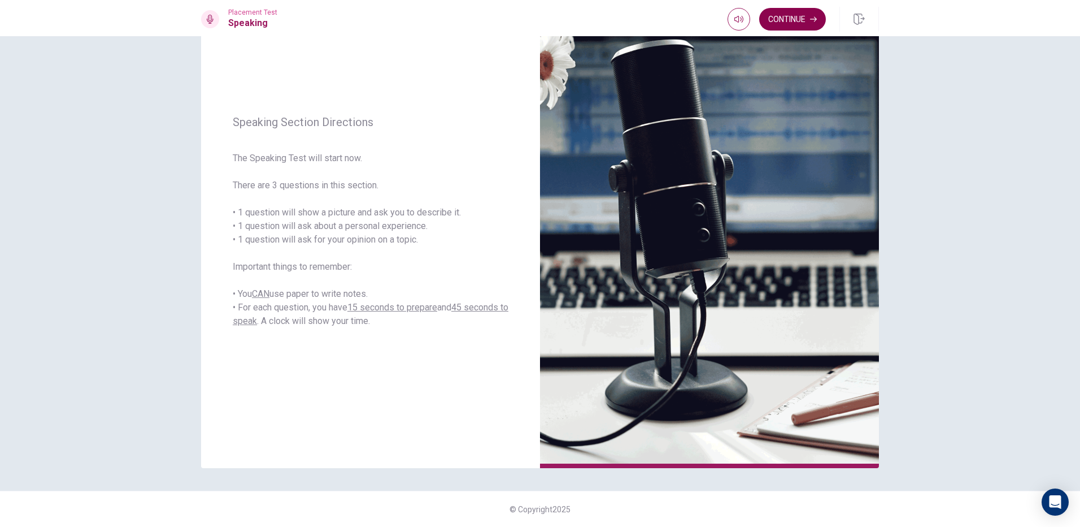
click at [785, 22] on button "Continue" at bounding box center [793, 19] width 67 height 23
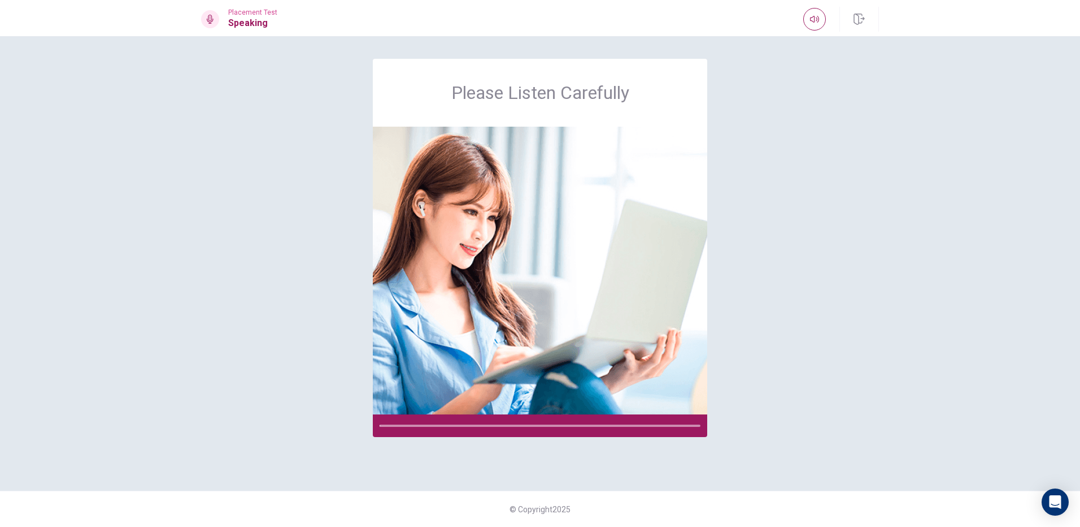
scroll to position [0, 0]
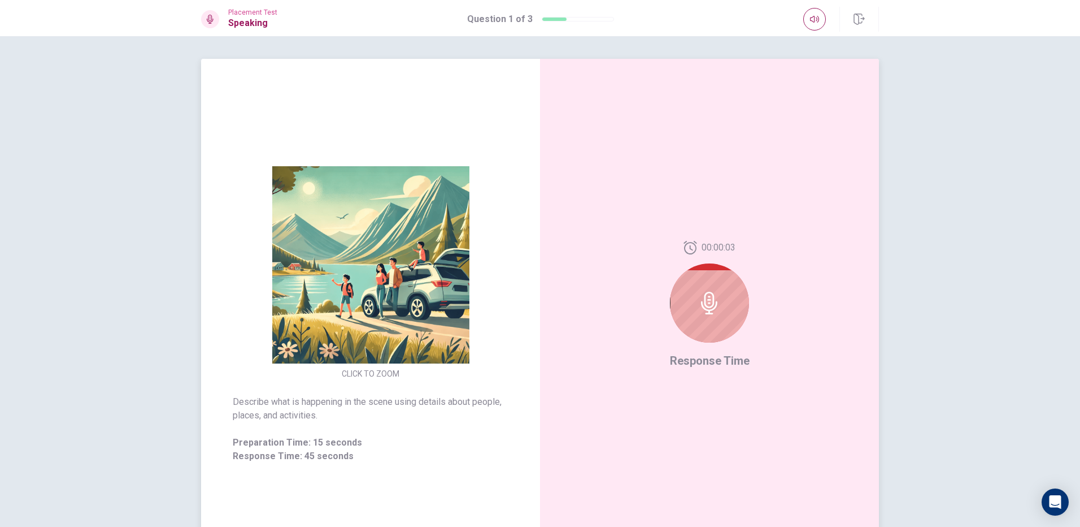
click at [698, 316] on div at bounding box center [709, 302] width 79 height 79
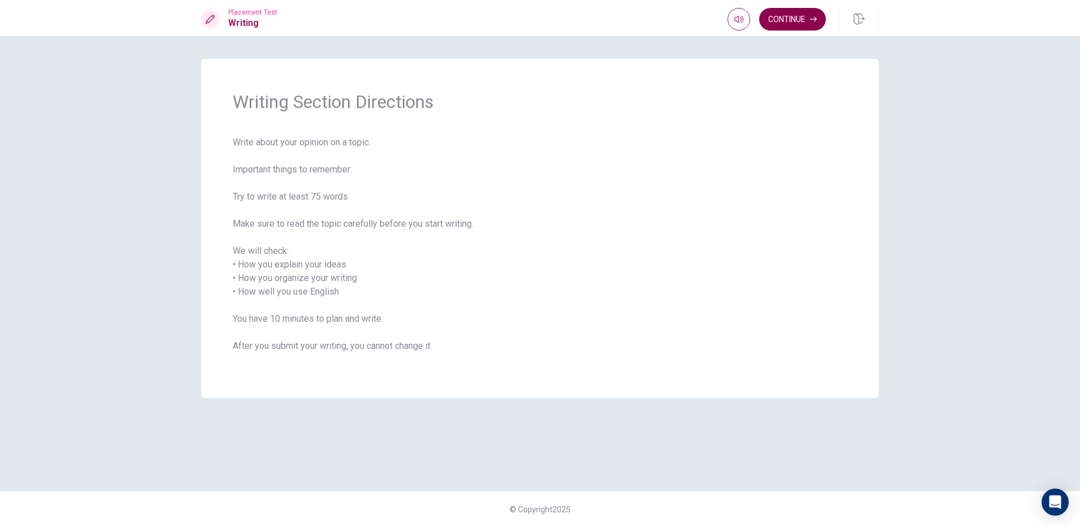
drag, startPoint x: 789, startPoint y: 11, endPoint x: 741, endPoint y: 51, distance: 62.2
click at [788, 11] on button "Continue" at bounding box center [793, 19] width 67 height 23
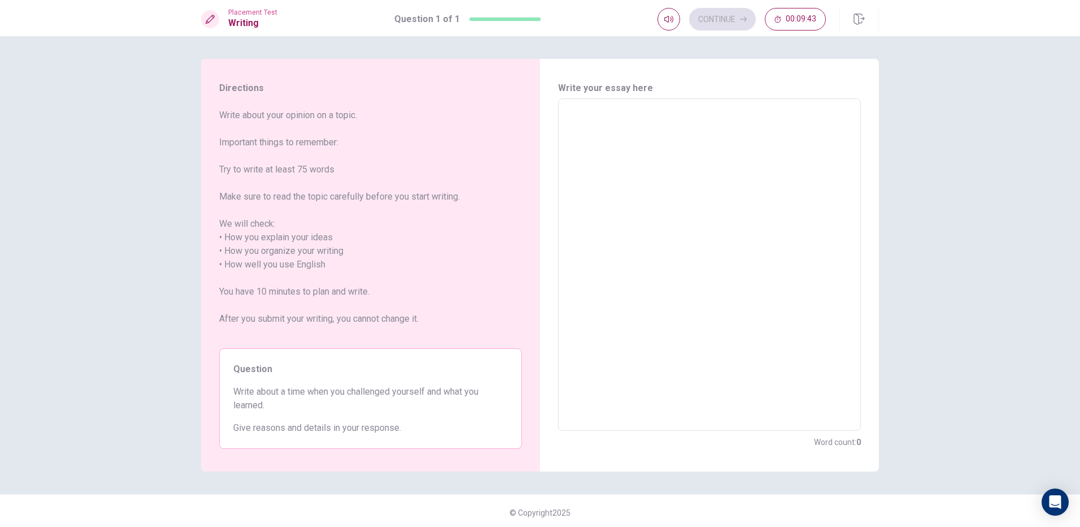
drag, startPoint x: 659, startPoint y: 96, endPoint x: 578, endPoint y: 136, distance: 91.2
click at [652, 102] on div "Write your essay here x ​ Word count : 0" at bounding box center [709, 264] width 303 height 367
click at [572, 139] on textarea at bounding box center [709, 265] width 287 height 314
type textarea "T"
type textarea "x"
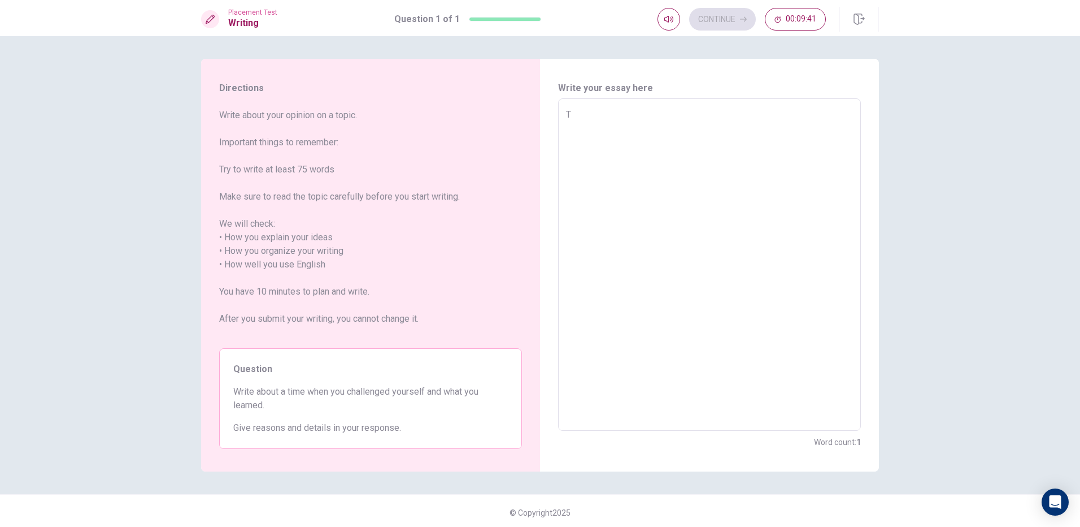
type textarea "Th"
type textarea "x"
type textarea "The"
type textarea "x"
type textarea "The"
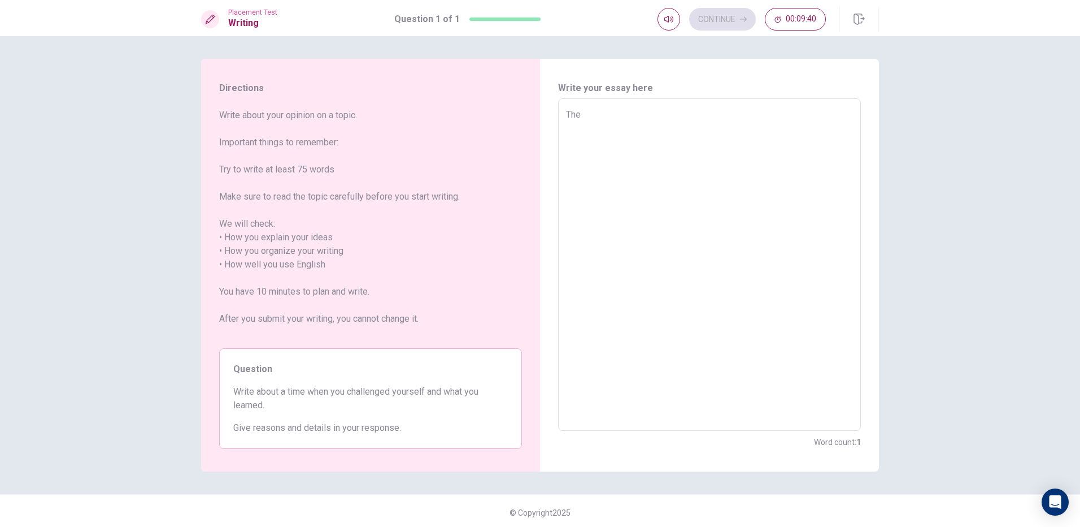
type textarea "x"
type textarea "The t"
type textarea "x"
type textarea "The ti"
type textarea "x"
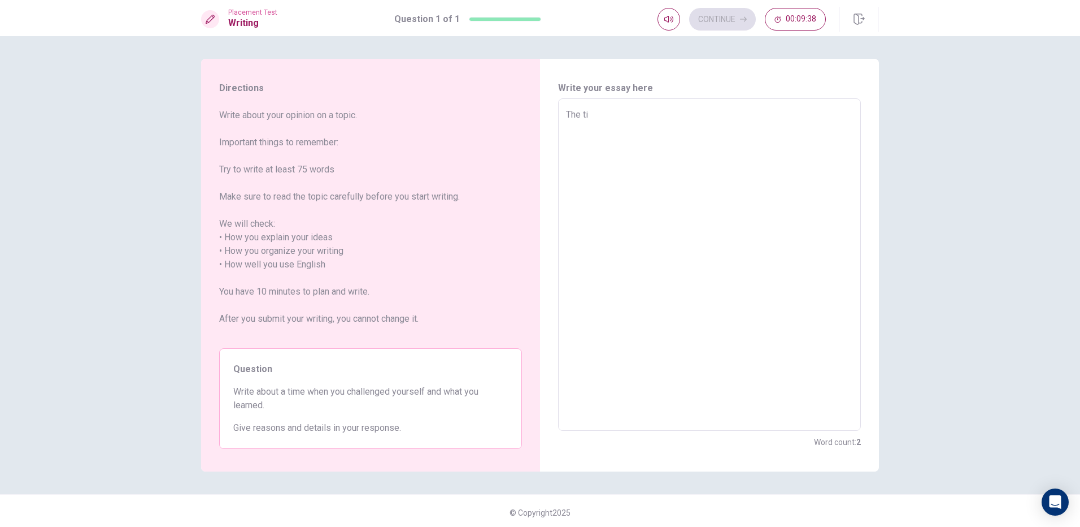
type textarea "The [PERSON_NAME]"
type textarea "x"
type textarea "The time"
type textarea "x"
type textarea "The time"
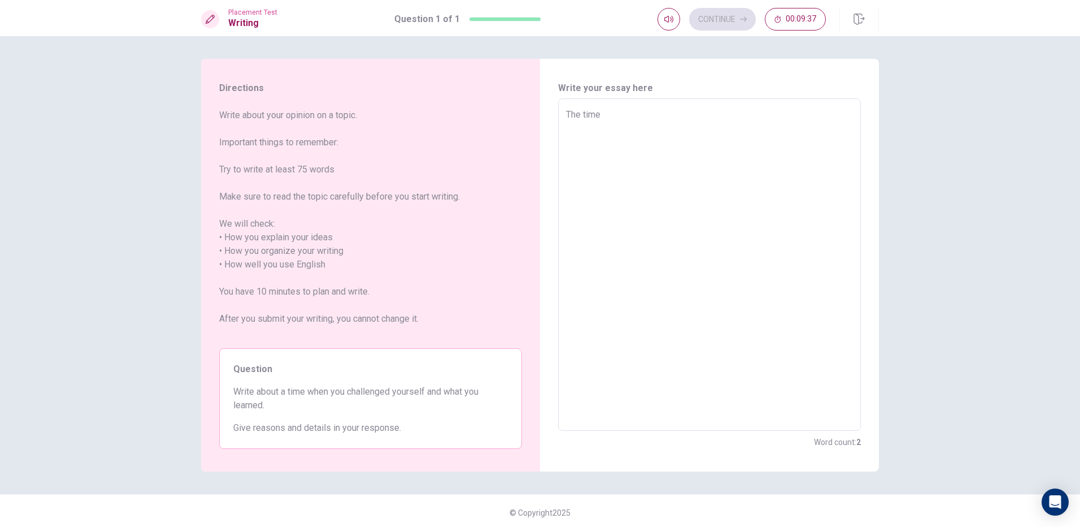
type textarea "x"
type textarea "The time"
type textarea "x"
type textarea "The [PERSON_NAME]"
type textarea "x"
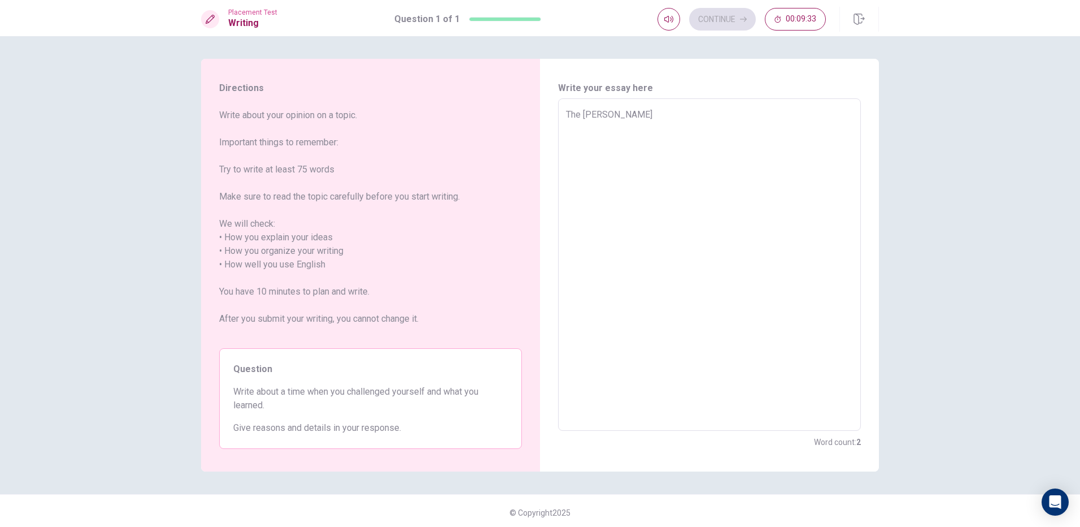
type textarea "The ti"
type textarea "x"
type textarea "The t"
type textarea "x"
type textarea "The"
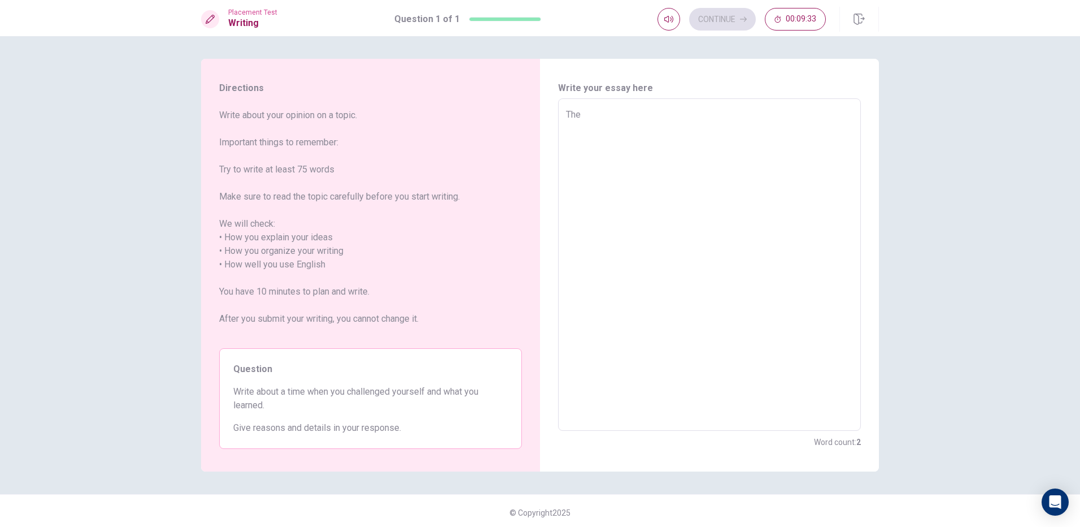
type textarea "x"
type textarea "The e"
type textarea "x"
type textarea "The ex"
type textarea "x"
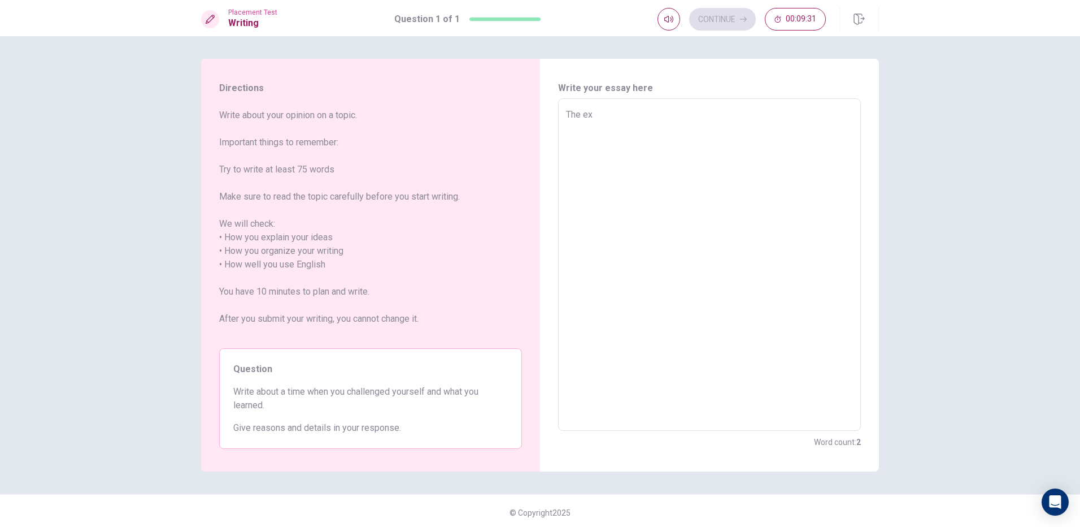
type textarea "The exp"
type textarea "x"
type textarea "The expe"
type textarea "x"
type textarea "The exper"
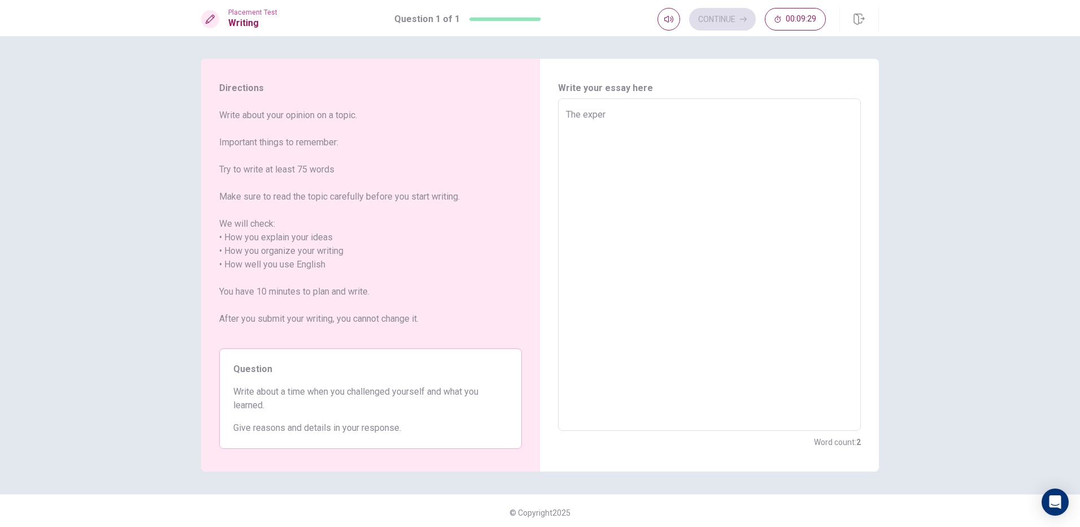
type textarea "x"
type textarea "The experi"
type textarea "x"
type textarea "The experin"
type textarea "x"
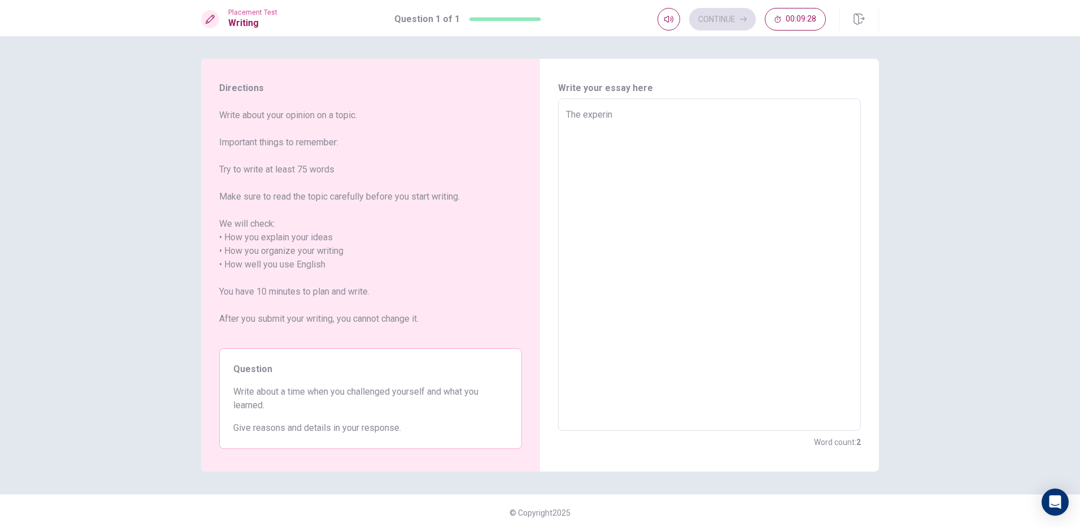
type textarea "The experind"
type textarea "x"
type textarea "The experin"
type textarea "x"
type textarea "The expering"
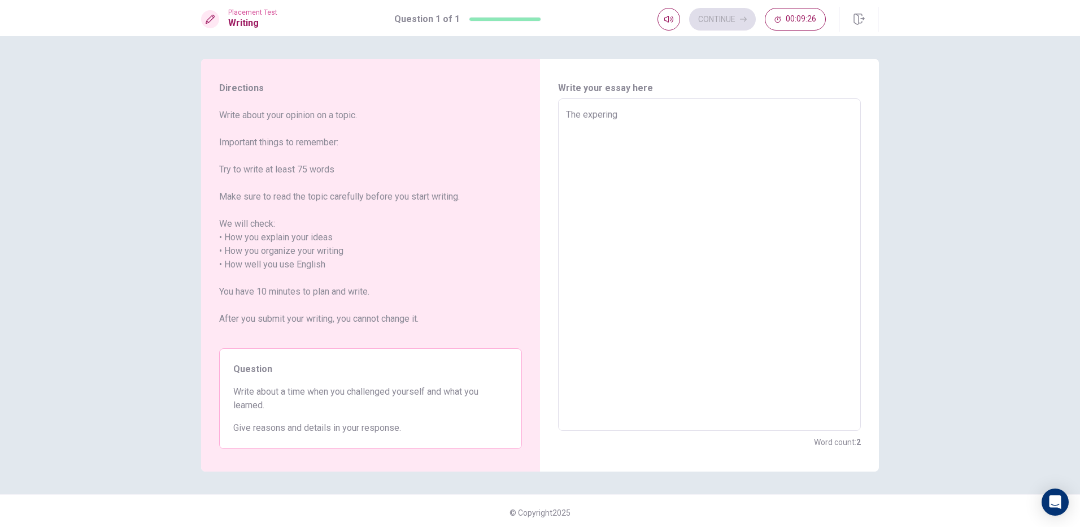
type textarea "x"
type textarea "The experings"
type textarea "x"
type textarea "The experings"
type textarea "x"
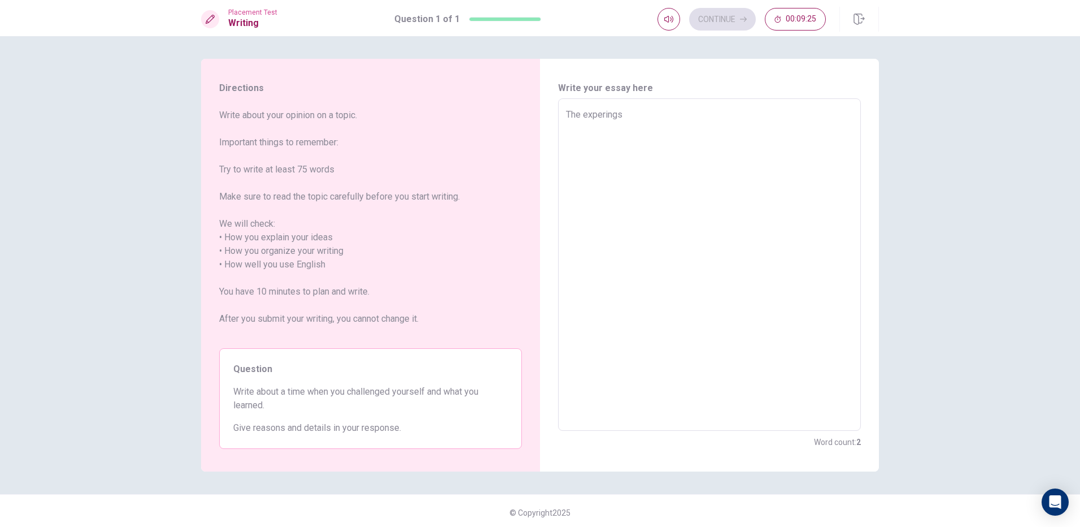
type textarea "The experings t"
type textarea "x"
type textarea "The experings th"
type textarea "x"
type textarea "The experings tha"
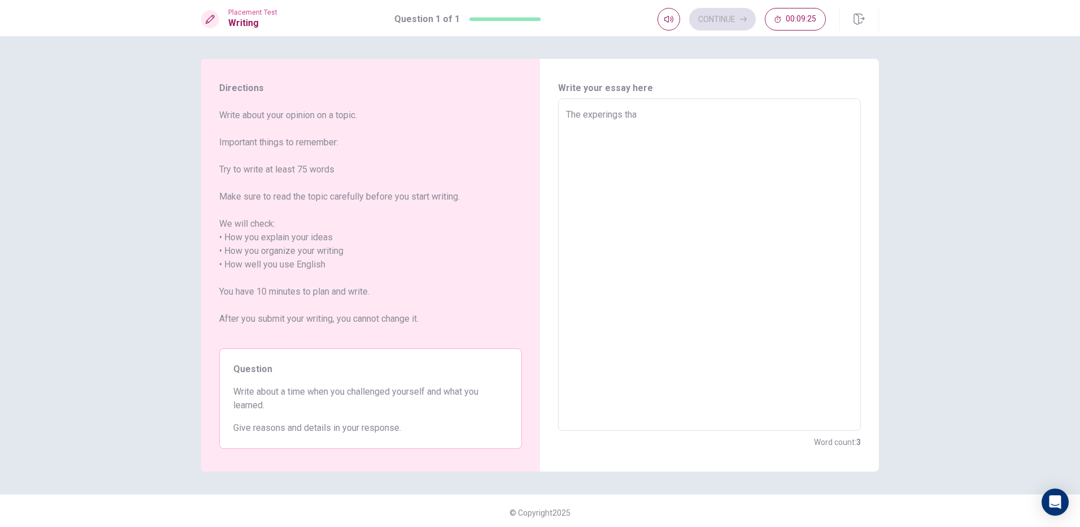
type textarea "x"
type textarea "The experings that"
type textarea "x"
type textarea "The experings that"
type textarea "x"
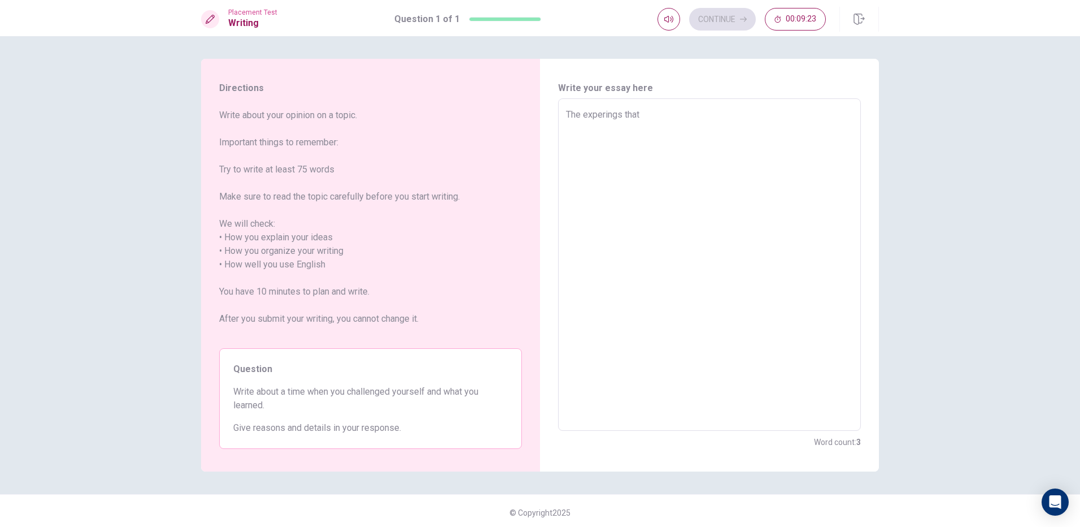
type textarea "The experings that i"
type textarea "x"
type textarea "The experings that i"
type textarea "x"
type textarea "The experings that i"
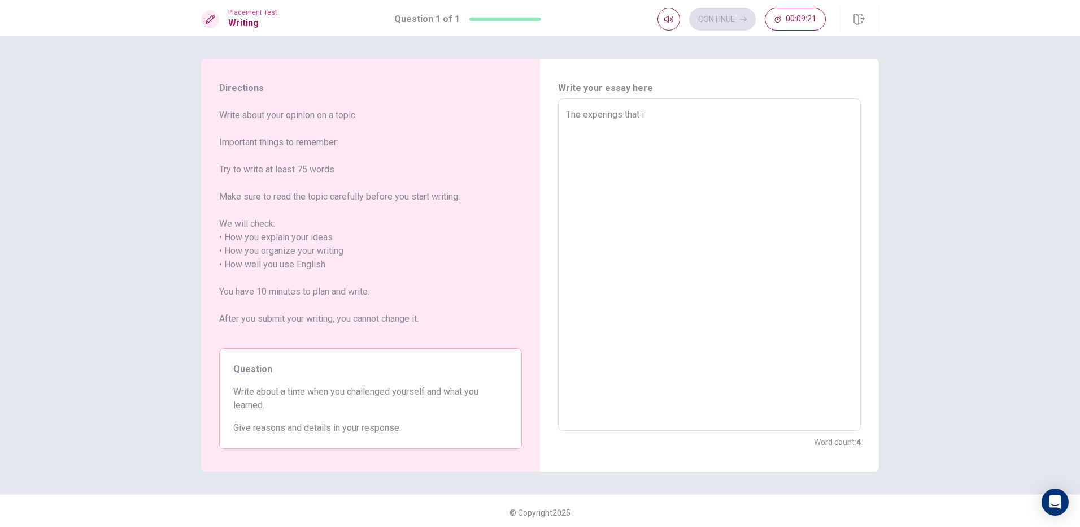
type textarea "x"
type textarea "The experings that iu"
type textarea "x"
type textarea "The experings that iui"
type textarea "x"
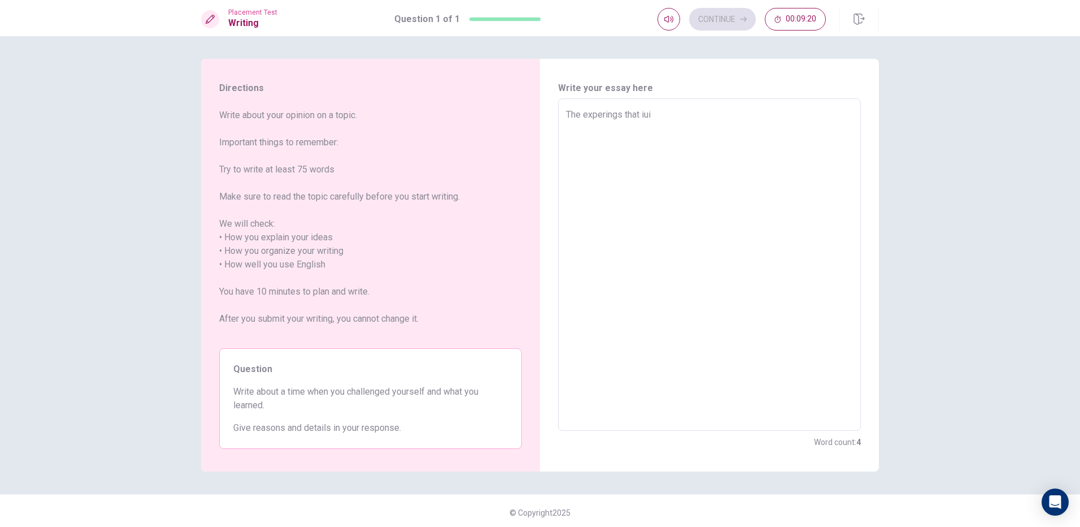
type textarea "The experings that iu"
type textarea "x"
type textarea "The experings that i"
type textarea "x"
type textarea "The experings that"
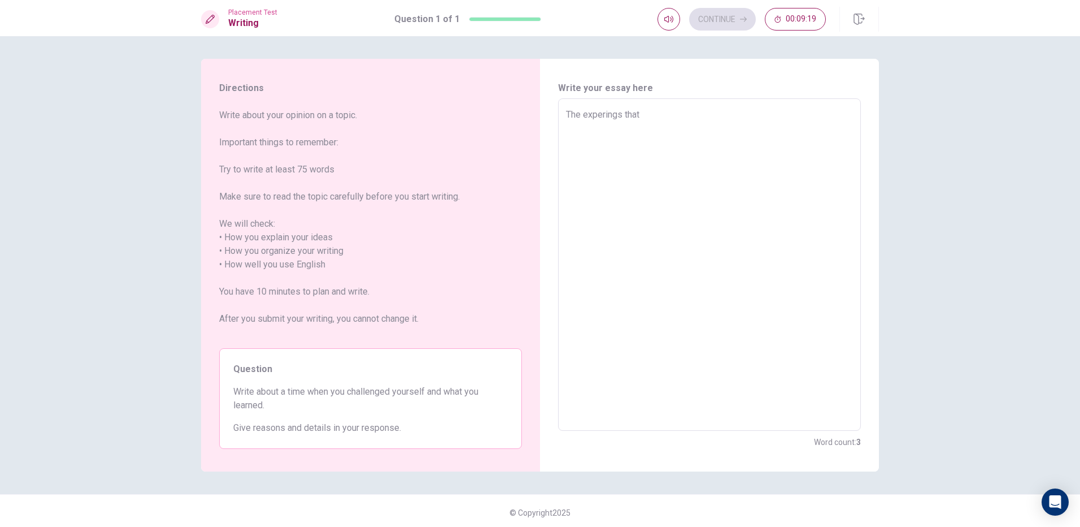
type textarea "x"
type textarea "The experings that I"
type textarea "x"
type textarea "The experings that I"
type textarea "x"
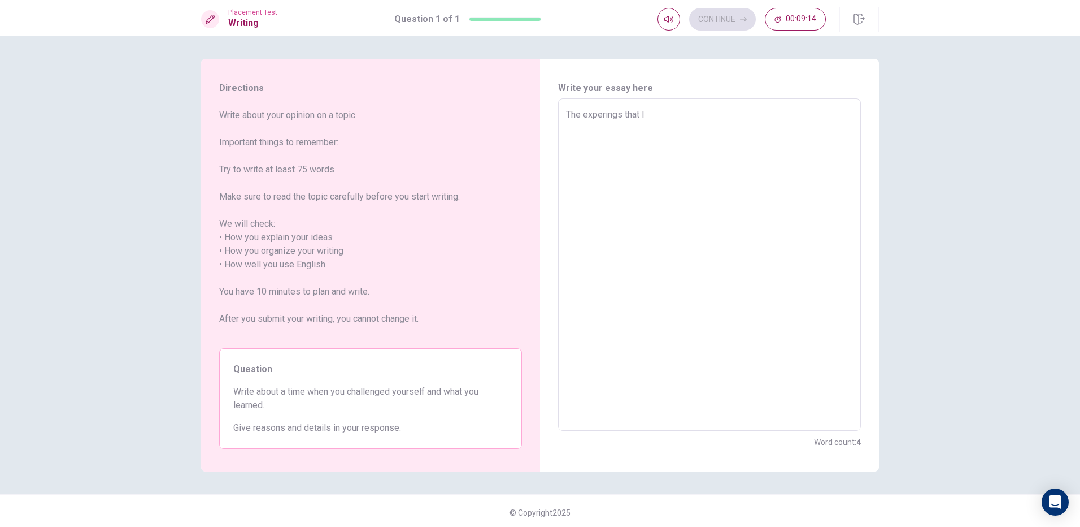
type textarea "The experings that I c"
type textarea "x"
type textarea "The experings that I ch"
type textarea "x"
type textarea "The experings that I cha"
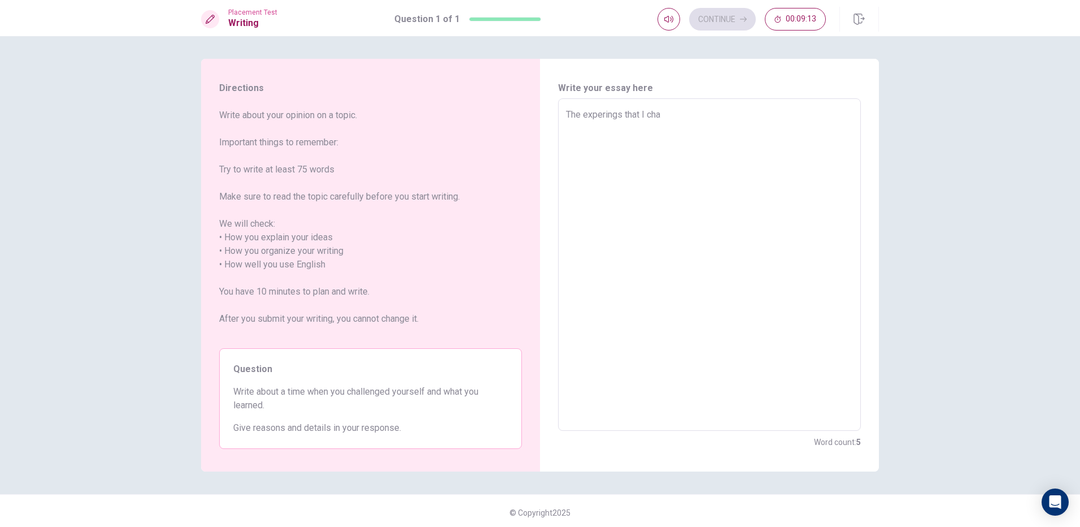
type textarea "x"
type textarea "The experings that I chal"
type textarea "x"
type textarea "The experings that I chall"
type textarea "x"
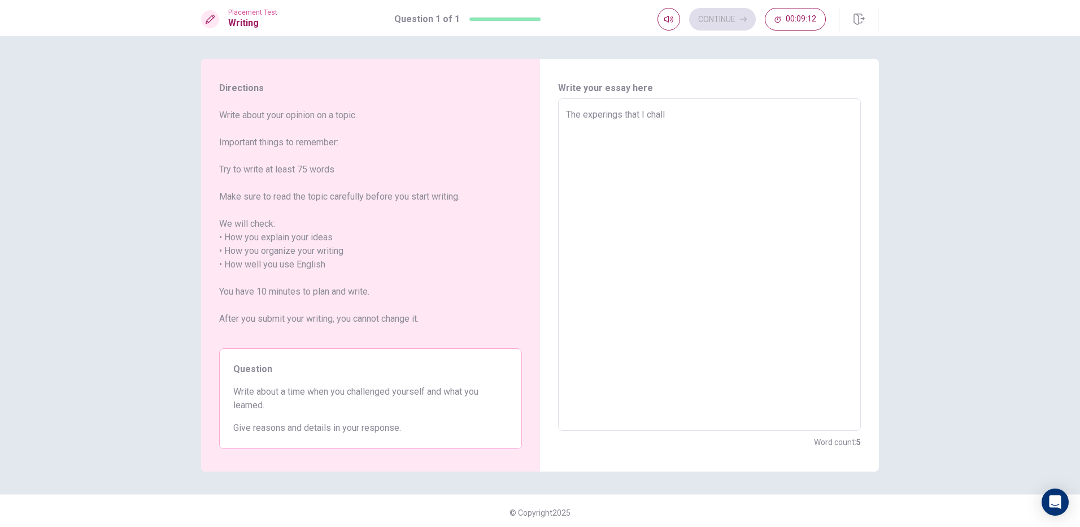
type textarea "The experings that I challe"
type textarea "x"
type textarea "The experings that I challen"
type textarea "x"
type textarea "The experings that I challeng"
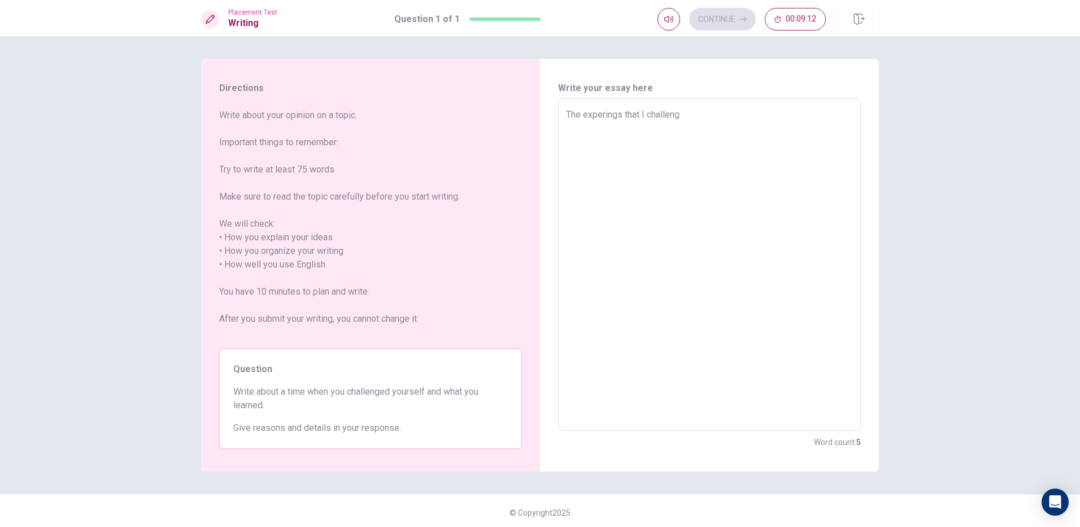
type textarea "x"
type textarea "The experings that I challenge"
type textarea "x"
type textarea "The experings that I challenge"
type textarea "x"
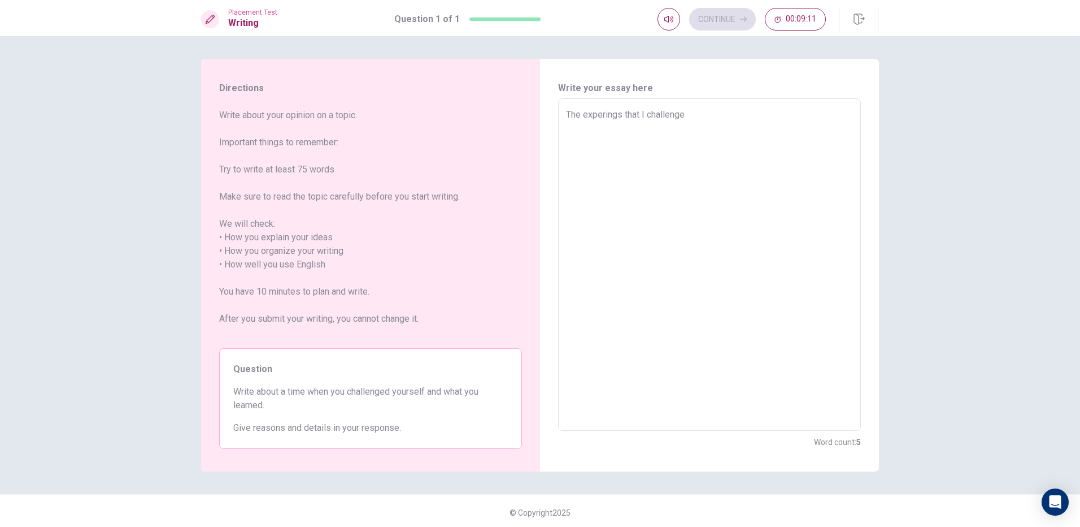
type textarea "The experings that I challenge m"
type textarea "x"
type textarea "The experings that I challenge my"
type textarea "x"
type textarea "The experings that I challenge my"
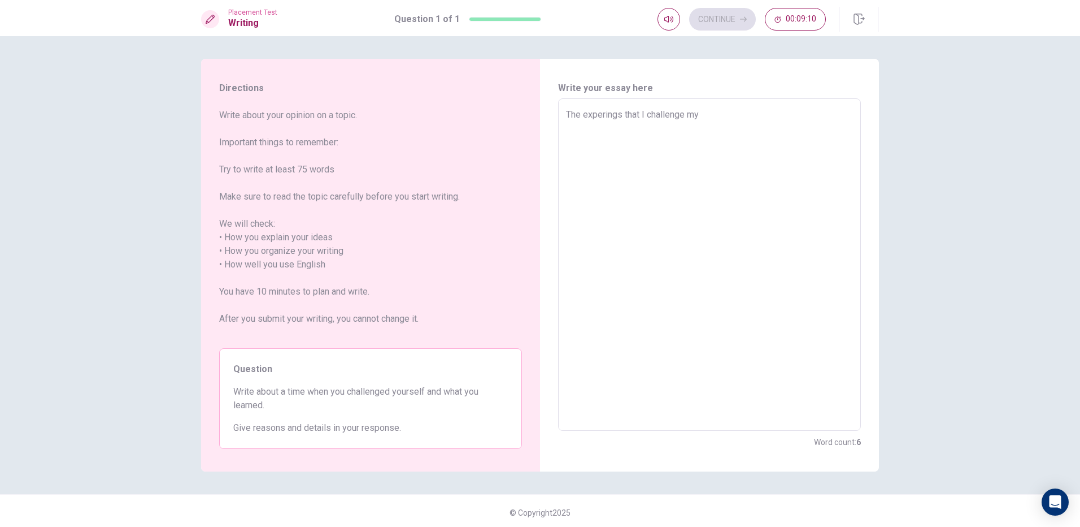
type textarea "x"
type textarea "The experings that I challenge my s"
type textarea "x"
type textarea "The experings that I challenge my sh"
type textarea "x"
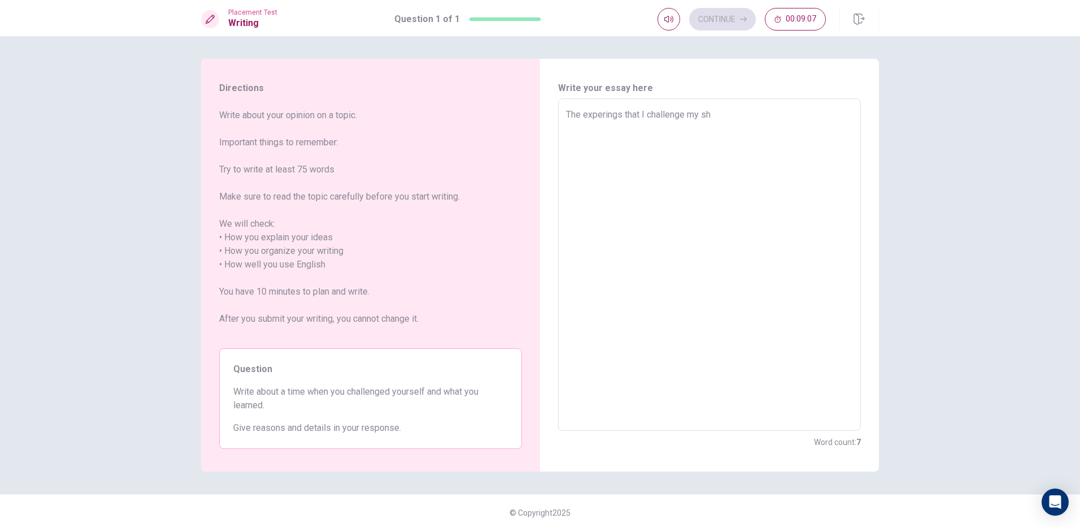
type textarea "The experings that I challenge my she"
type textarea "x"
type textarea "The experings that I challenge my shel"
type textarea "x"
type textarea "The experings that I challenge my she"
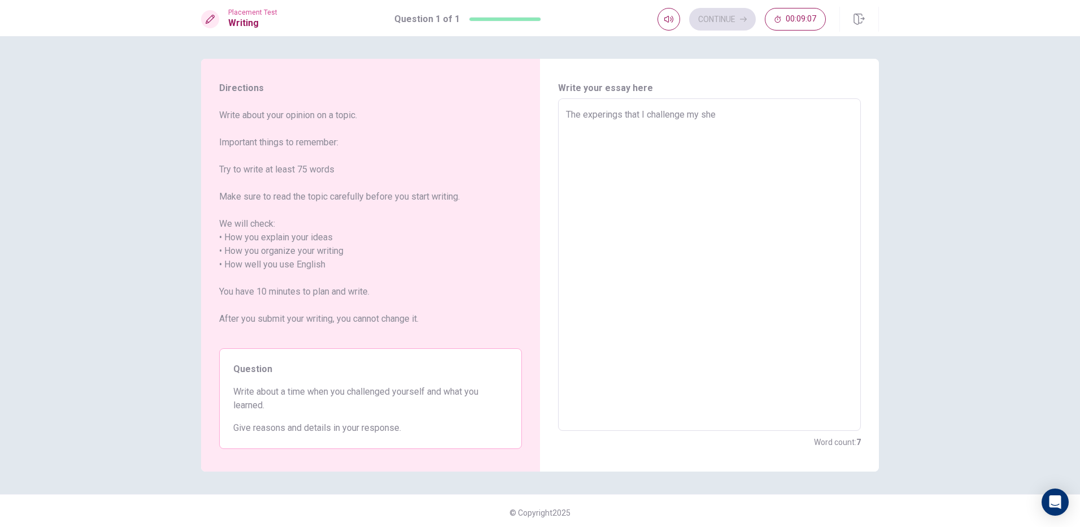
type textarea "x"
type textarea "The experings that I challenge my sh"
type textarea "x"
type textarea "The experings that I challenge my s"
type textarea "x"
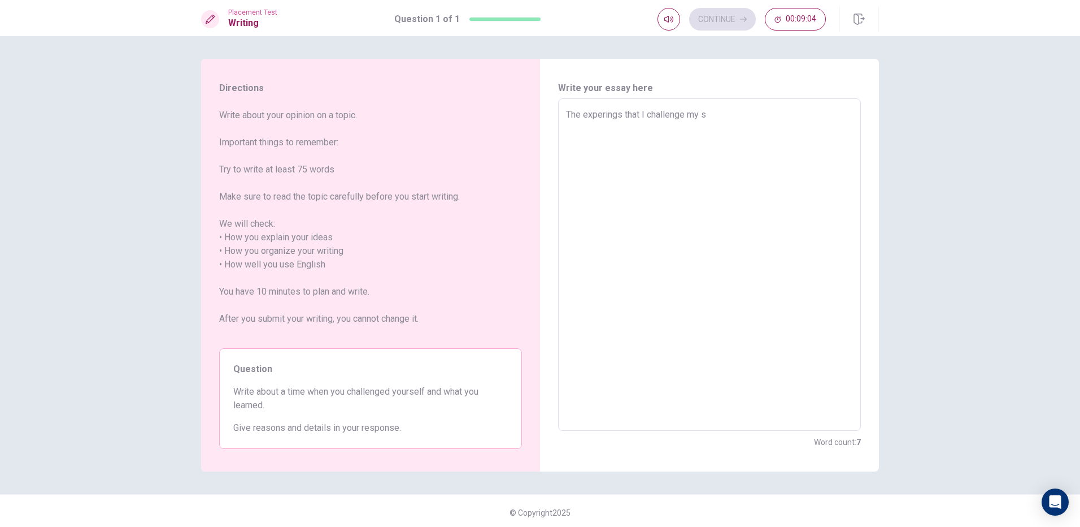
type textarea "The experings that I challenge my se"
type textarea "x"
type textarea "The experings that I challenge my sel"
type textarea "x"
type textarea "The experings that I challenge my self"
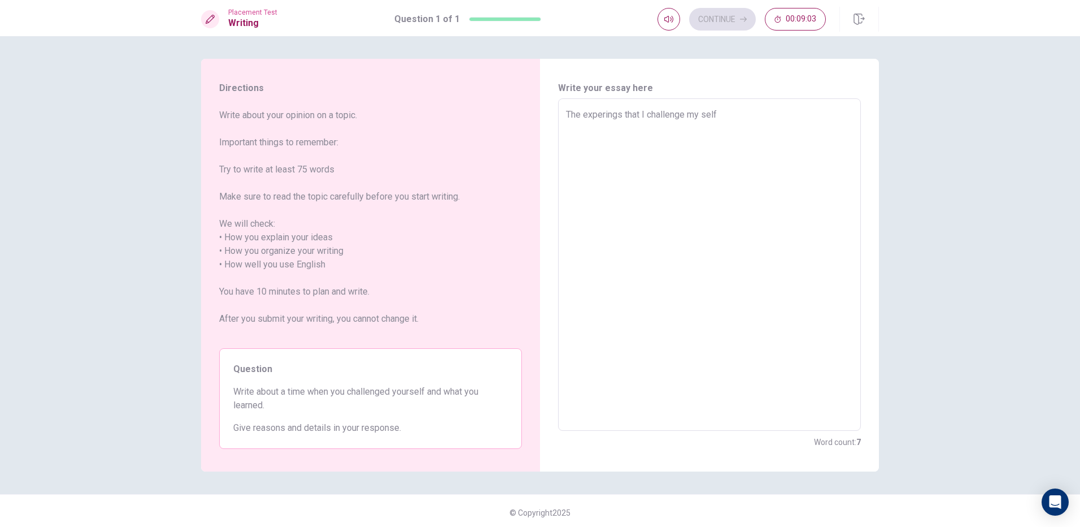
type textarea "x"
type textarea "The experings that I challenge my selfr"
type textarea "x"
type textarea "The experings that I challenge my selfrn"
type textarea "x"
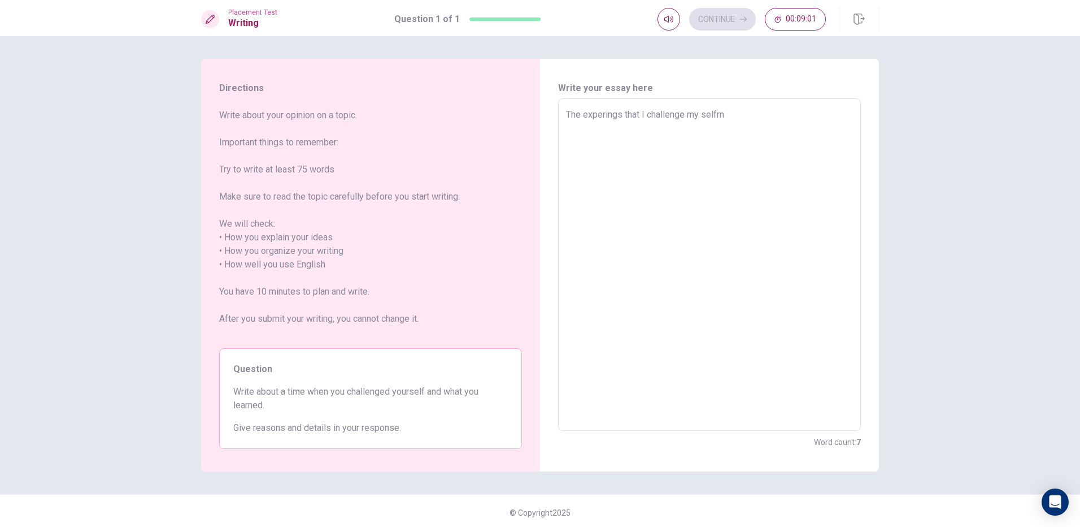
type textarea "The experings that I challenge my selfr"
type textarea "x"
type textarea "The experings that I challenge my self"
type textarea "x"
type textarea "The experings that I challenge my self"
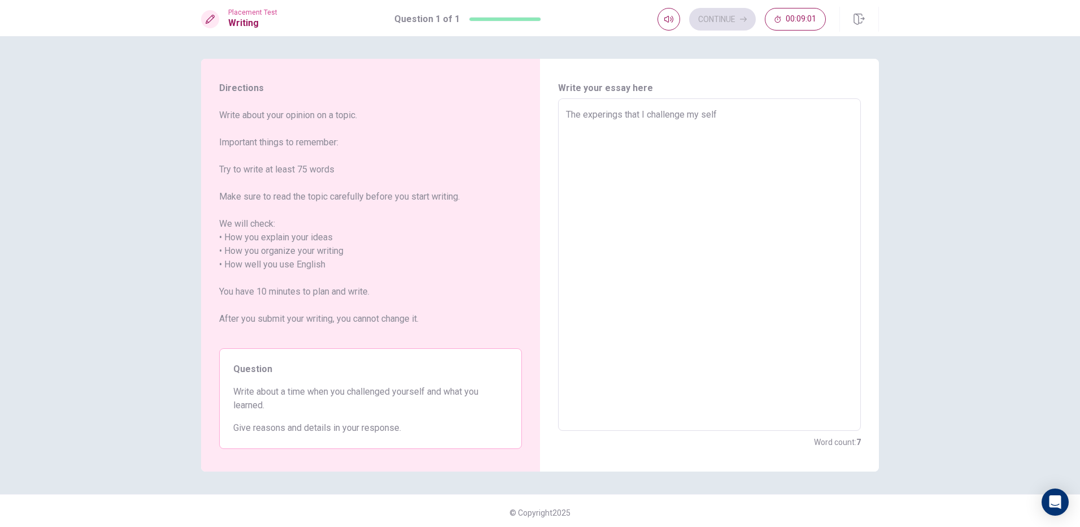
type textarea "x"
type textarea "The experings that I challenge my self i"
type textarea "x"
type textarea "The experings that I challenge my self is"
type textarea "x"
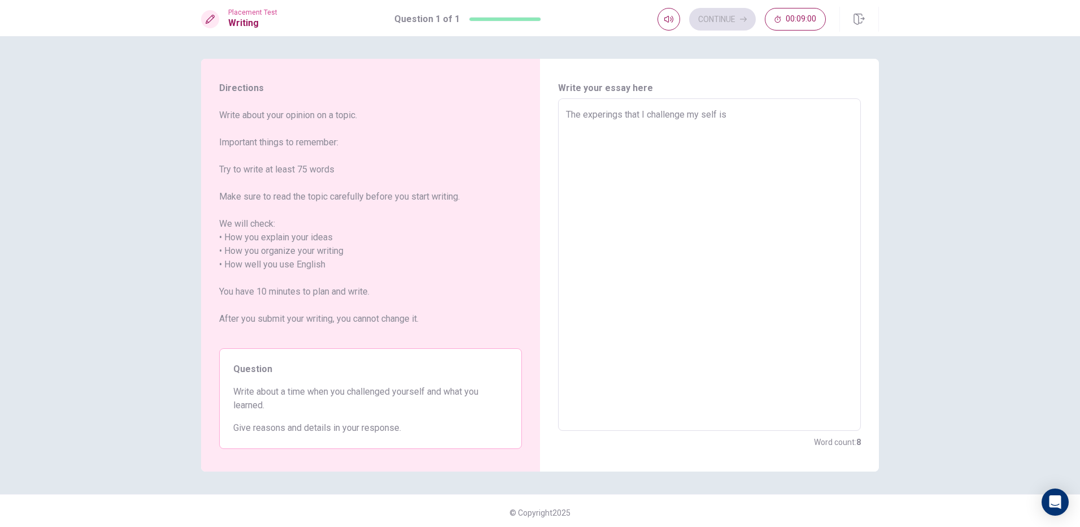
type textarea "The experings that I challenge my self is"
type textarea "x"
type textarea "The experings that I challenge my self is t"
type textarea "x"
type textarea "The experings that I challenge my self is th"
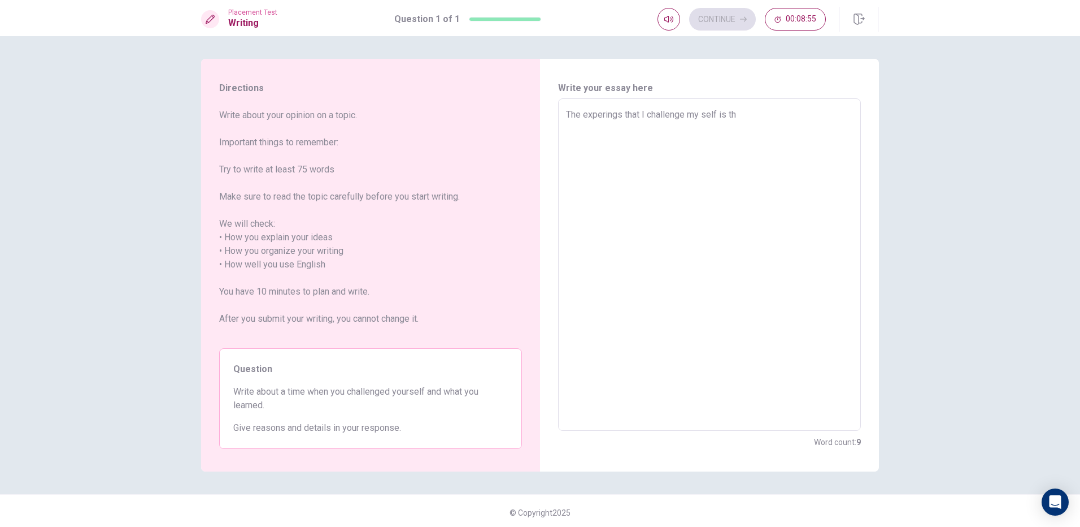
type textarea "x"
type textarea "The experings that I challenge my self is the"
type textarea "x"
type textarea "The experings that I challenge my self is the"
type textarea "x"
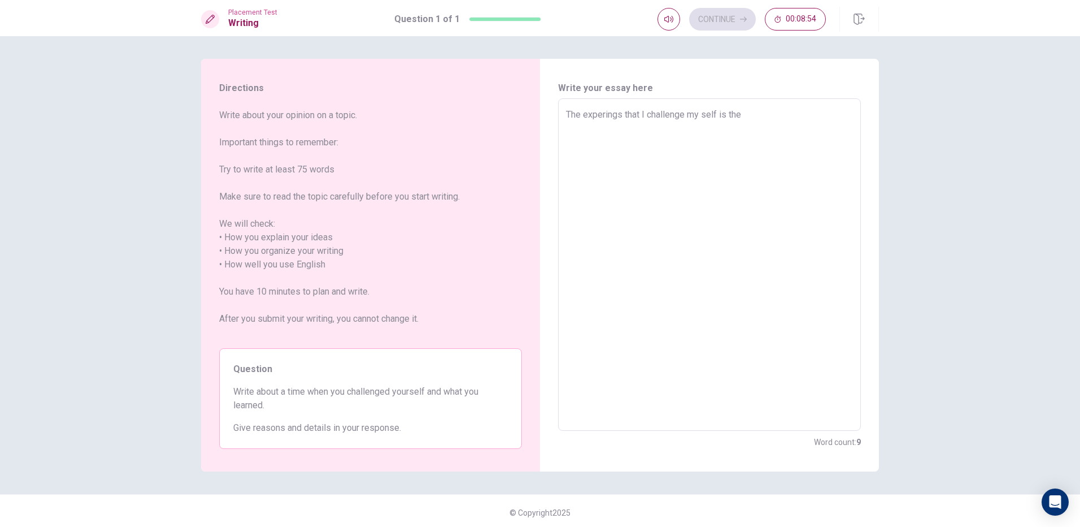
type textarea "The experings that I challenge my self is the t"
type textarea "x"
type textarea "The experings that I challenge my self is the ti"
type textarea "x"
type textarea "The experings that I challenge my self is the [PERSON_NAME]"
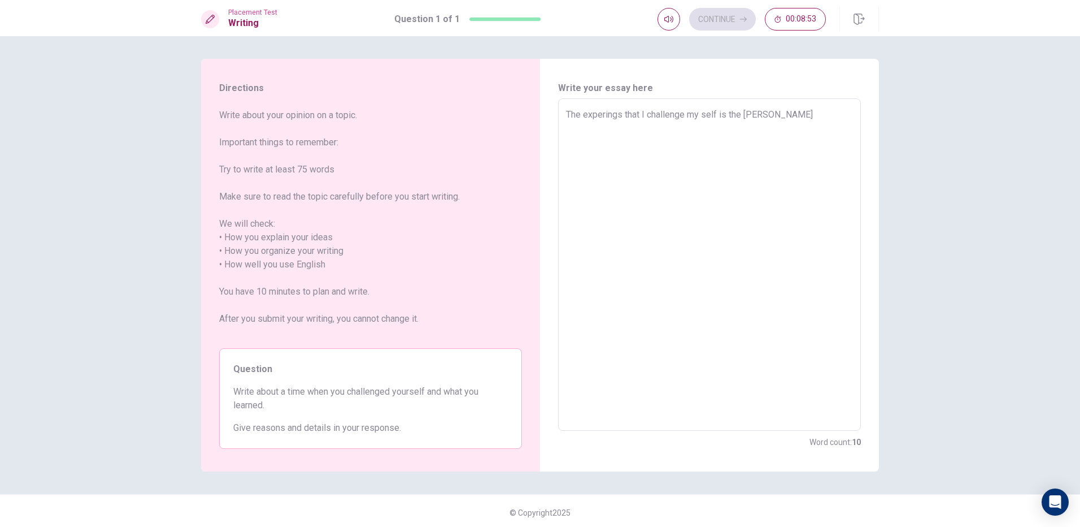
type textarea "x"
type textarea "The experings that I challenge my self is the time"
type textarea "x"
type textarea "The experings that I challenge my self is the time"
type textarea "x"
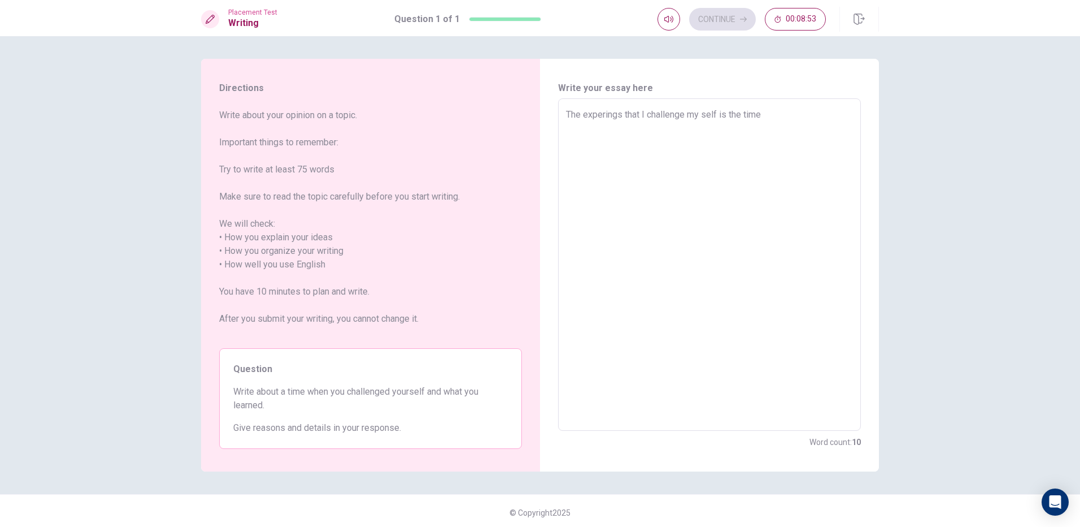
type textarea "The experings that I challenge my self is the time i"
type textarea "x"
type textarea "The experings that I challenge my self is the time"
type textarea "x"
type textarea "The experings that I challenge my self is the time I"
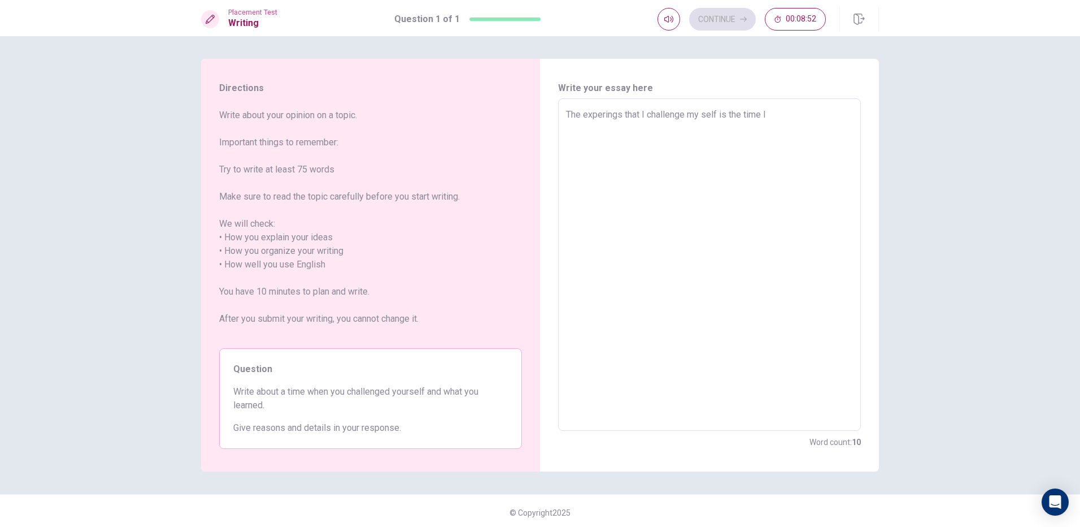
type textarea "x"
type textarea "The experings that I challenge my self is the time I"
type textarea "x"
type textarea "The experings that I challenge my self is the time I w"
type textarea "x"
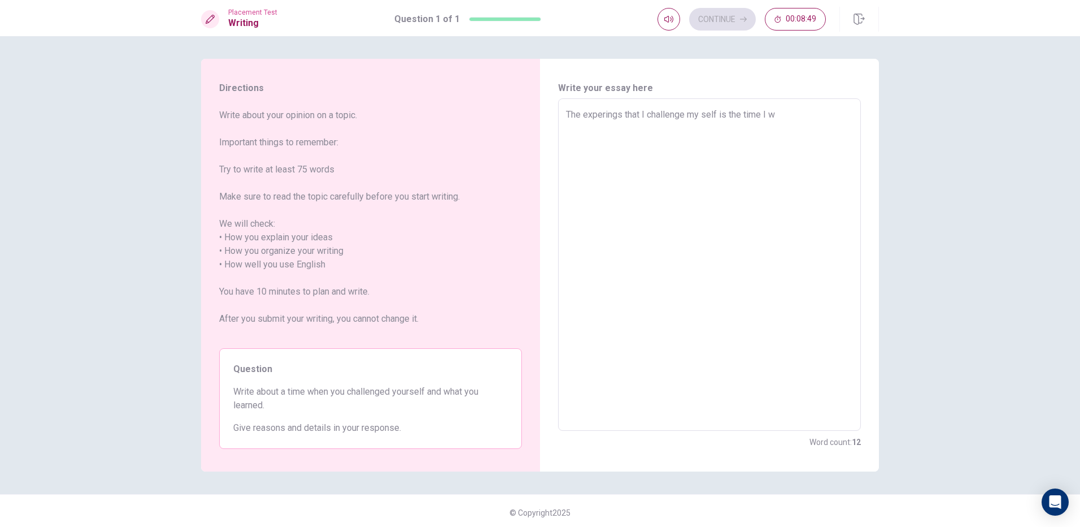
type textarea "The experings that I challenge my self is the time I we"
type textarea "x"
type textarea "The experings that I challenge my self is the time I wen"
type textarea "x"
type textarea "The experings that I challenge my self is the time I we"
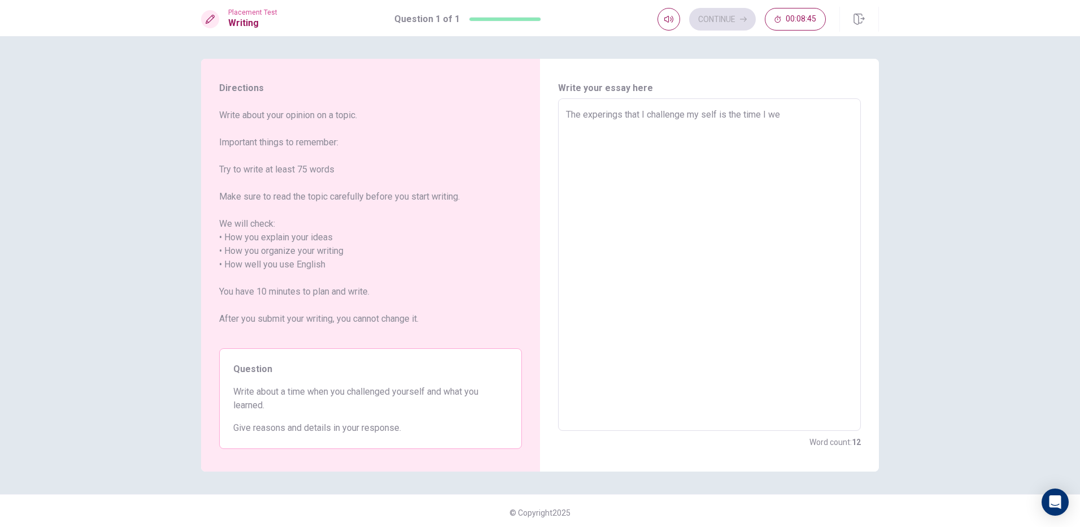
type textarea "x"
type textarea "The experings that I challenge my self is the time I w"
type textarea "x"
type textarea "The experings that I challenge my self is the time I"
type textarea "x"
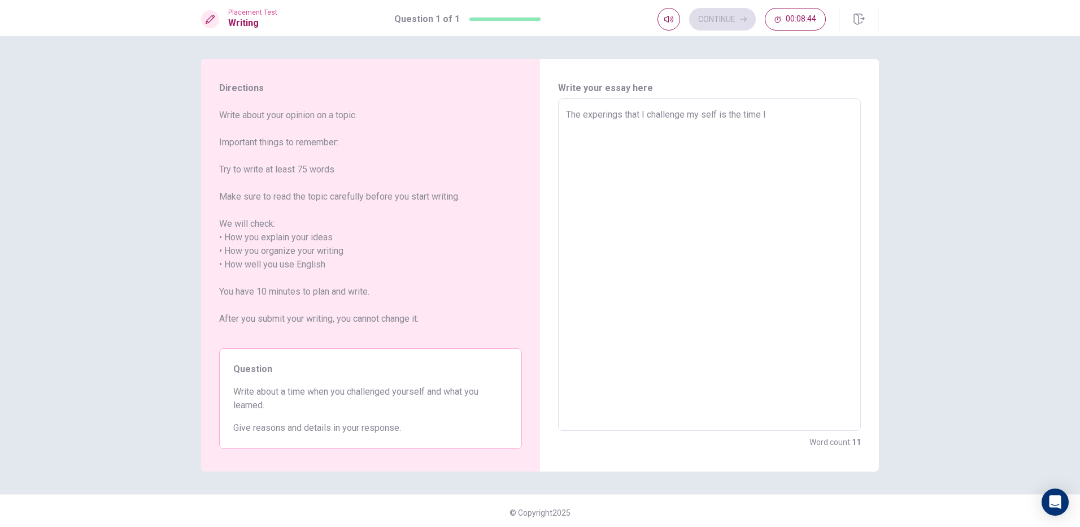
type textarea "The experings that I challenge my self is the time I"
type textarea "x"
type textarea "The experings that I challenge my self is the time"
type textarea "x"
type textarea "The experings that I challenge my self is the time"
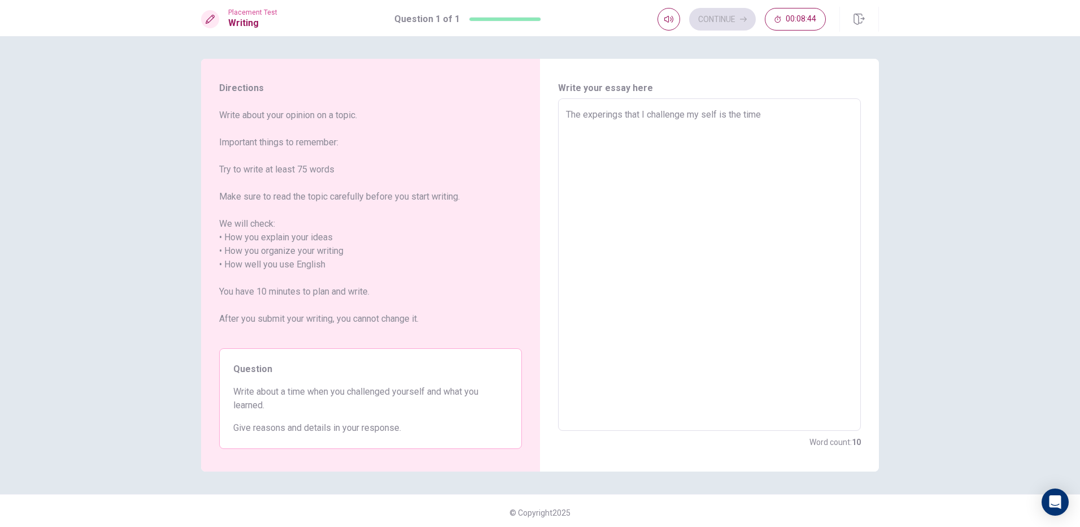
type textarea "x"
type textarea "The experings that I challenge my self is the [PERSON_NAME]"
type textarea "x"
type textarea "The experings that I challenge my self is the ti"
type textarea "x"
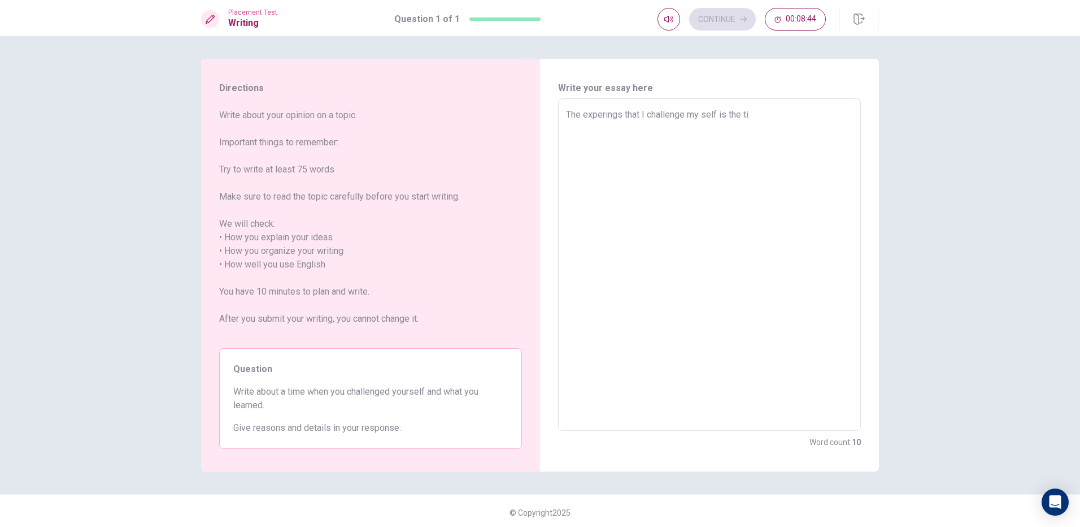
type textarea "The experings that I challenge my self is the t"
type textarea "x"
type textarea "The experings that I challenge my self is the"
type textarea "x"
type textarea "The experings that I challenge my self is the"
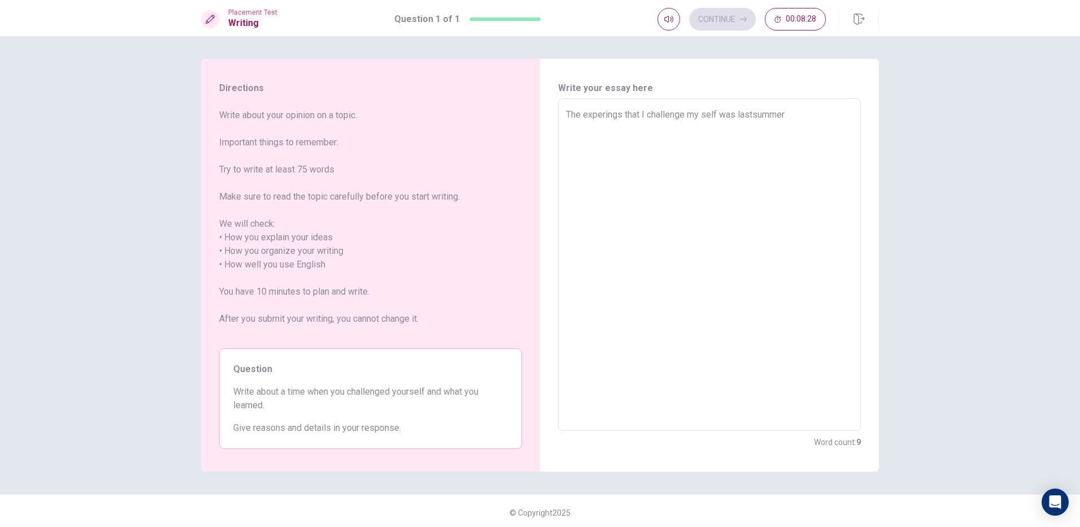
click at [749, 115] on textarea "The experings that I challenge my self was lastsummer" at bounding box center [709, 265] width 287 height 314
click at [791, 112] on textarea "The experings that I challenge my self was last summer" at bounding box center [709, 265] width 287 height 314
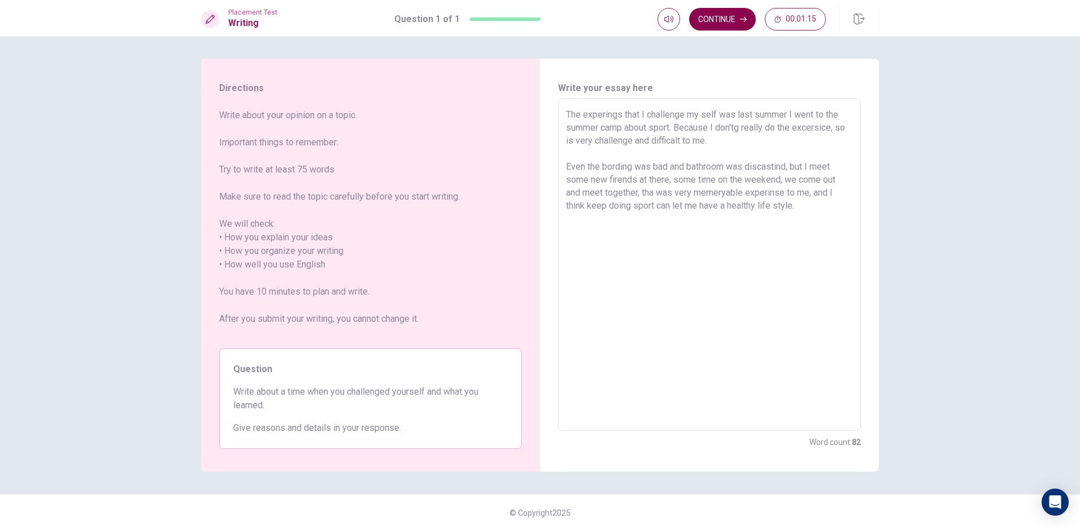
click at [723, 29] on button "Continue" at bounding box center [722, 19] width 67 height 23
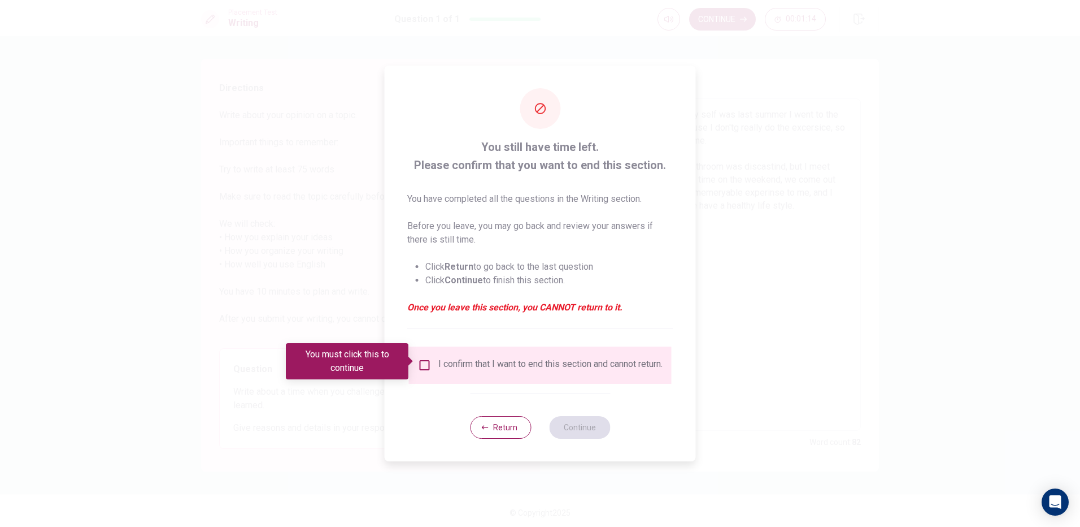
drag, startPoint x: 413, startPoint y: 359, endPoint x: 418, endPoint y: 361, distance: 6.1
click at [414, 360] on span at bounding box center [412, 361] width 6 height 9
drag, startPoint x: 418, startPoint y: 361, endPoint x: 499, endPoint y: 406, distance: 92.6
click at [422, 362] on input "You must click this to continue" at bounding box center [425, 365] width 14 height 14
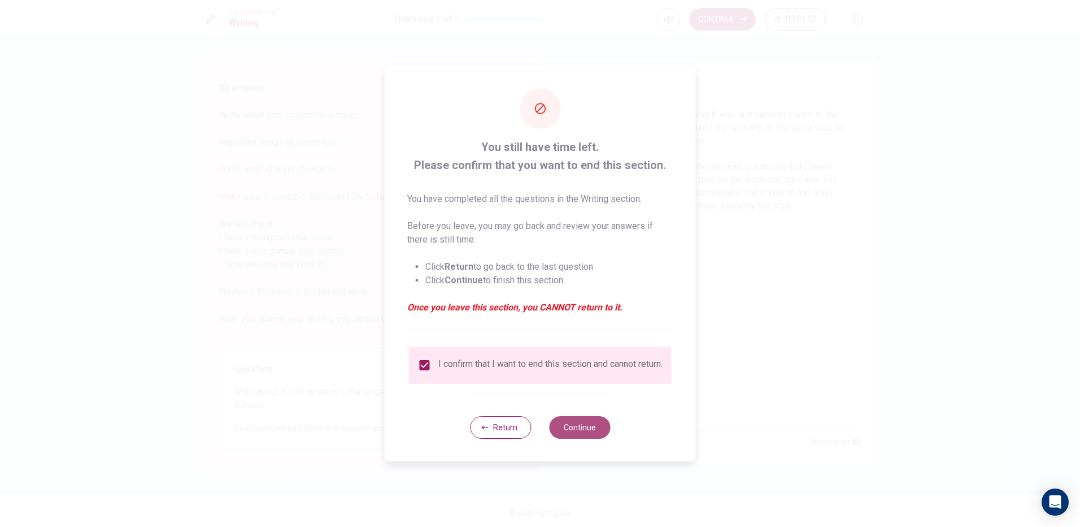
click at [591, 439] on button "Continue" at bounding box center [579, 427] width 61 height 23
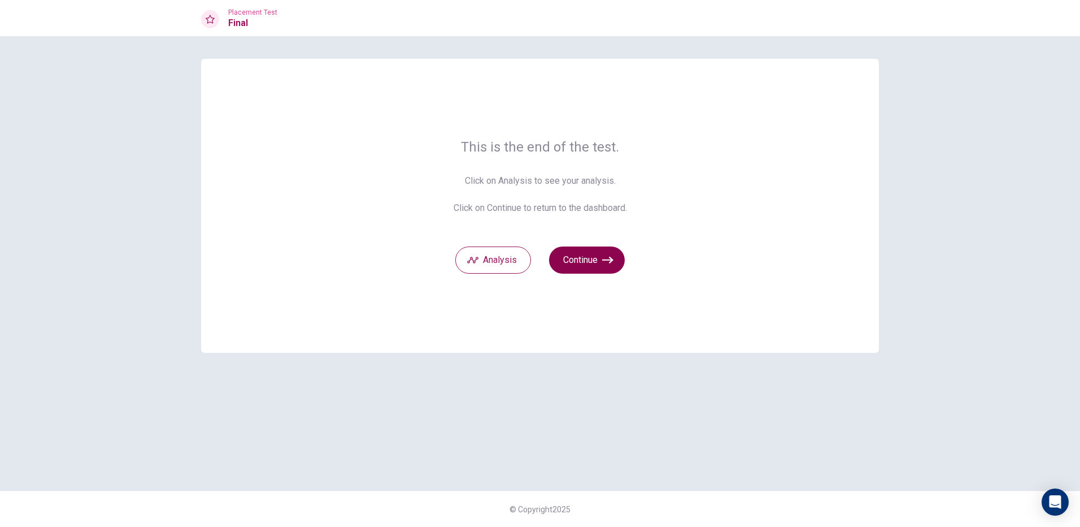
click at [575, 263] on button "Continue" at bounding box center [587, 259] width 76 height 27
